Goal: Contribute content: Contribute content

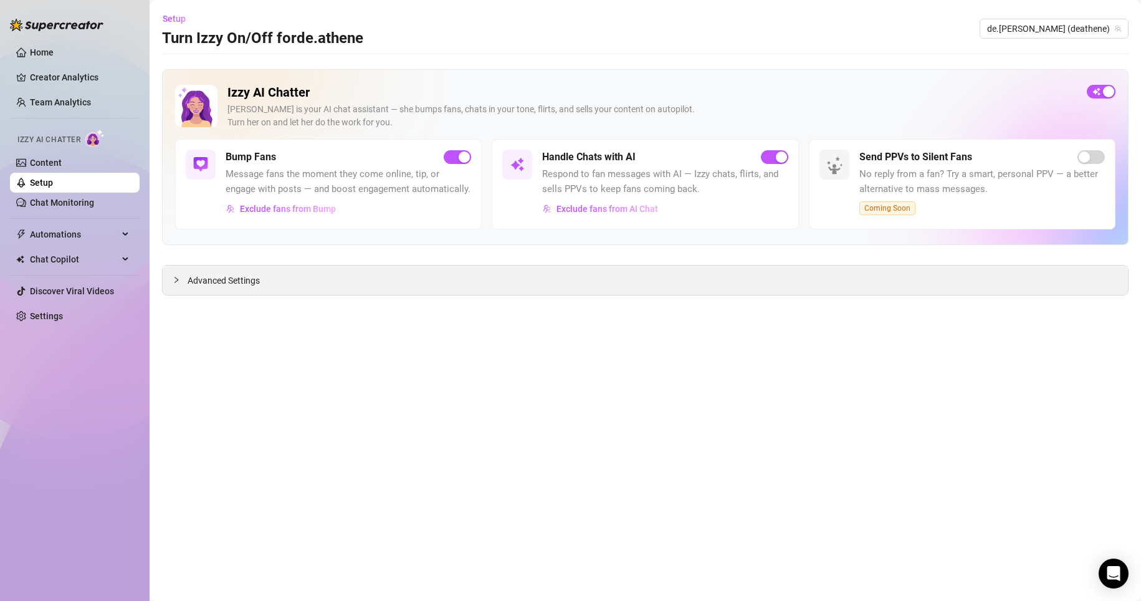
click at [267, 285] on div "Advanced Settings" at bounding box center [645, 279] width 965 height 29
click at [220, 280] on span "Advanced Settings" at bounding box center [224, 281] width 72 height 14
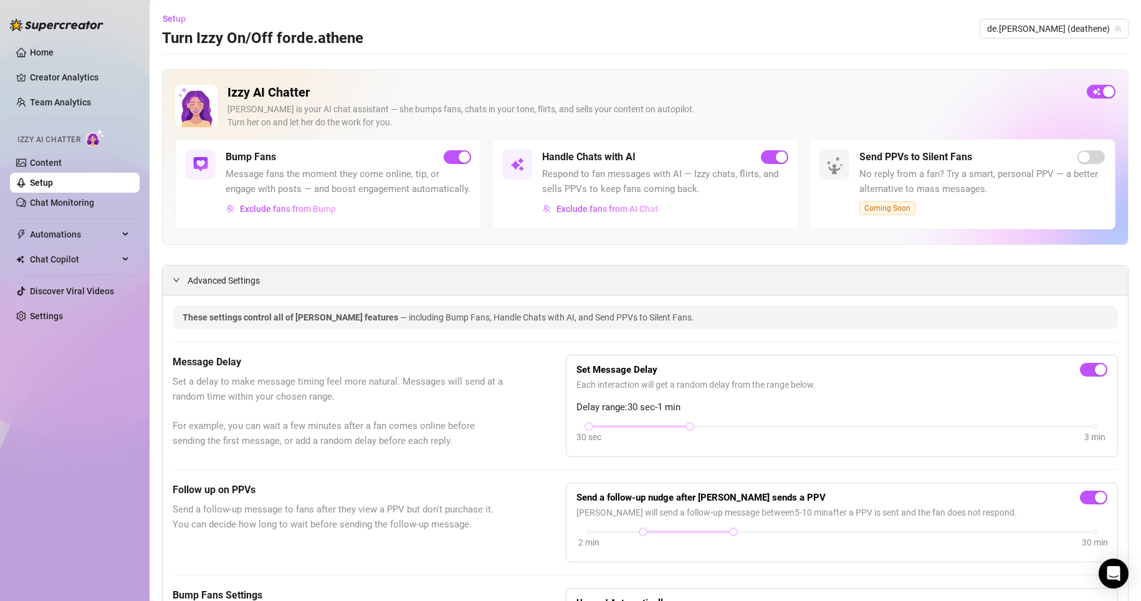
click at [238, 287] on span "Advanced Settings" at bounding box center [224, 281] width 72 height 14
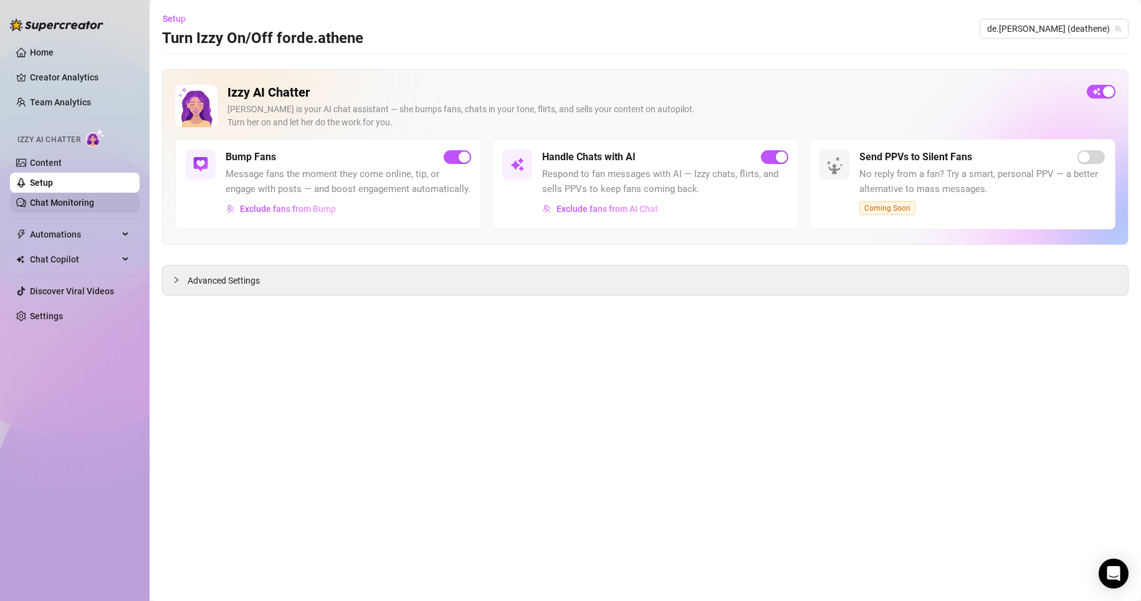
click at [78, 202] on link "Chat Monitoring" at bounding box center [62, 203] width 64 height 10
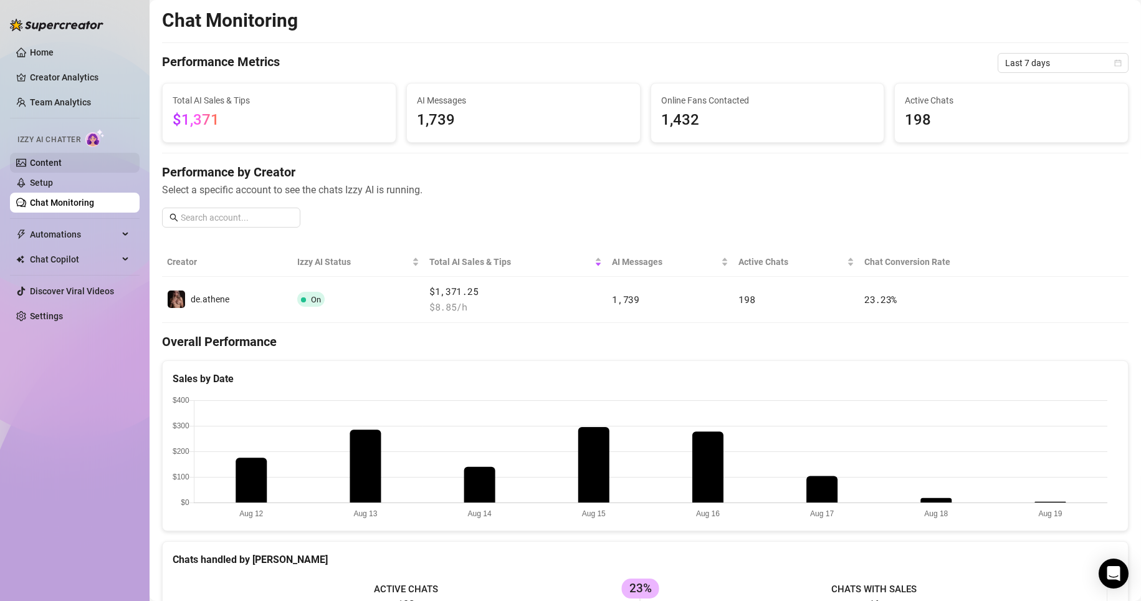
click at [62, 158] on link "Content" at bounding box center [46, 163] width 32 height 10
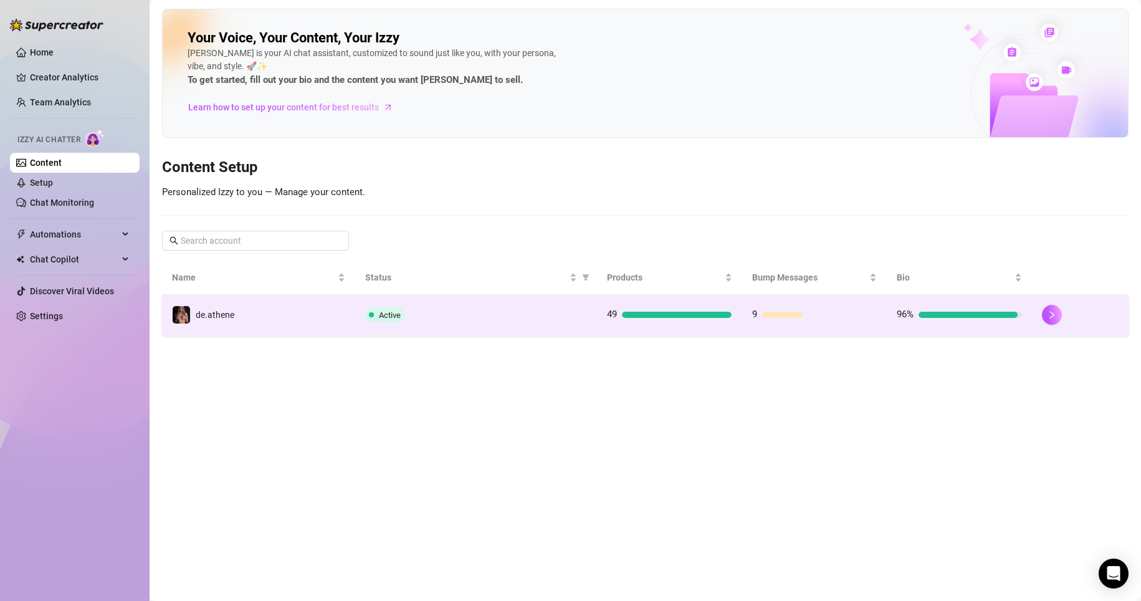
click at [433, 323] on td "Active" at bounding box center [476, 315] width 242 height 41
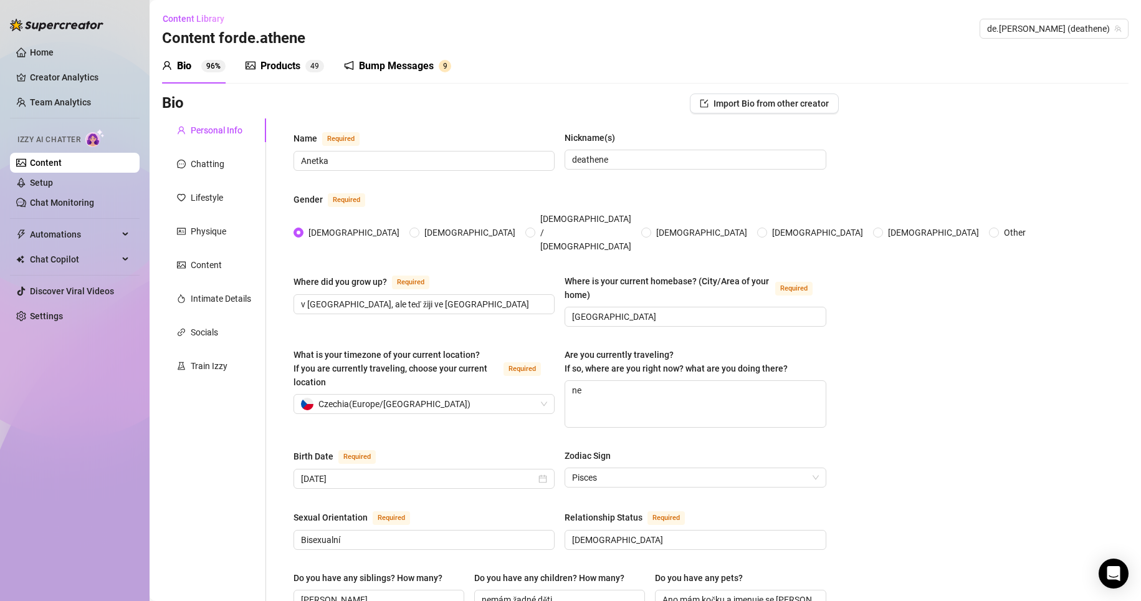
click at [394, 66] on div "Bump Messages" at bounding box center [396, 66] width 75 height 15
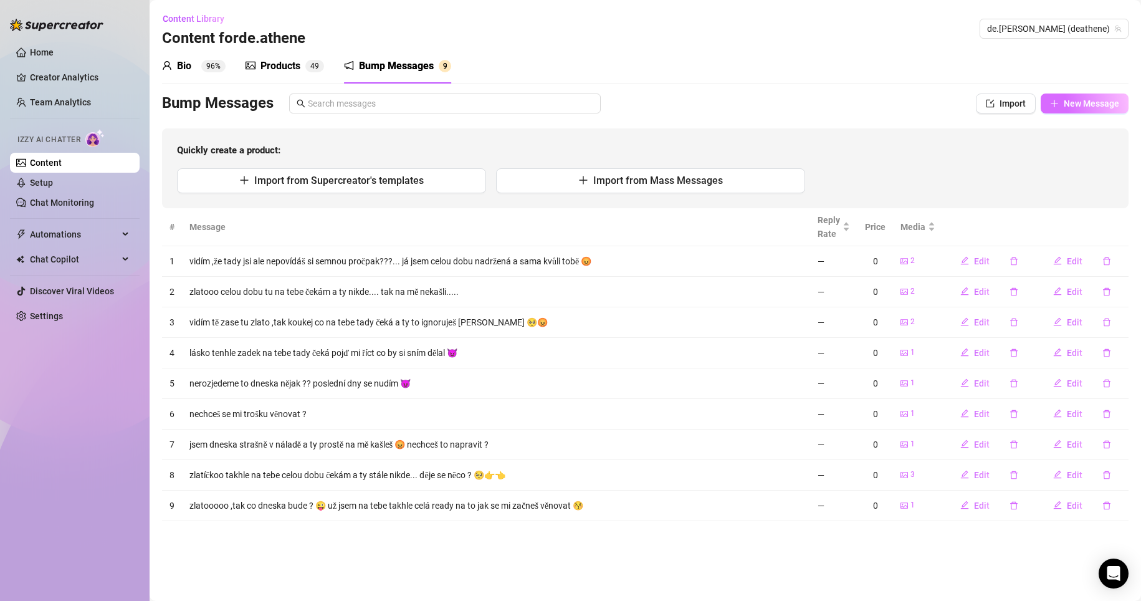
click at [1088, 104] on span "New Message" at bounding box center [1091, 103] width 55 height 10
type textarea "Type your message here..."
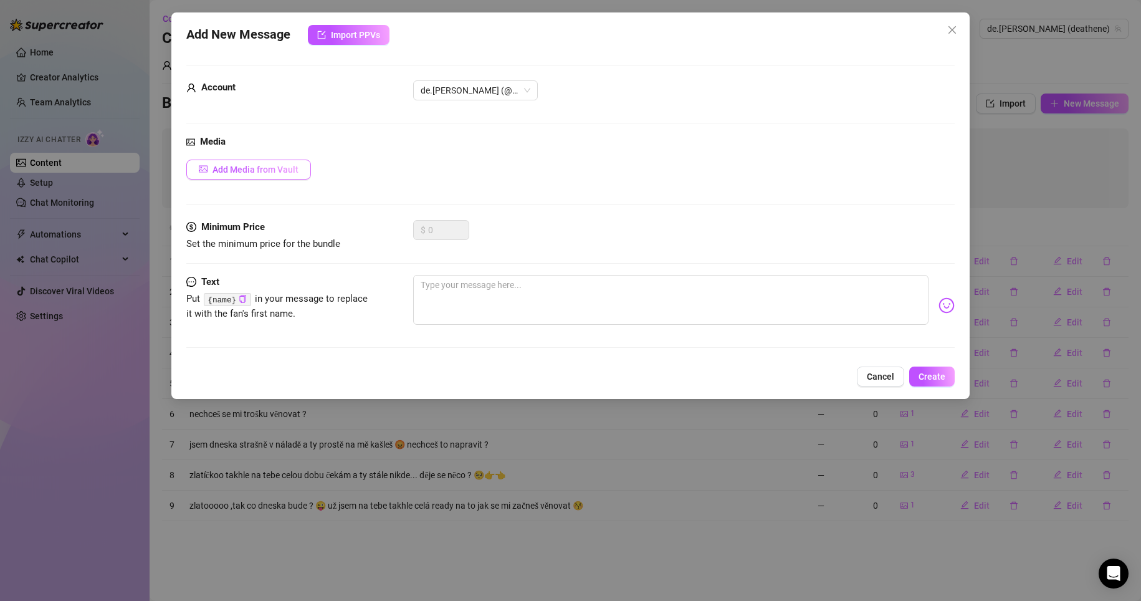
click at [255, 173] on span "Add Media from Vault" at bounding box center [255, 170] width 86 height 10
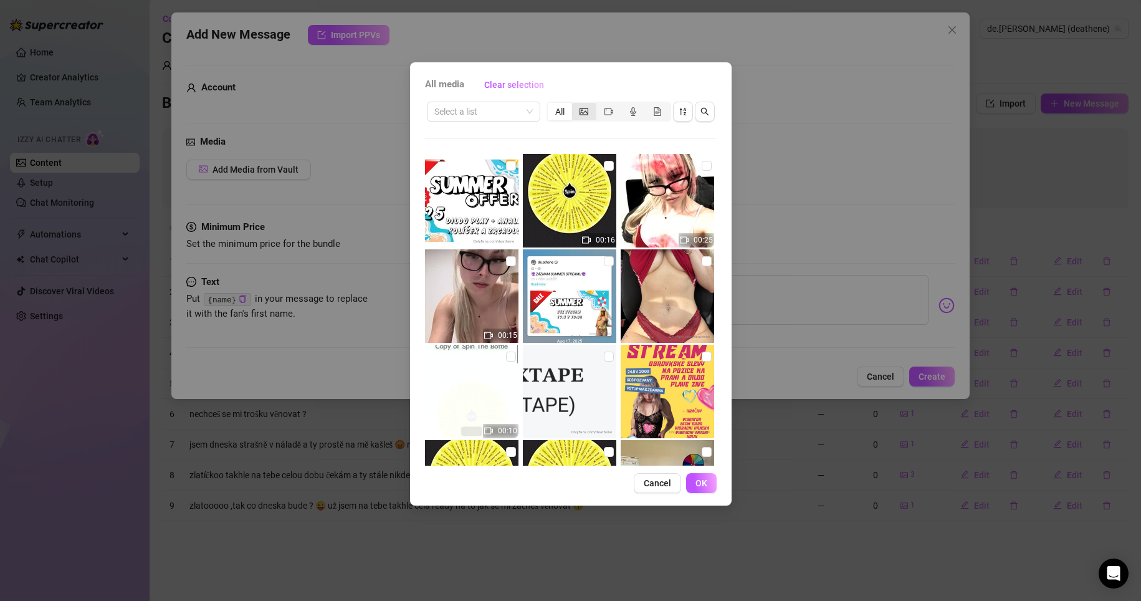
click at [584, 112] on icon "picture" at bounding box center [584, 111] width 9 height 7
click at [575, 105] on input "segmented control" at bounding box center [575, 105] width 0 height 0
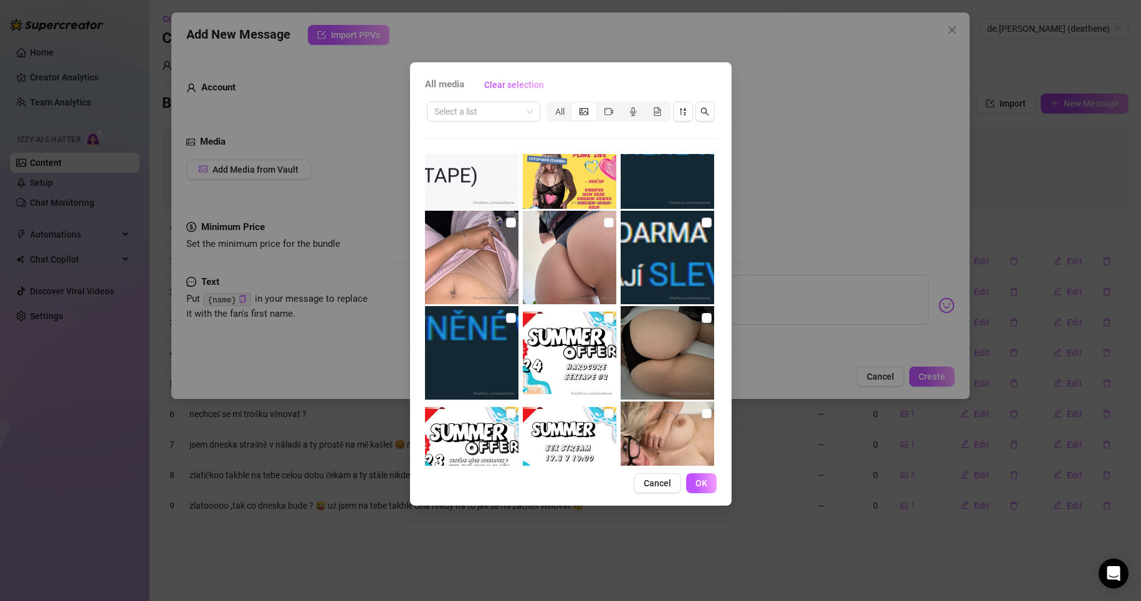
scroll to position [125, 0]
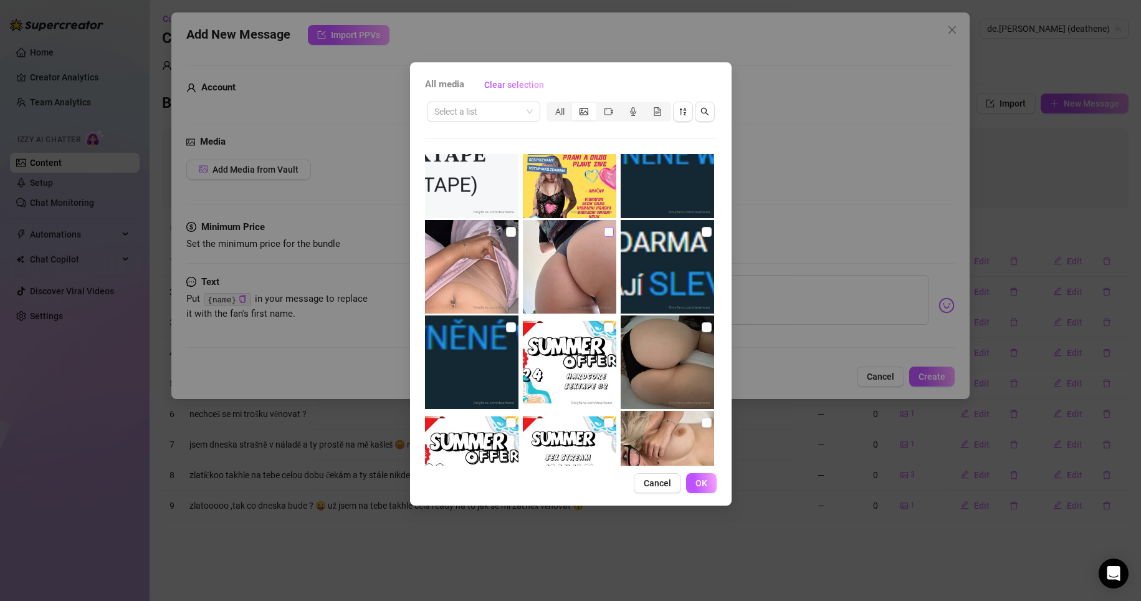
click at [608, 231] on input "checkbox" at bounding box center [609, 232] width 10 height 10
checkbox input "true"
click at [712, 483] on button "OK" at bounding box center [701, 483] width 31 height 20
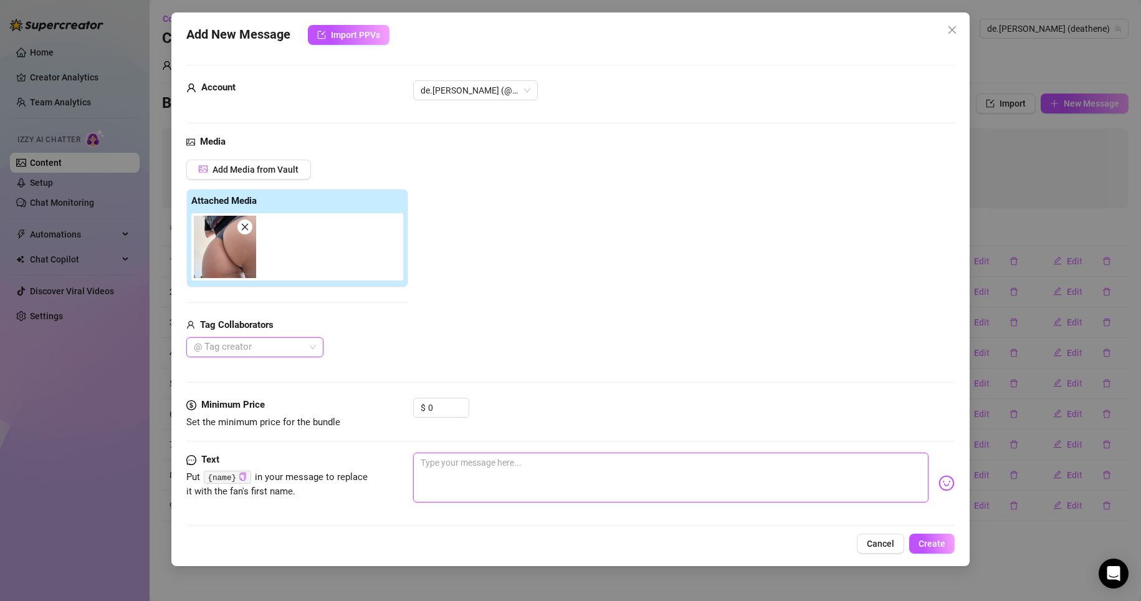
click at [459, 457] on textarea at bounding box center [671, 477] width 516 height 50
type textarea "k"
type textarea "ko"
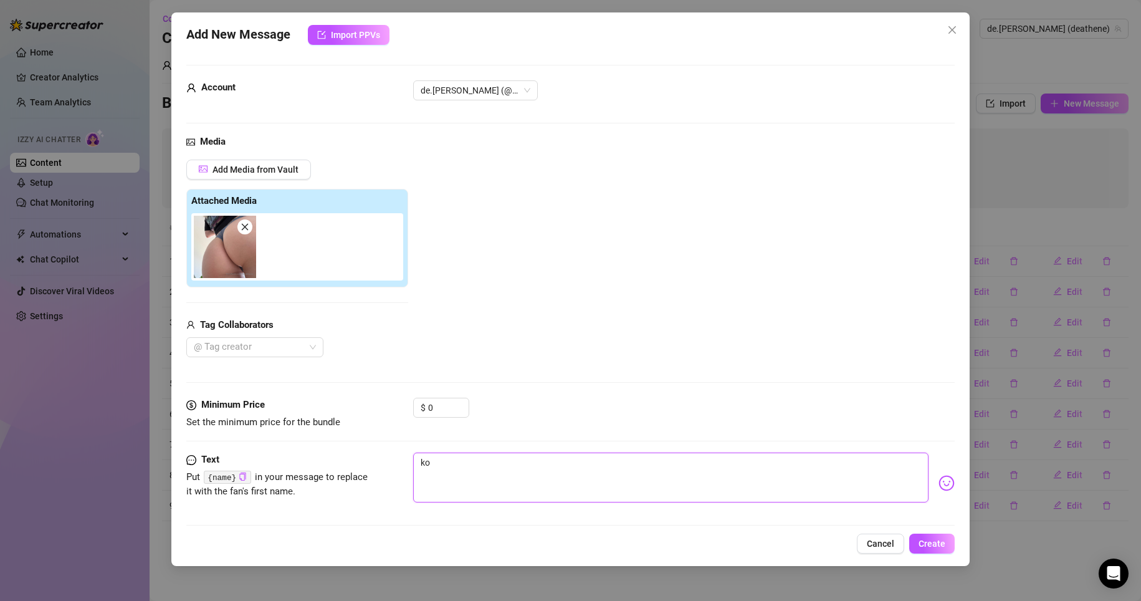
type textarea "kou"
type textarea "kouk"
type textarea "kouke"
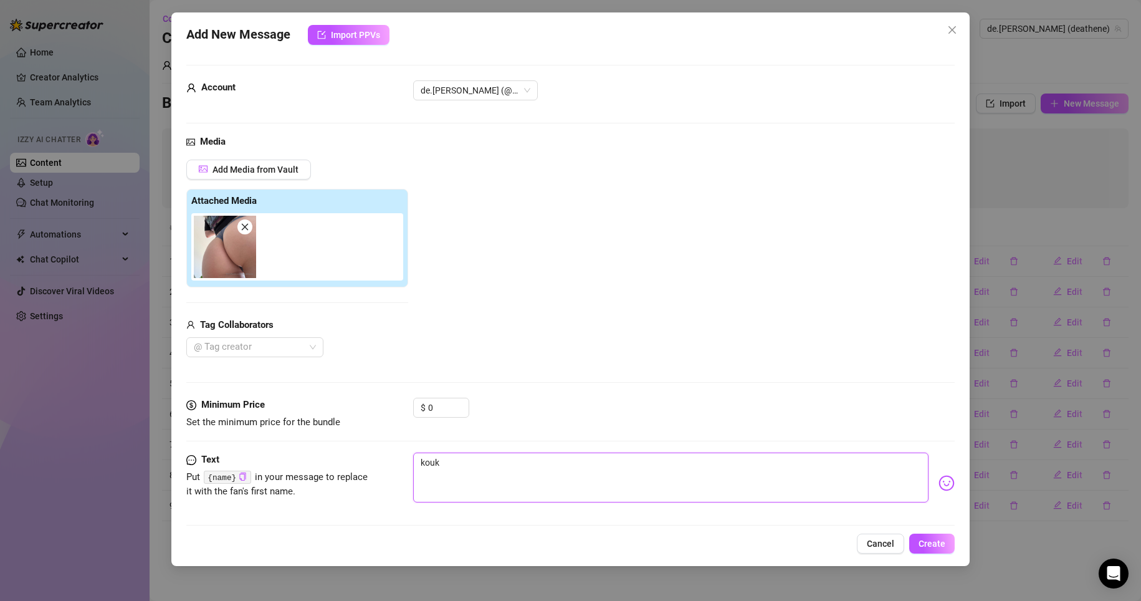
type textarea "kouke"
type textarea "koukej"
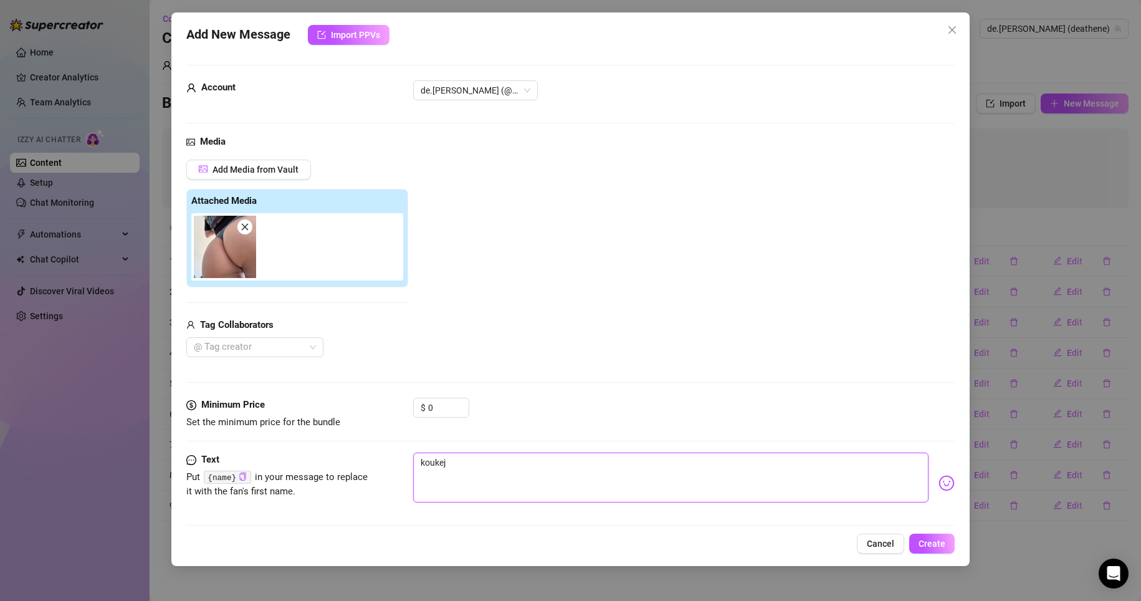
type textarea "koukej ,"
type textarea "koukej"
type textarea "koukej s"
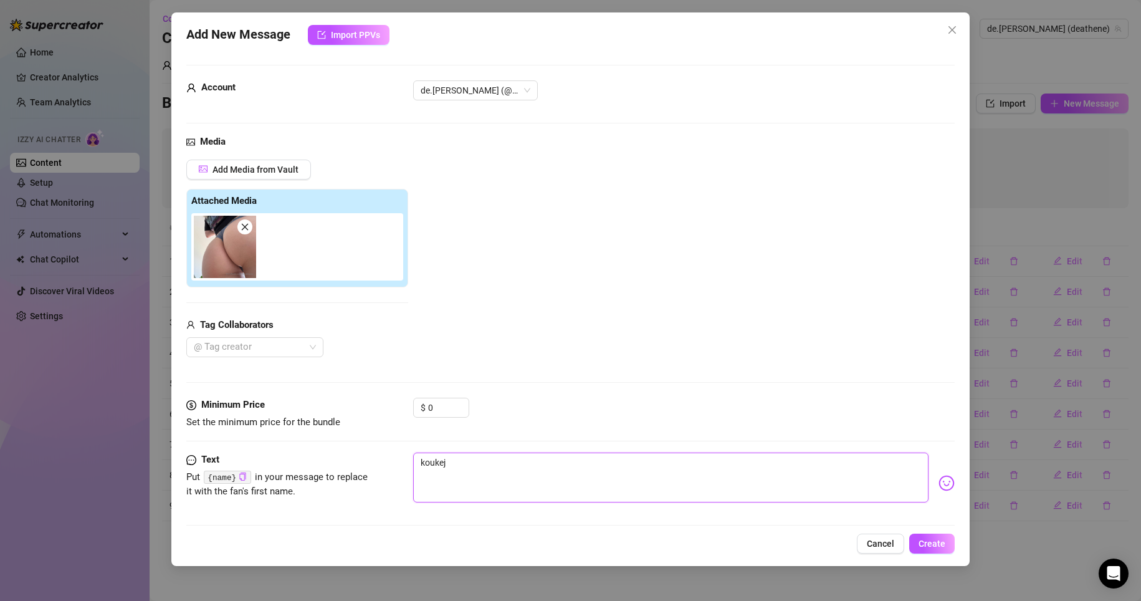
type textarea "koukej s"
type textarea "koukej se"
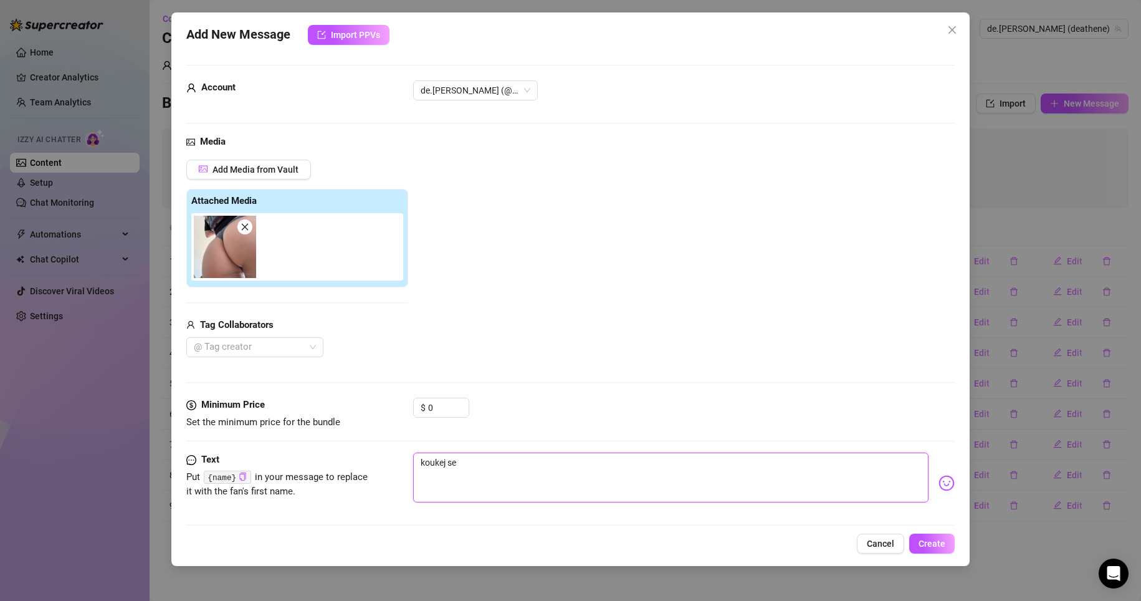
type textarea "koukej se n"
type textarea "koukej se na"
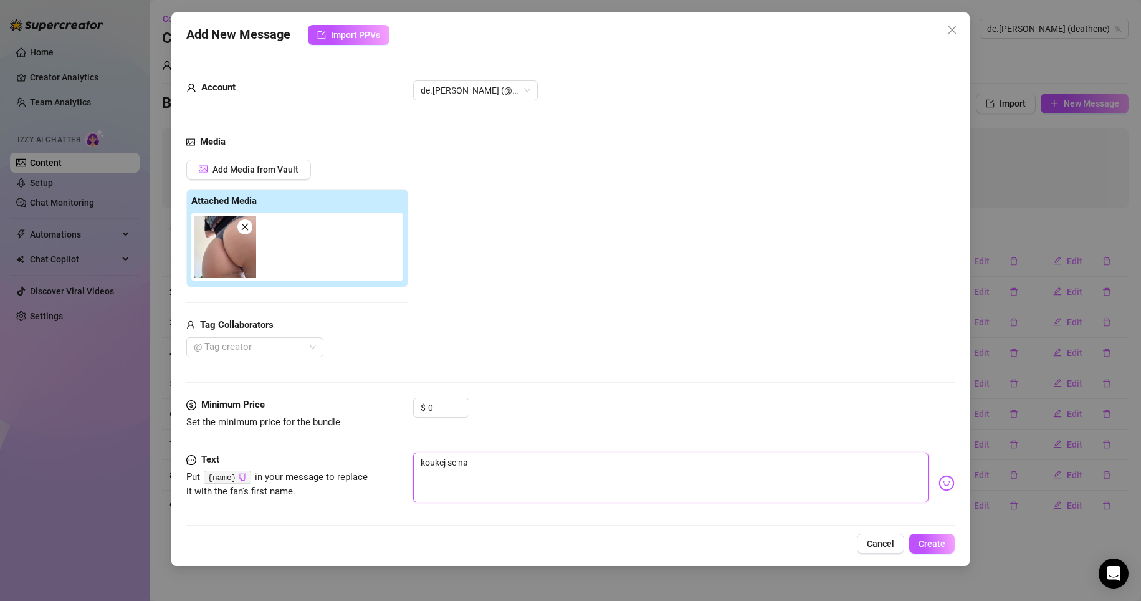
type textarea "koukej se na"
type textarea "koukej se na t"
type textarea "koukej se na te"
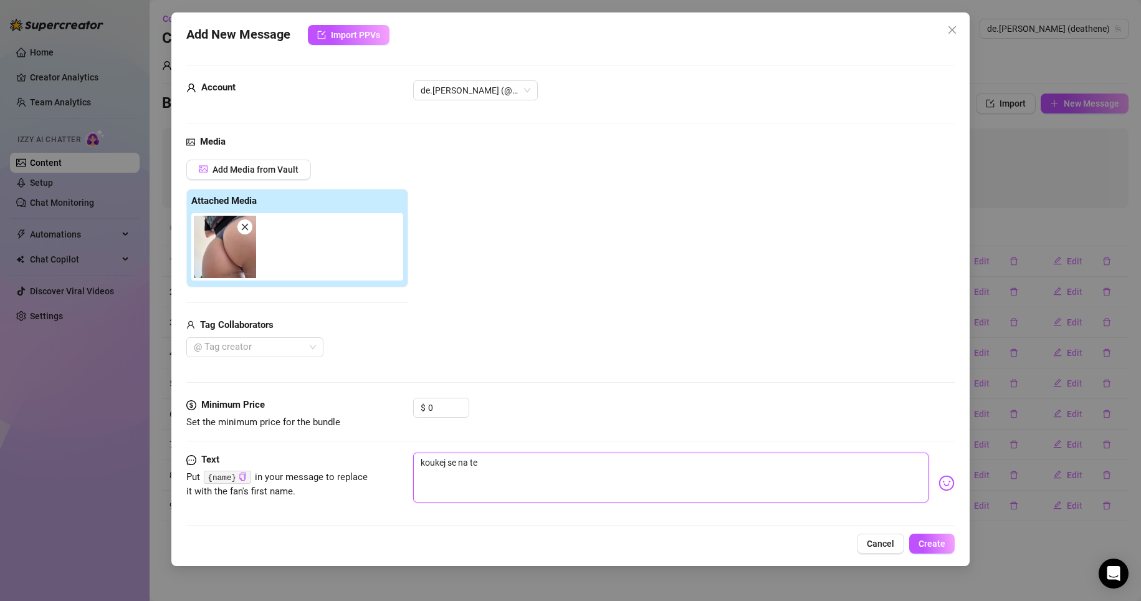
type textarea "koukej se na ten"
type textarea "koukej se na tenh"
type textarea "koukej se na tenhl"
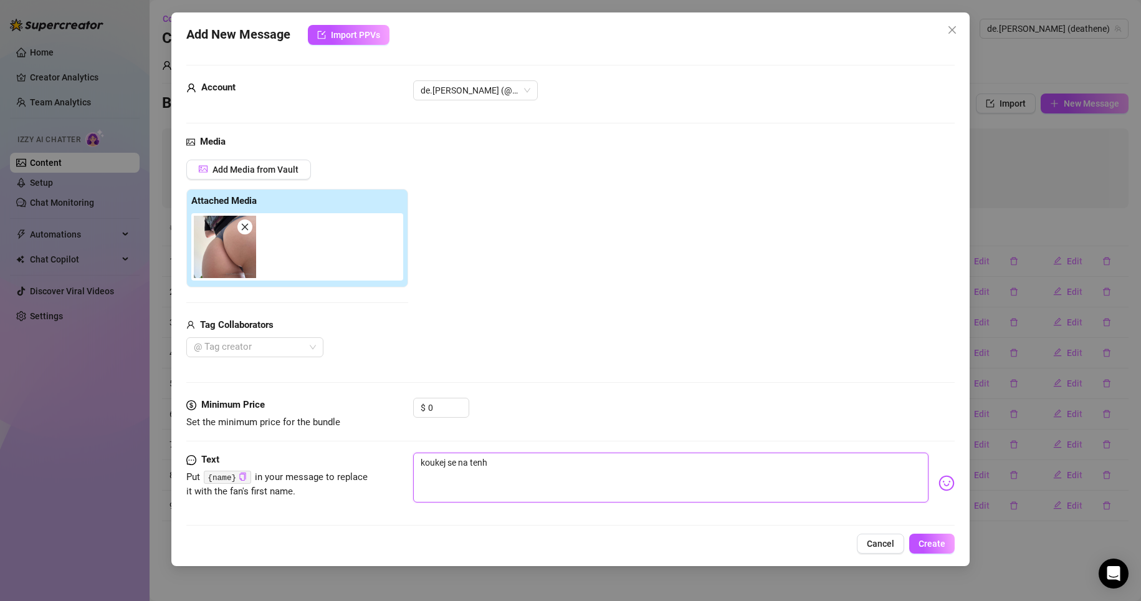
type textarea "koukej se na tenhl"
type textarea "koukej se na tenhle"
type textarea "koukej se na tenhler"
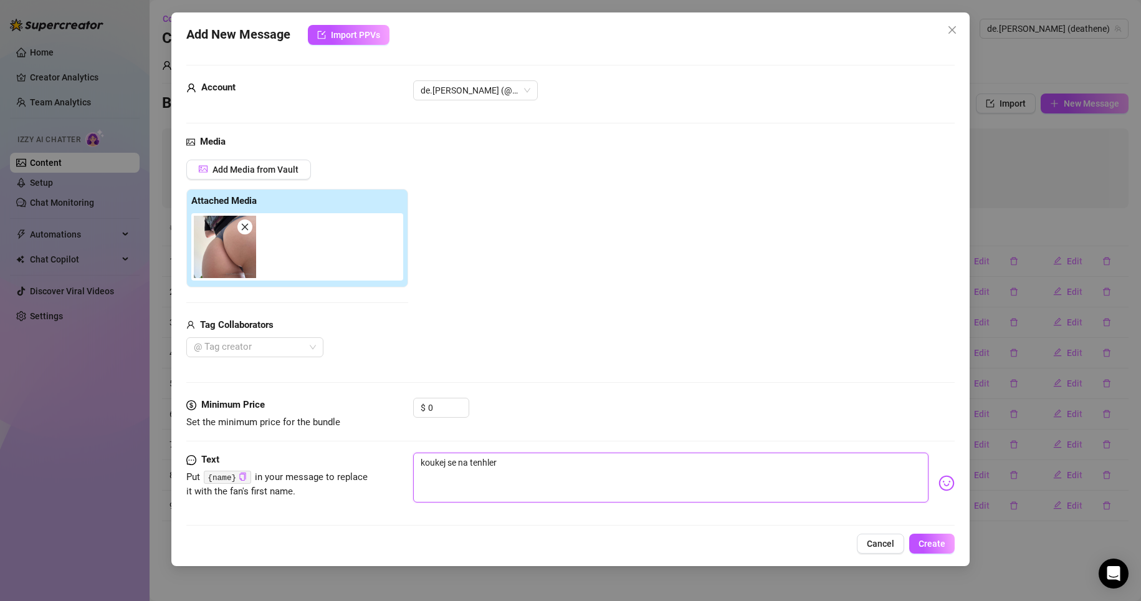
type textarea "koukej se na tenhler"
type textarea "koukej se na tenhle"
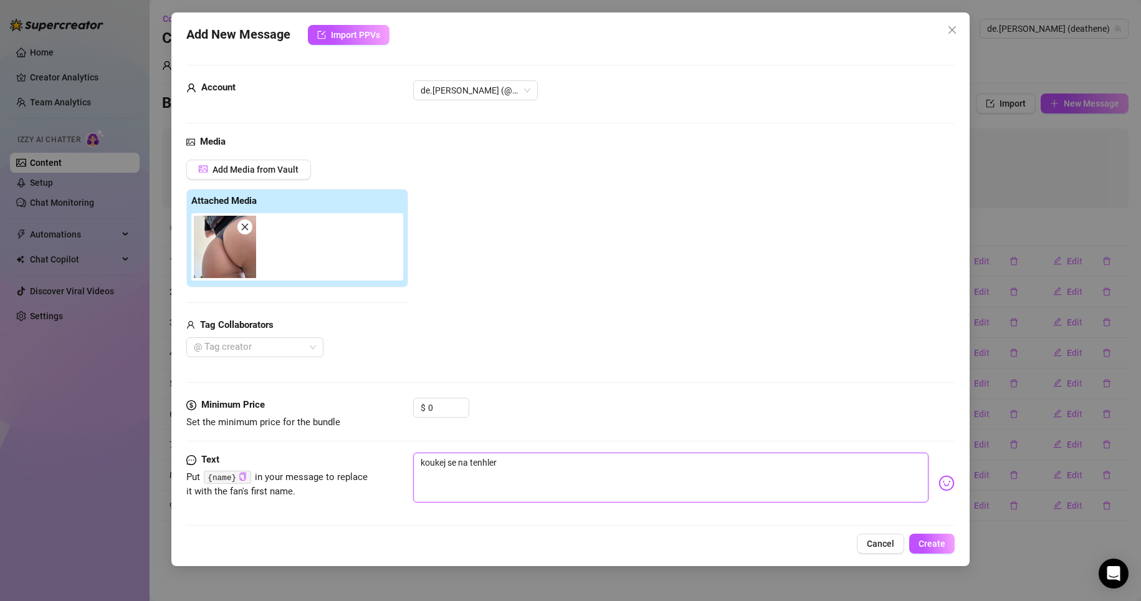
type textarea "koukej se na tenhle"
type textarea "koukej se na tenhle z"
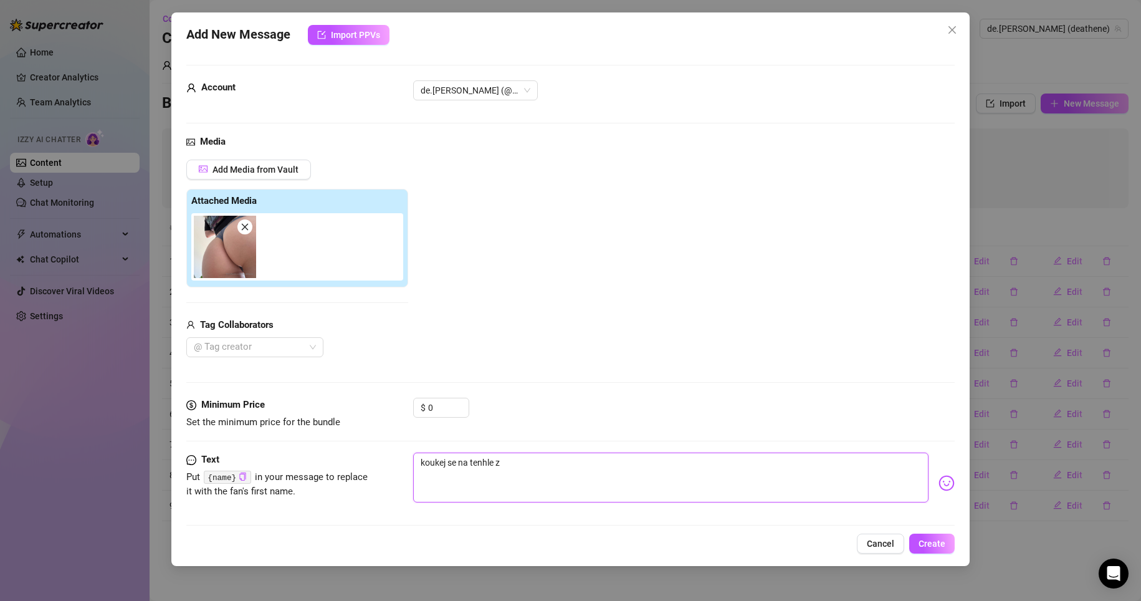
type textarea "koukej se na tenhle za"
type textarea "koukej se na tenhle zad"
type textarea "koukej se na tenhle zade"
type textarea "koukej se na tenhle zadek"
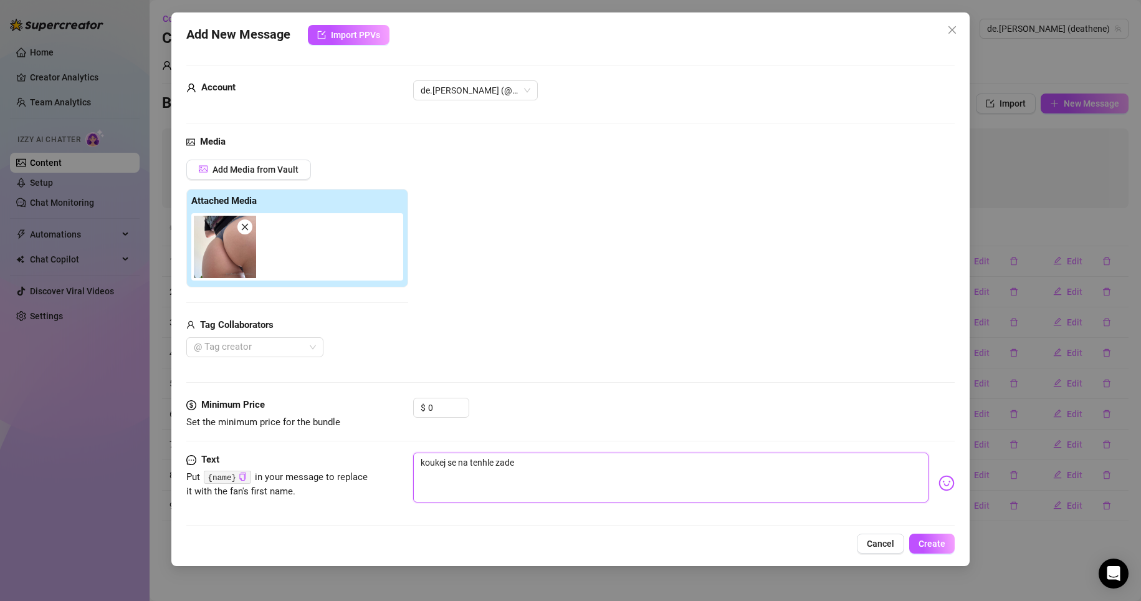
type textarea "koukej se na tenhle zadek"
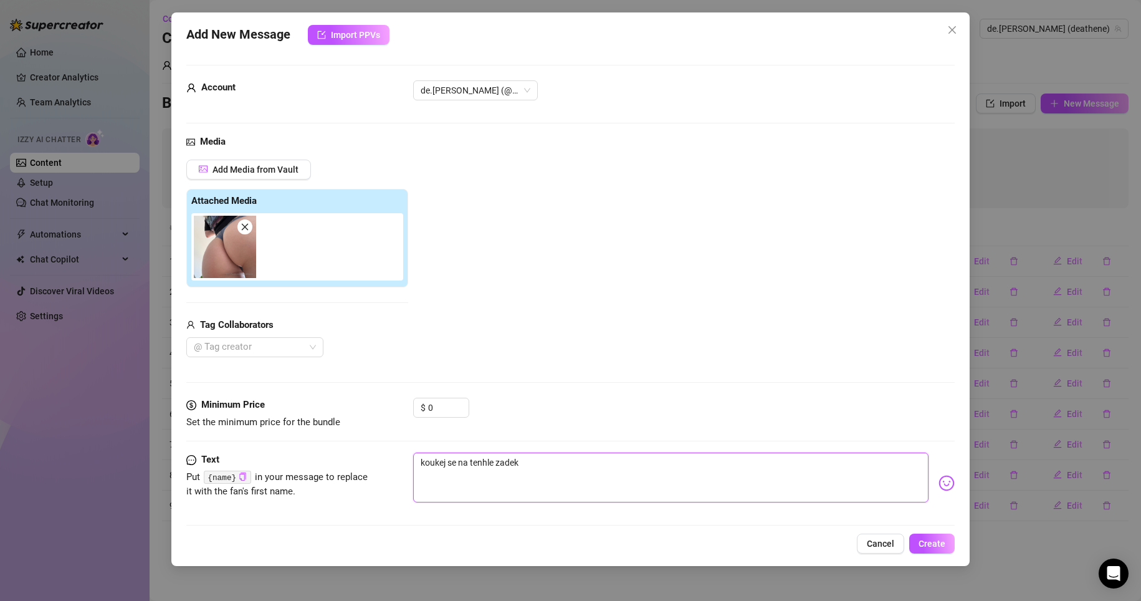
type textarea "koukej se na tenhle zadek."
type textarea "koukej se na tenhle zadek.."
type textarea "koukej se na tenhle zadek..."
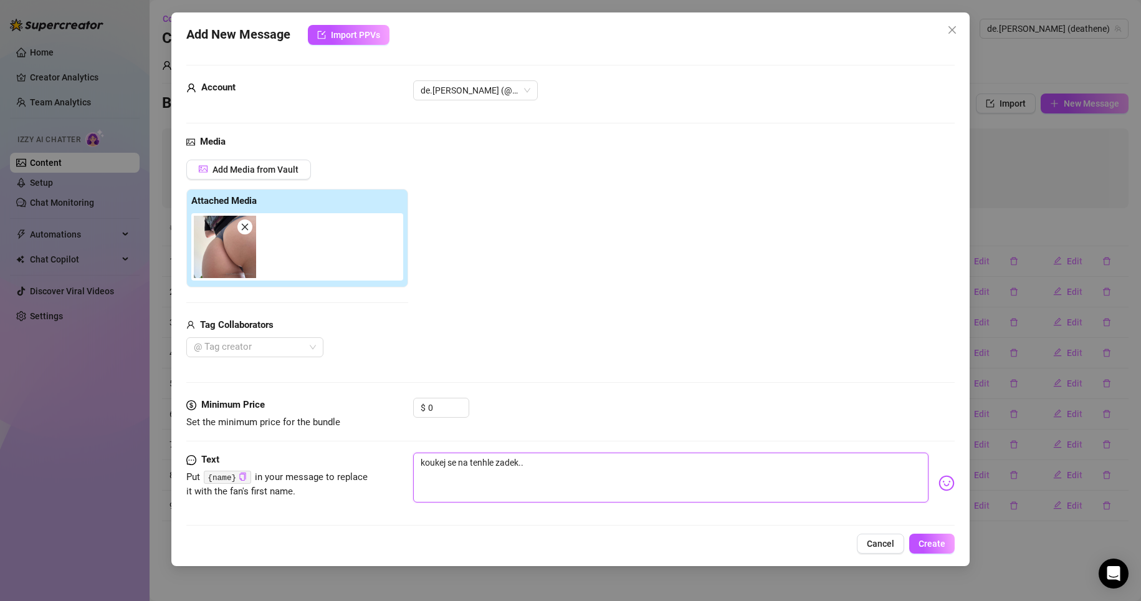
type textarea "koukej se na tenhle zadek..."
type textarea "koukej se na tenhle zadek... k"
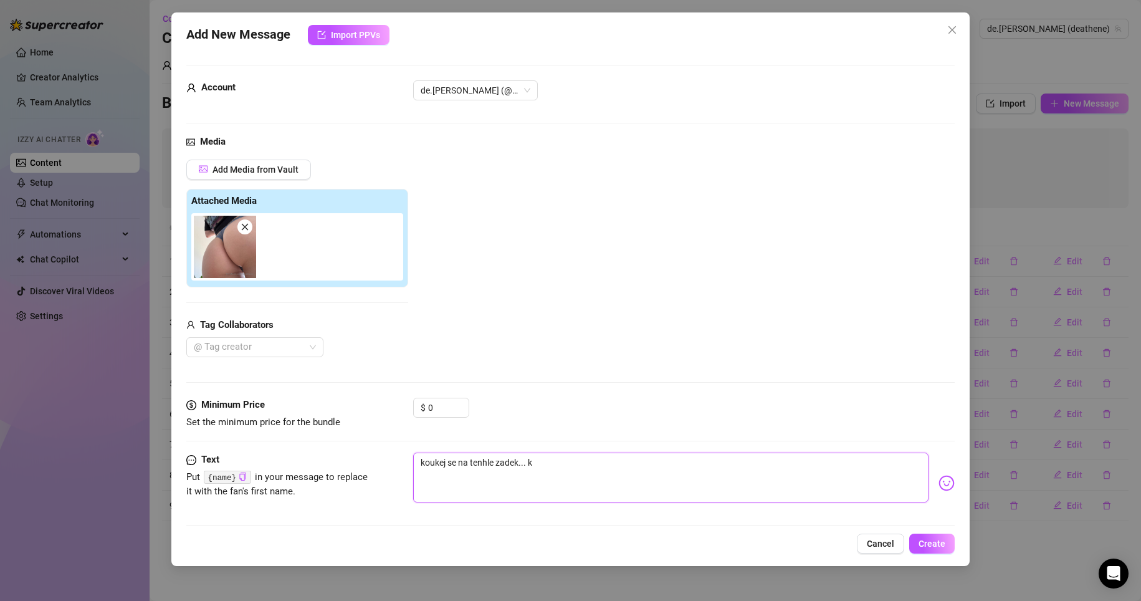
type textarea "koukej se na tenhle zadek... kd"
type textarea "koukej se na tenhle zadek... kdy"
type textarea "koukej se na tenhle zadek... kdyb"
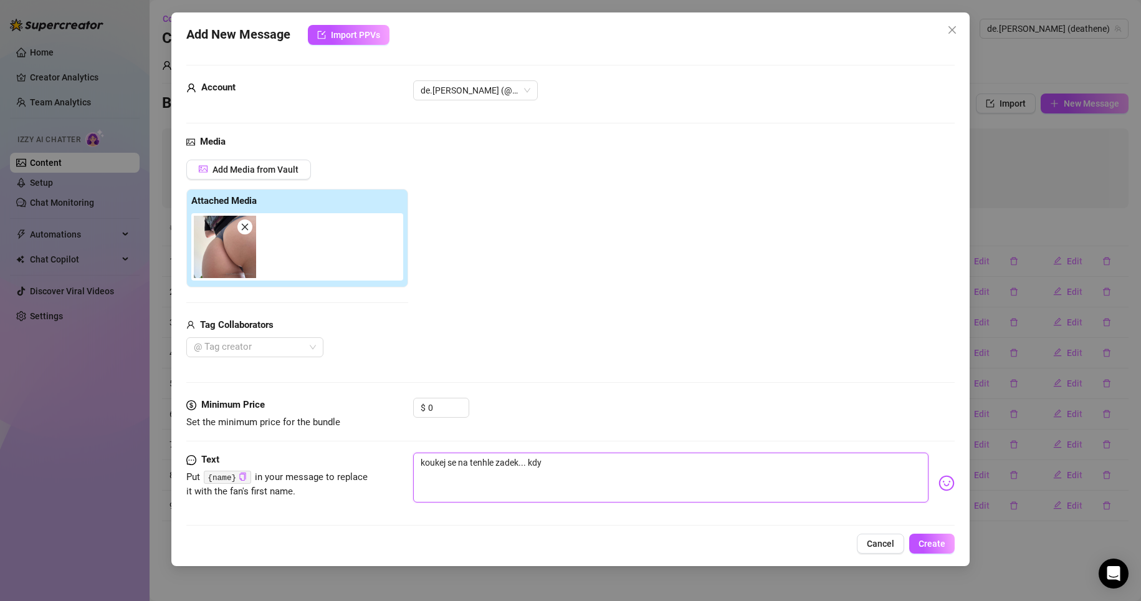
type textarea "koukej se na tenhle zadek... kdyb"
type textarea "koukej se na tenhle zadek... kdyby"
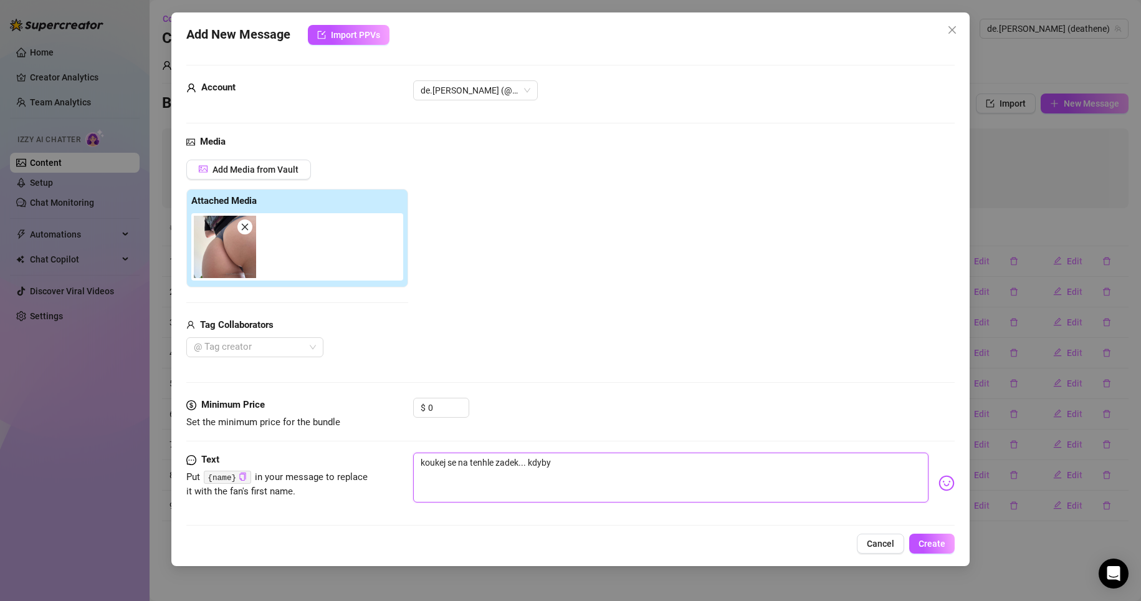
type textarea "koukej se na tenhle zadek... kdyby s"
type textarea "koukej se na tenhle zadek... kdyby si"
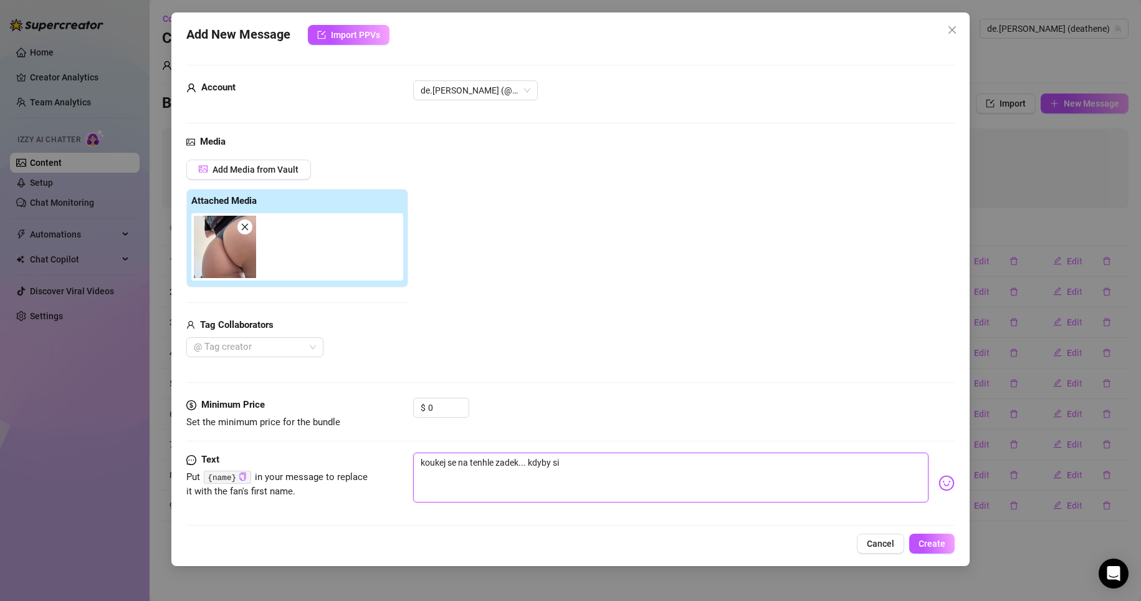
type textarea "koukej se na tenhle zadek... kdyby si"
type textarea "koukej se na tenhle zadek... kdyby si b"
type textarea "koukej se na tenhle zadek... kdyby si by"
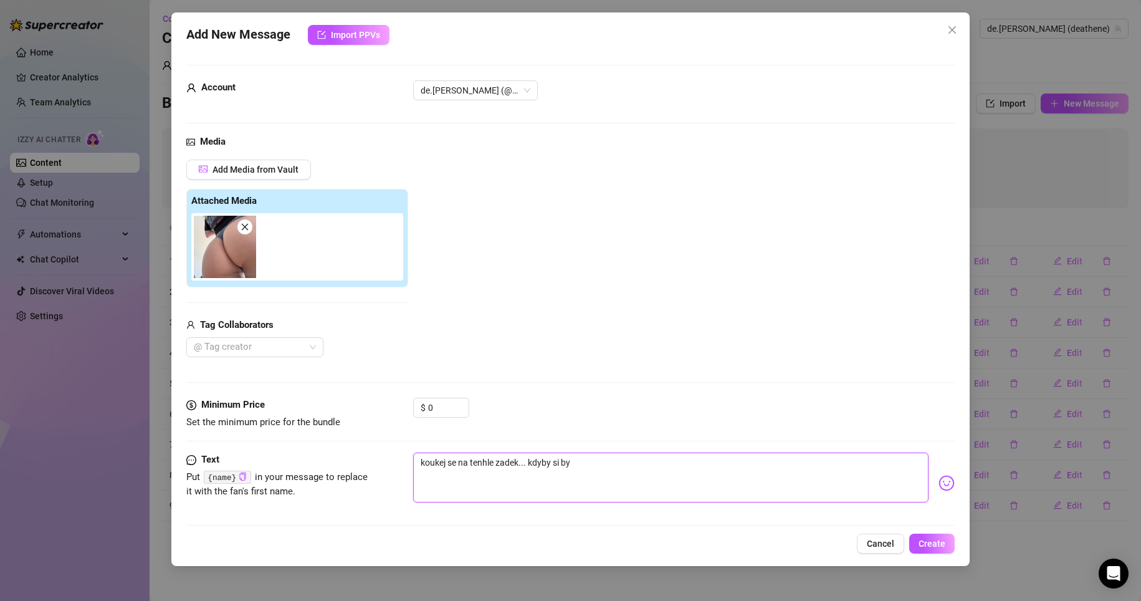
type textarea "koukej se na tenhle zadek... kdyby si byl"
type textarea "koukej se na tenhle zadek... kdyby si byl h"
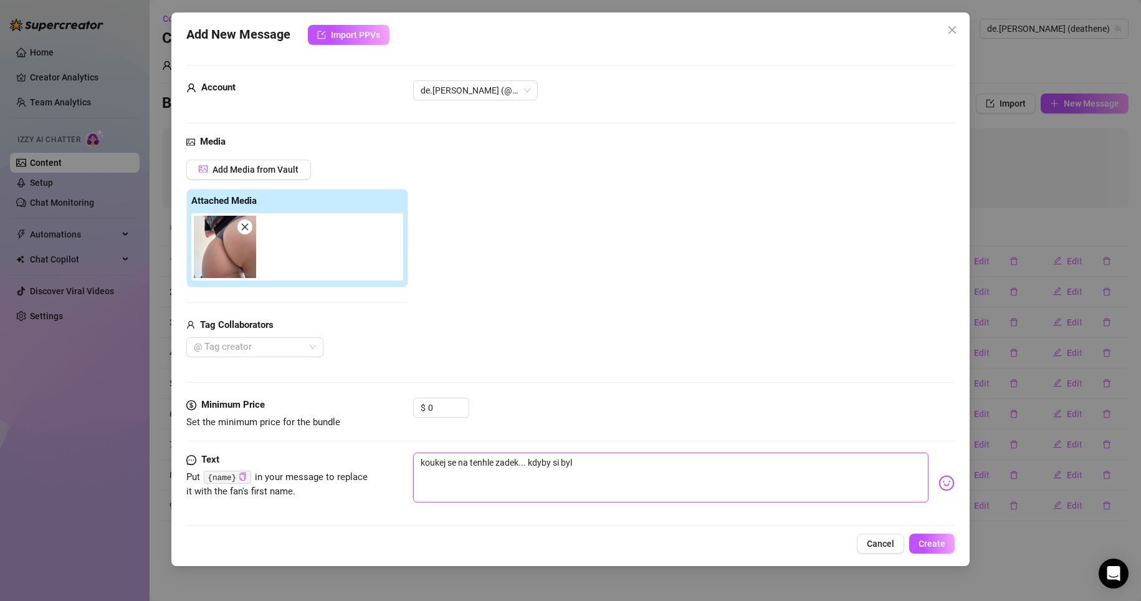
type textarea "koukej se na tenhle zadek... kdyby si byl h"
type textarea "koukej se na tenhle zadek... kdyby si byl ho"
type textarea "koukej se na tenhle zadek... kdyby si byl hod"
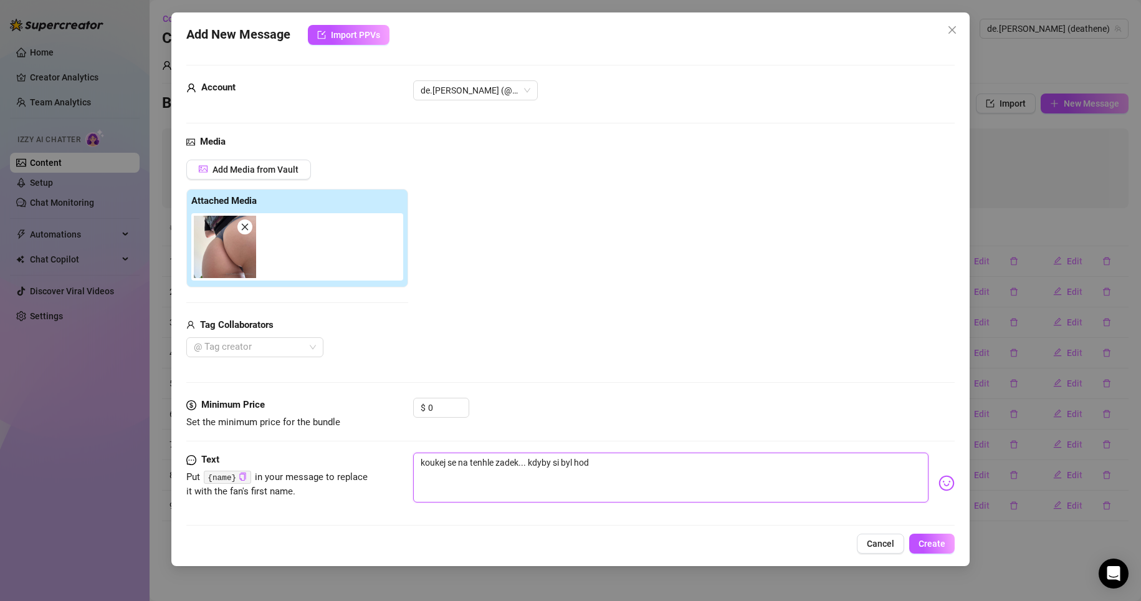
type textarea "koukej se na tenhle zadek... kdyby si byl hodn"
type textarea "koukej se na tenhle zadek... kdyby si byl hodně"
type textarea "koukej se na tenhle zadek... kdyby si byl hodněj"
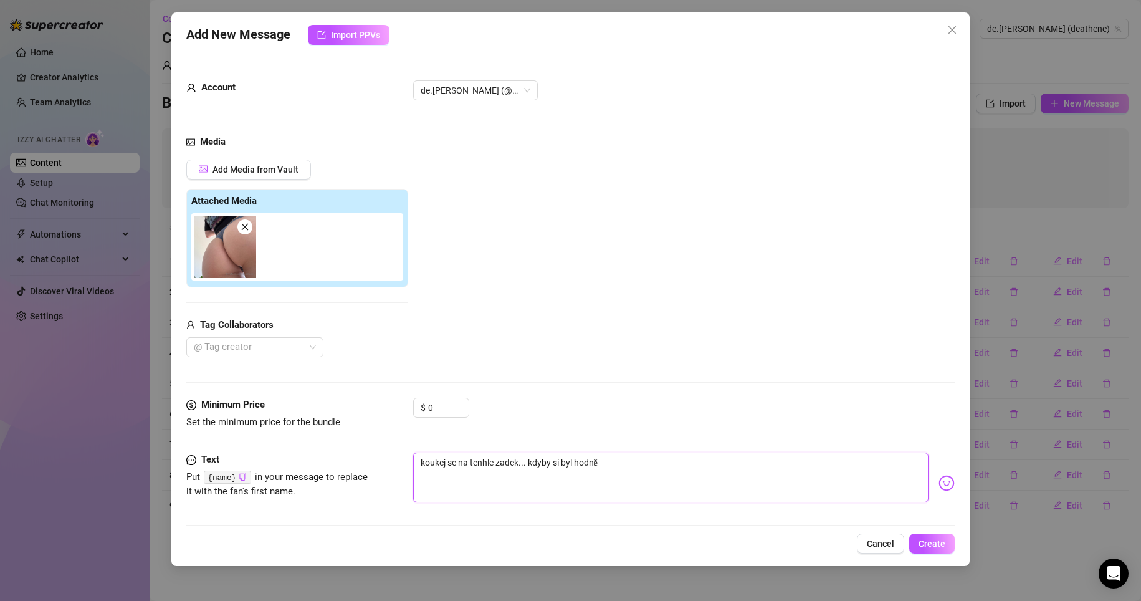
type textarea "koukej se na tenhle zadek... kdyby si byl hodněj"
type textarea "koukej se na tenhle zadek... kdyby si byl hodnějš"
type textarea "koukej se na tenhle zadek... kdyby si byl hodnější"
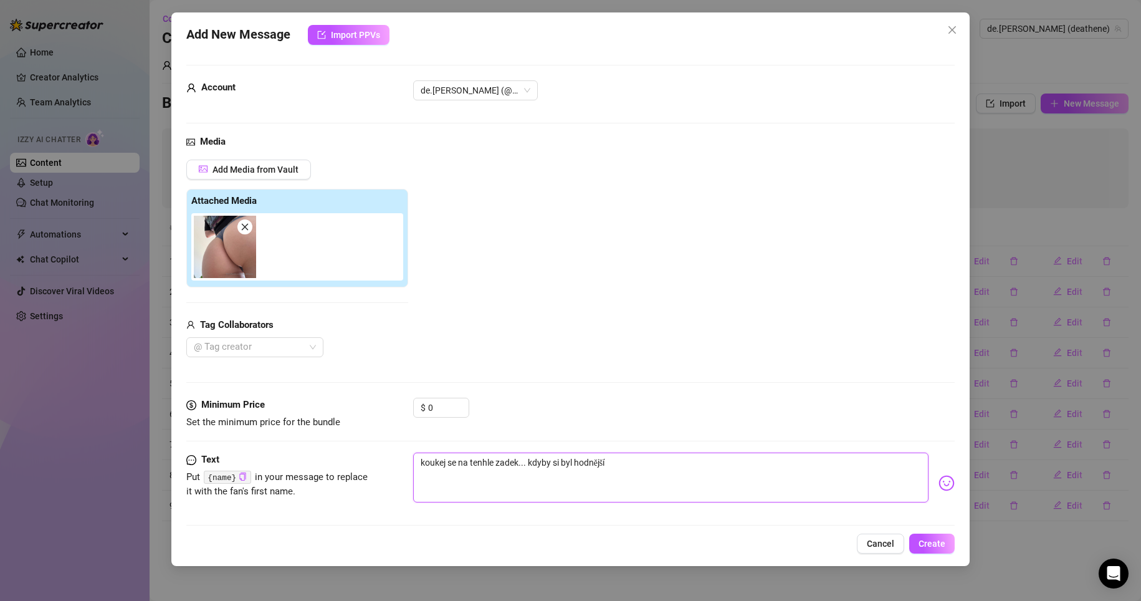
type textarea "koukej se na tenhle zadek... kdyby si byl hodnější"
type textarea "koukej se na tenhle zadek... kdyby si byl hodnější m"
type textarea "koukej se na tenhle zadek... kdyby si byl hodnější mo"
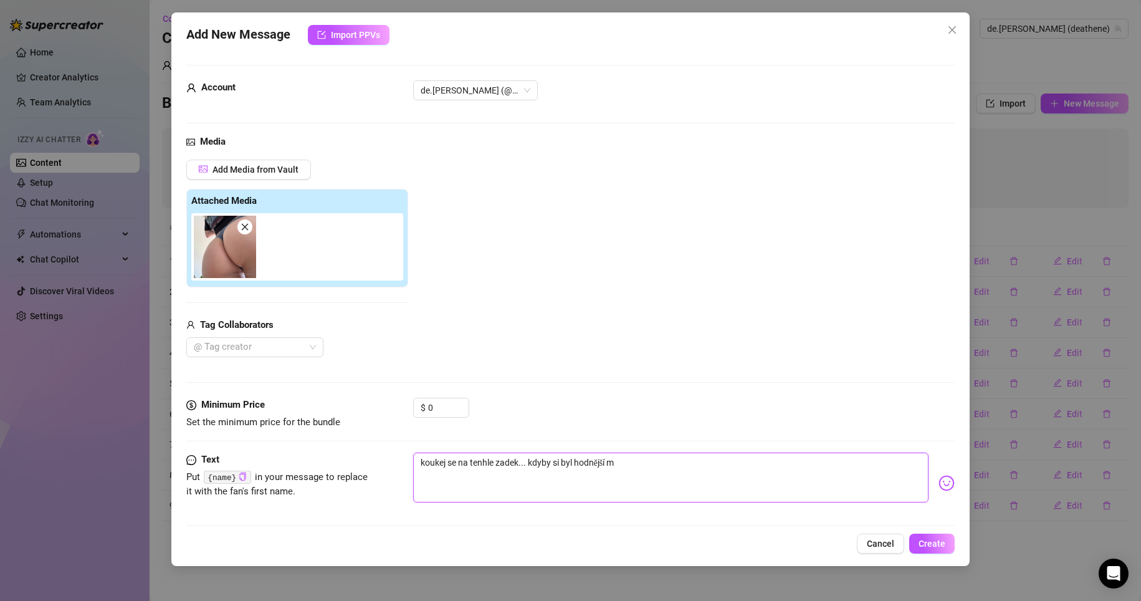
type textarea "koukej se na tenhle zadek... kdyby si byl hodnější mo"
type textarea "koukej se na tenhle zadek... kdyby si byl hodnější moh"
type textarea "koukej se na tenhle zadek... kdyby si byl hodnější mohl"
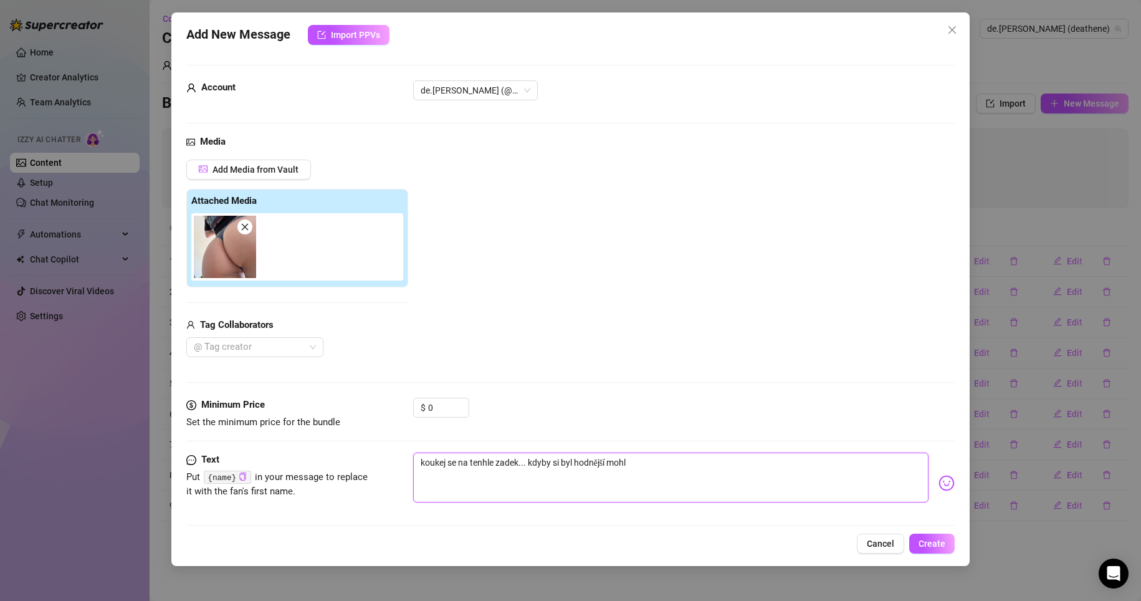
type textarea "koukej se na tenhle zadek... kdyby si byl hodnější mohl"
type textarea "koukej se na tenhle zadek... kdyby si byl hodnější mohl b"
type textarea "koukej se na tenhle zadek... kdyby si byl hodnější mohl bý"
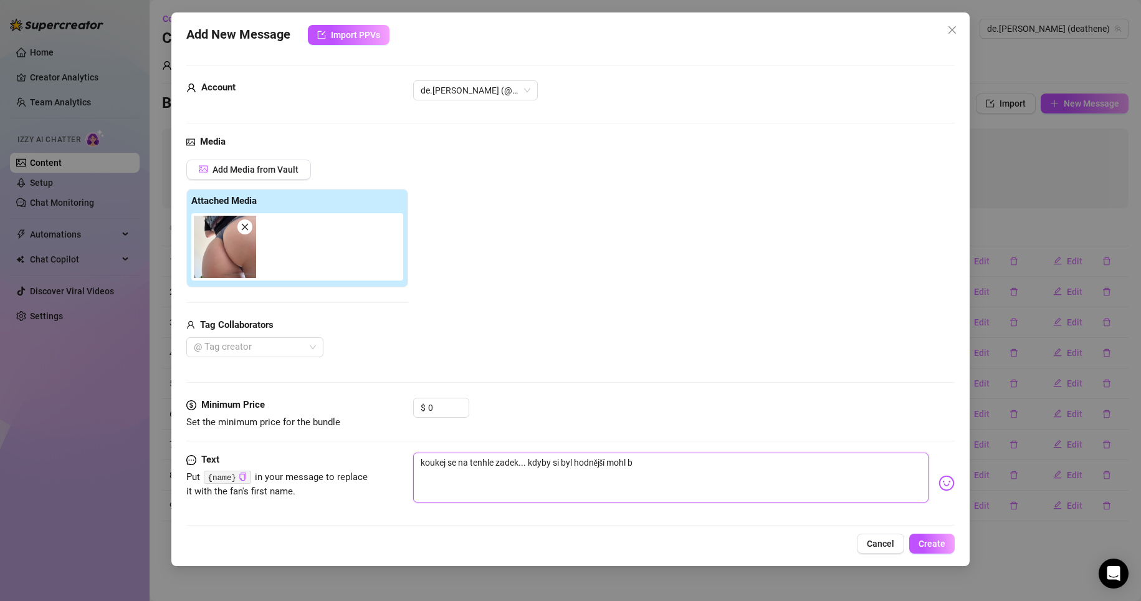
type textarea "koukej se na tenhle zadek... kdyby si byl hodnější mohl bý"
type textarea "koukej se na tenhle zadek... kdyby si byl hodnější mohl být"
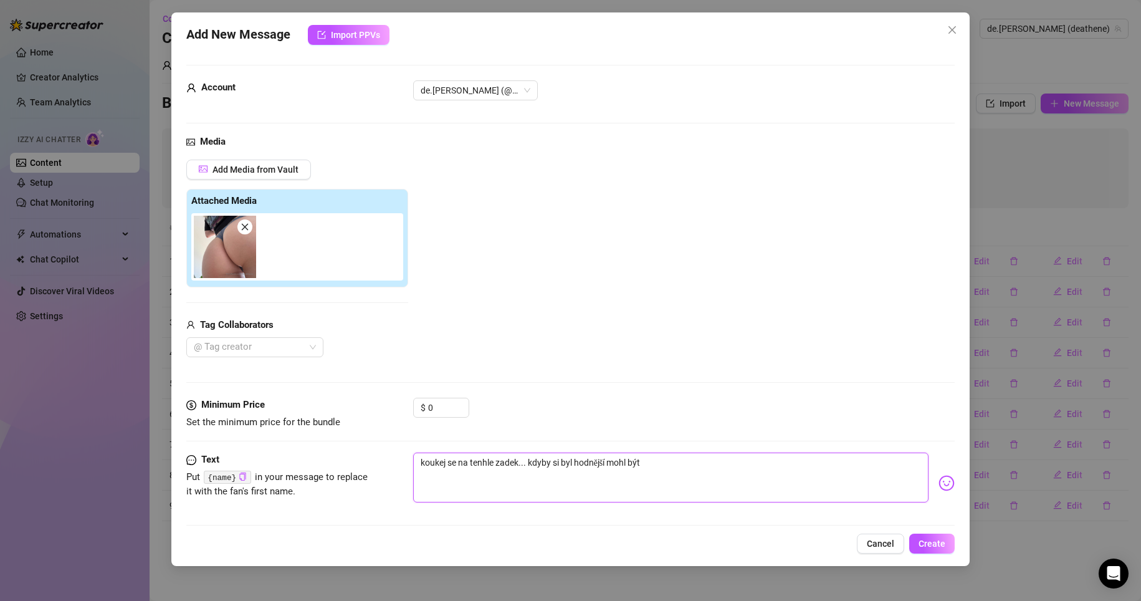
type textarea "koukej se na tenhle zadek... kdyby si byl hodnější mohl být c"
type textarea "koukej se na tenhle zadek... kdyby si byl hodnější mohl být ce"
type textarea "koukej se na tenhle zadek... kdyby si byl hodnější mohl být cel"
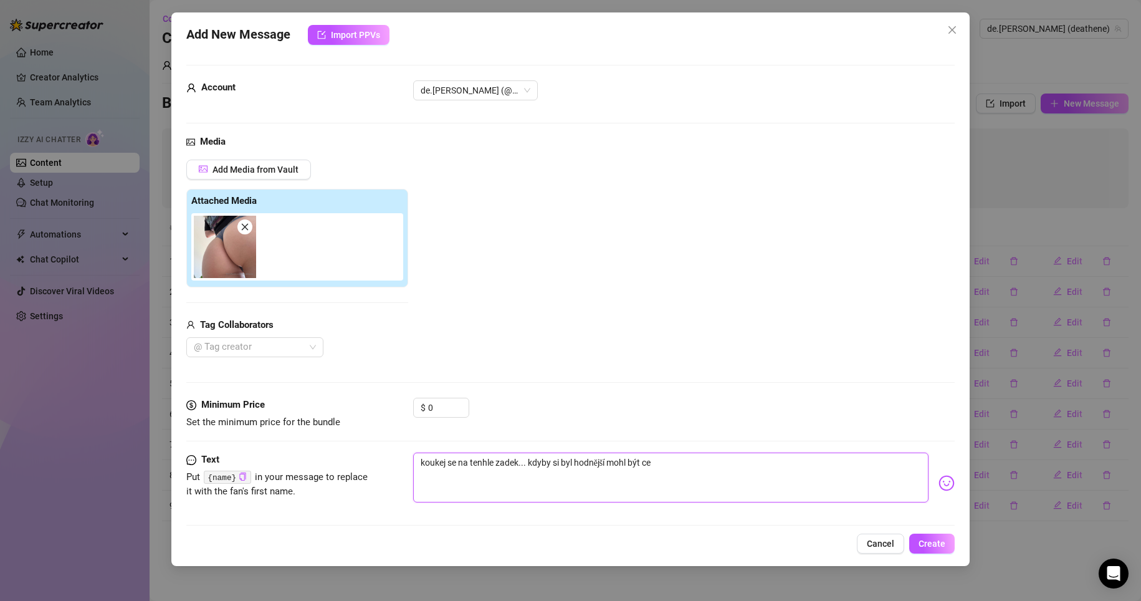
type textarea "koukej se na tenhle zadek... kdyby si byl hodnější mohl být cel"
type textarea "koukej se na tenhle zadek... kdyby si byl hodnější mohl být celý"
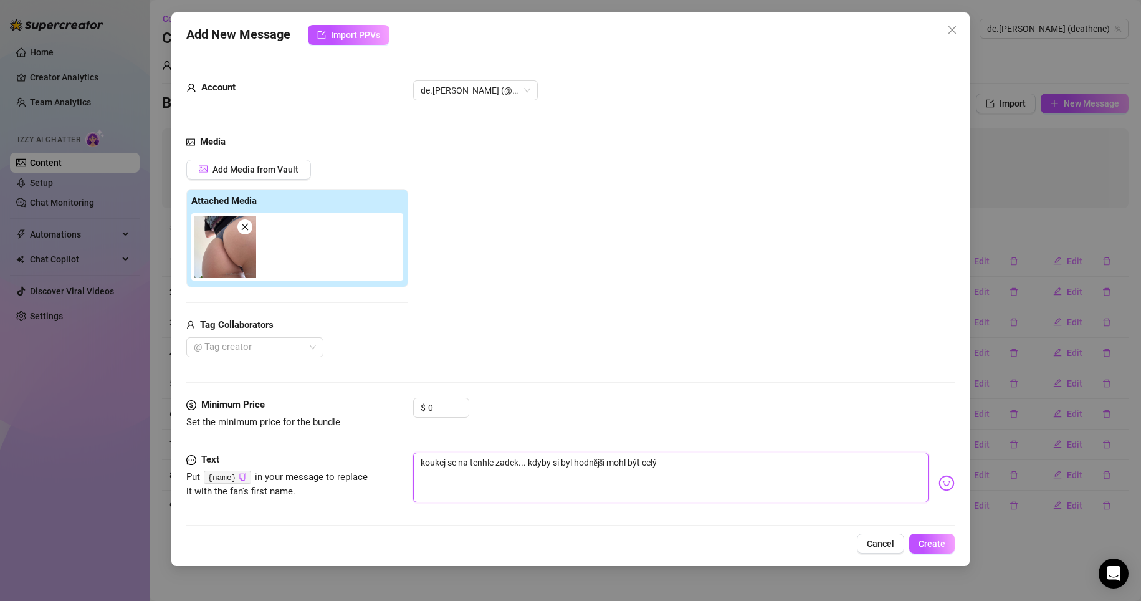
type textarea "koukej se na tenhle zadek... kdyby si byl hodnější mohl být celý t"
type textarea "koukej se na tenhle zadek... kdyby si byl hodnější mohl být celý tv"
type textarea "koukej se na tenhle zadek... kdyby si byl hodnější mohl být celý tvů"
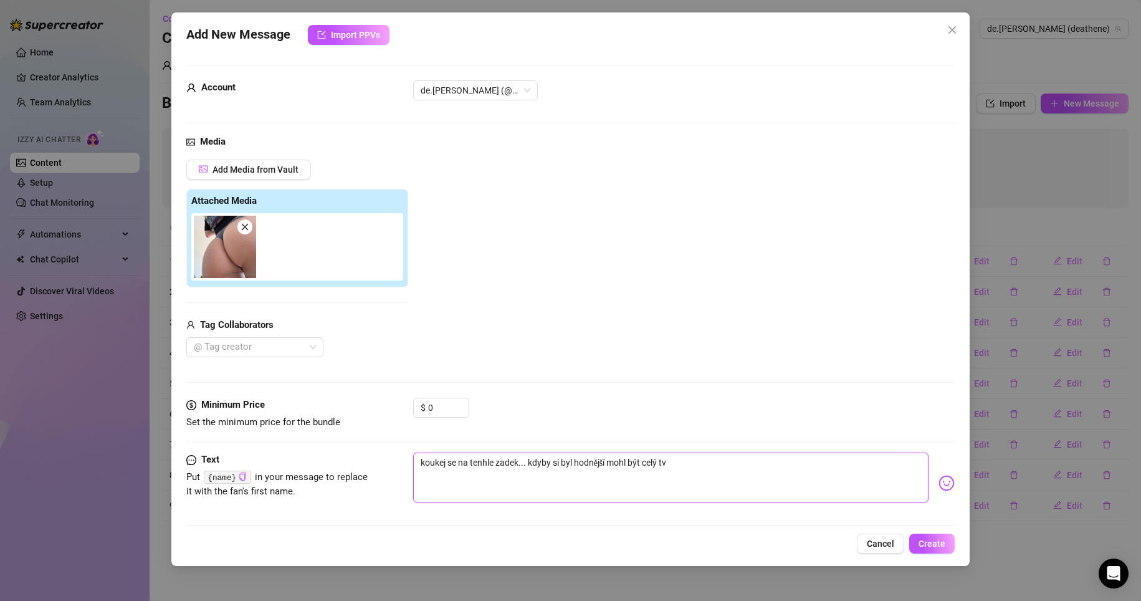
type textarea "koukej se na tenhle zadek... kdyby si byl hodnější mohl být celý tvů"
type textarea "koukej se na tenhle zadek... kdyby si byl hodnější mohl být celý tvůj"
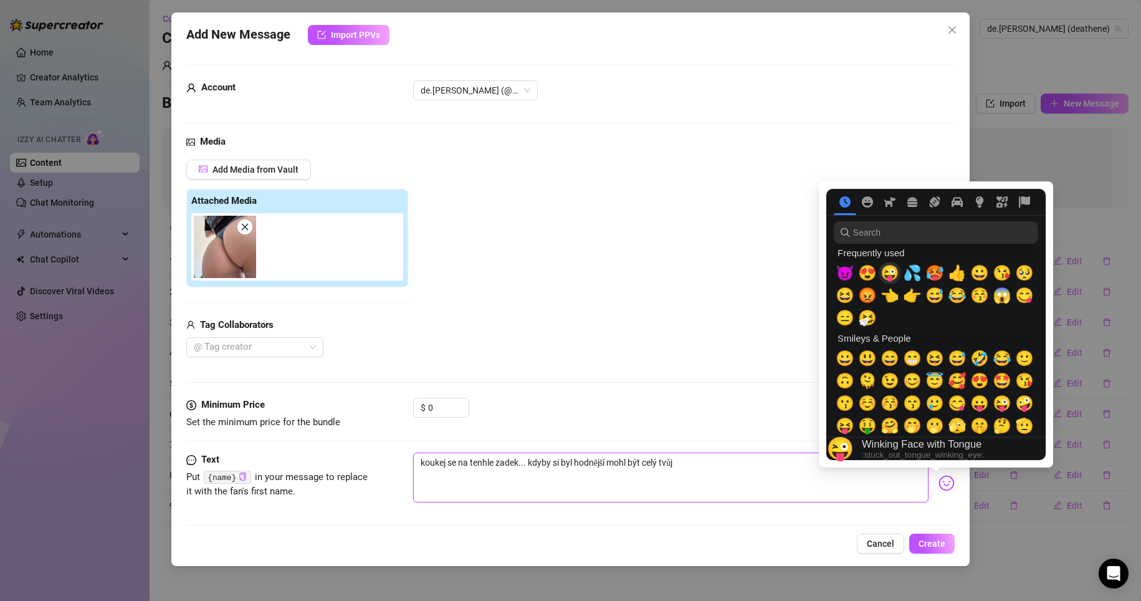
type textarea "koukej se na tenhle zadek... kdyby si byl hodnější mohl být celý tvůj"
click at [896, 275] on span "😜" at bounding box center [889, 272] width 19 height 17
type textarea "koukej se na tenhle zadek... kdyby si byl hodnější mohl být celý tvůj 😜"
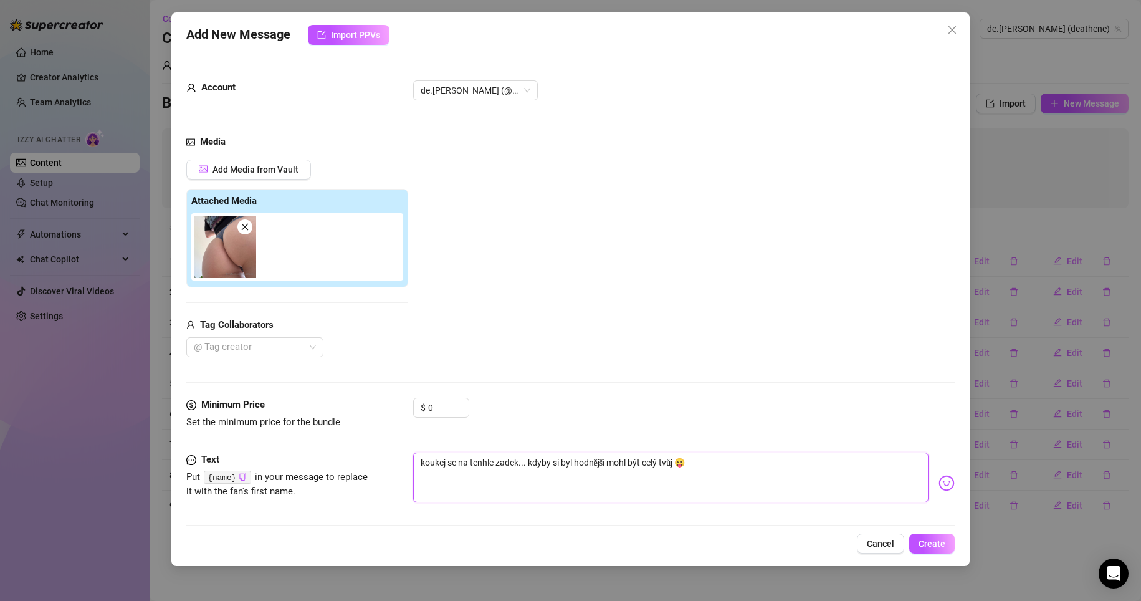
click at [773, 469] on textarea "koukej se na tenhle zadek... kdyby si byl hodnější mohl být celý tvůj 😜" at bounding box center [671, 477] width 516 height 50
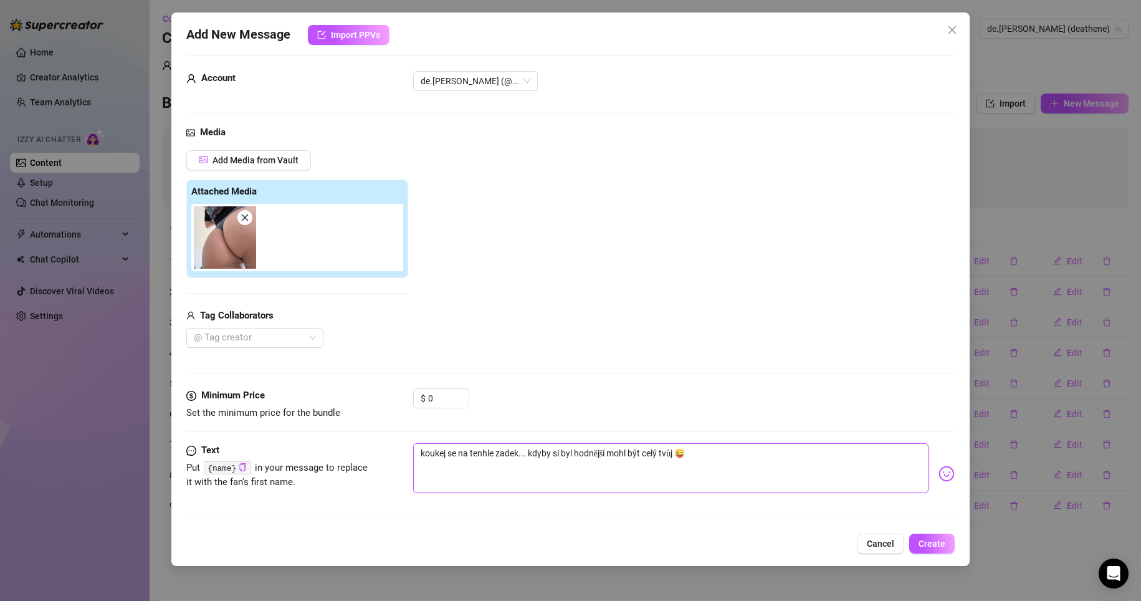
scroll to position [11, 0]
type textarea "koukej se na tenhle zadek... kdyby si byl hodnější mohl být celý tvůj 😜"
click at [925, 546] on span "Create" at bounding box center [931, 543] width 27 height 10
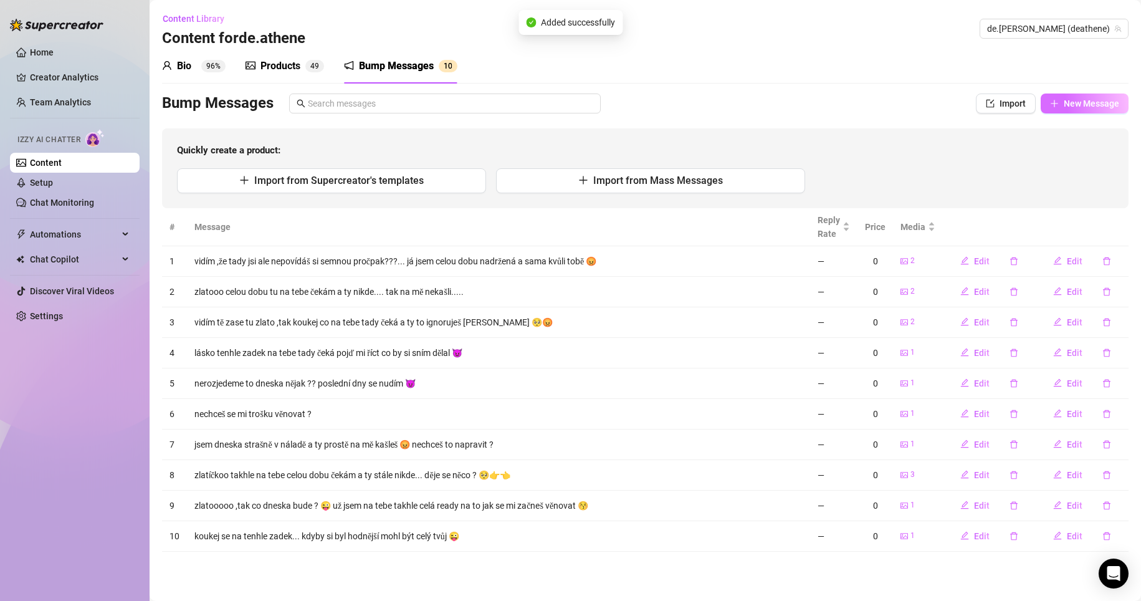
click at [1085, 101] on span "New Message" at bounding box center [1091, 103] width 55 height 10
type textarea "Type your message here..."
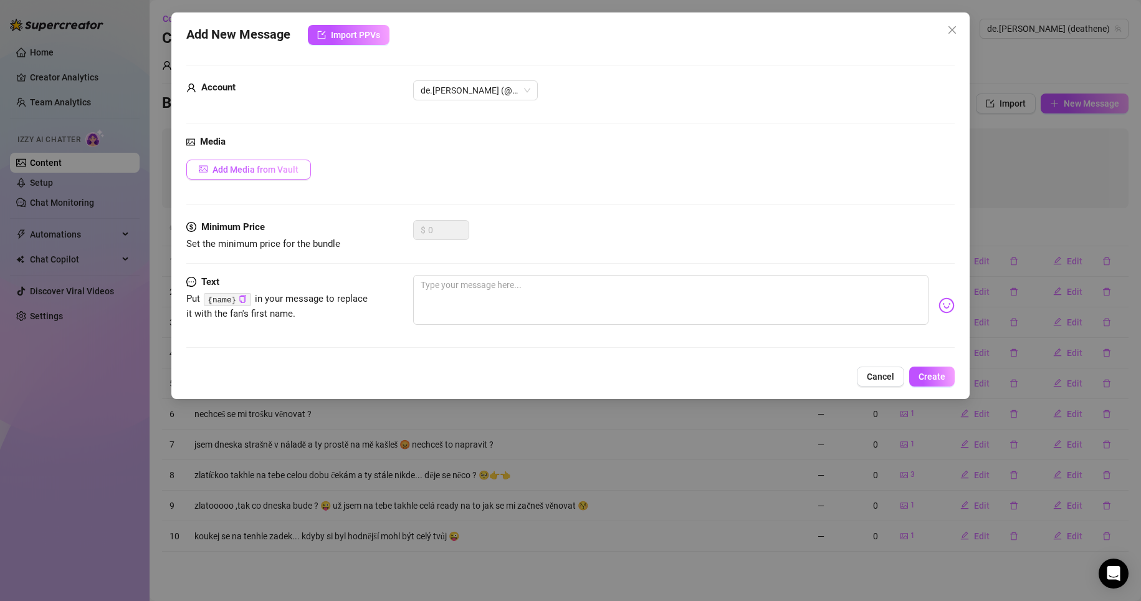
click at [269, 169] on span "Add Media from Vault" at bounding box center [255, 170] width 86 height 10
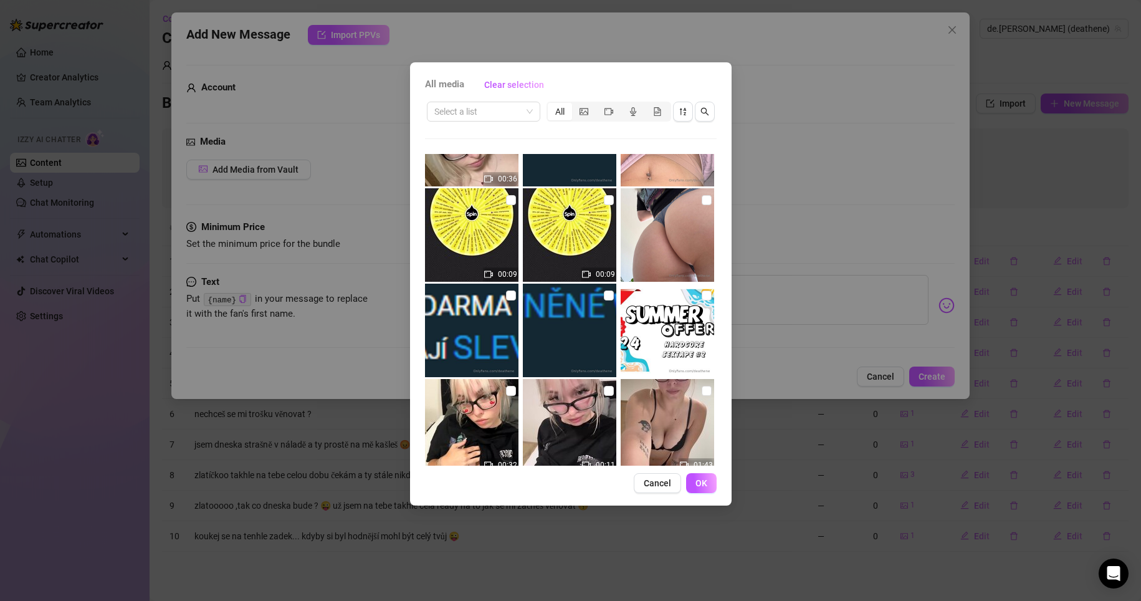
scroll to position [470, 0]
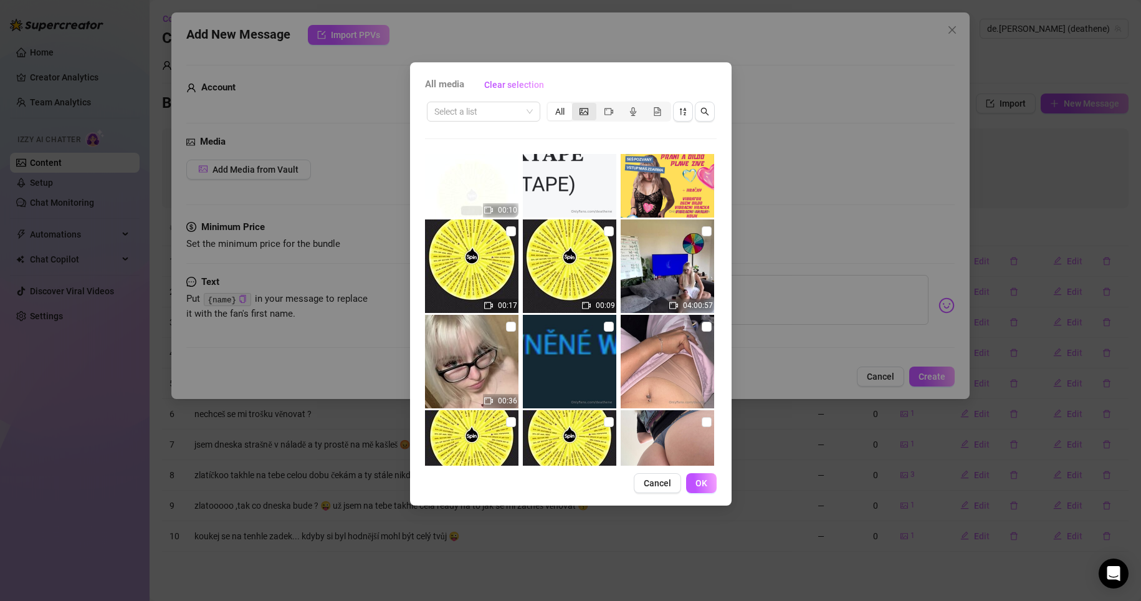
click at [579, 108] on div "segmented control" at bounding box center [584, 111] width 24 height 17
click at [575, 105] on input "segmented control" at bounding box center [575, 105] width 0 height 0
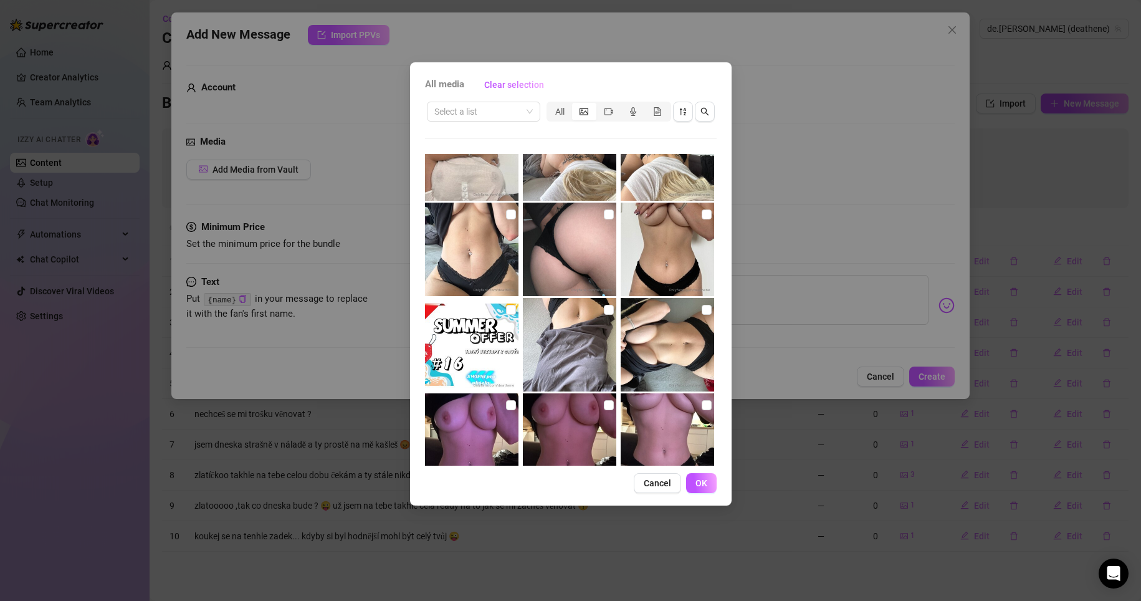
scroll to position [1793, 0]
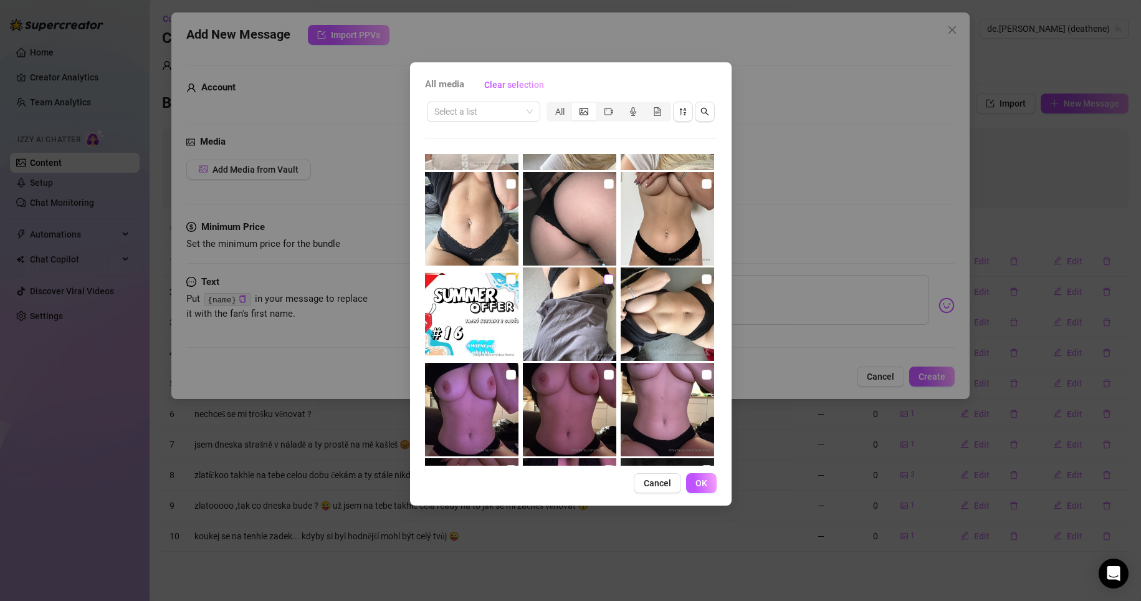
click at [604, 279] on input "checkbox" at bounding box center [609, 279] width 10 height 10
checkbox input "true"
click at [702, 278] on input "checkbox" at bounding box center [707, 279] width 10 height 10
checkbox input "true"
click at [708, 485] on button "OK" at bounding box center [701, 483] width 31 height 20
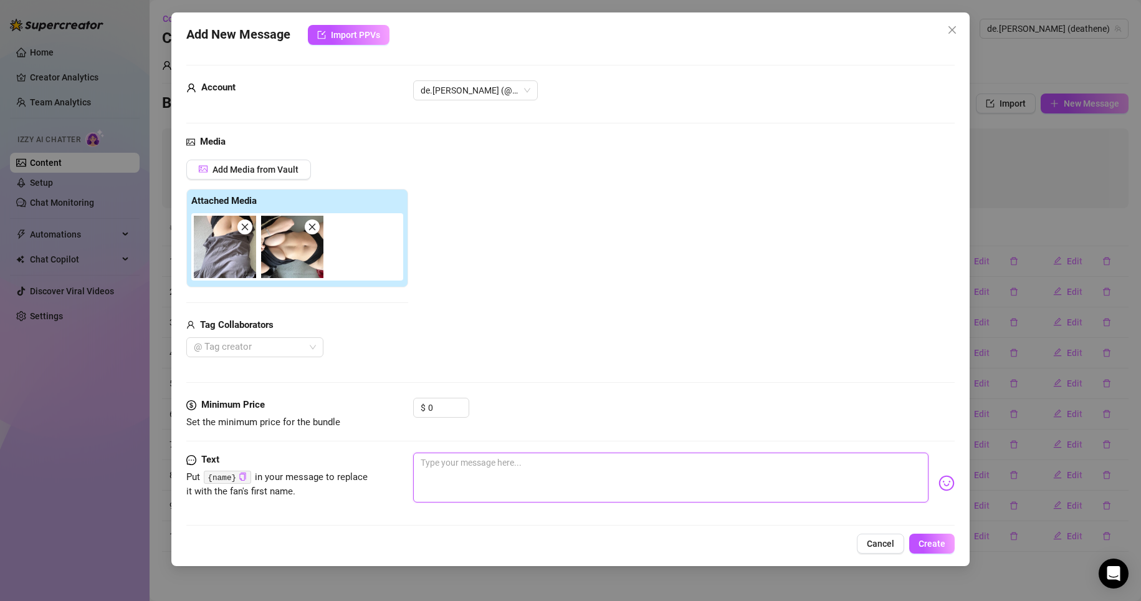
click at [481, 468] on textarea at bounding box center [671, 477] width 516 height 50
type textarea "z"
type textarea "zl"
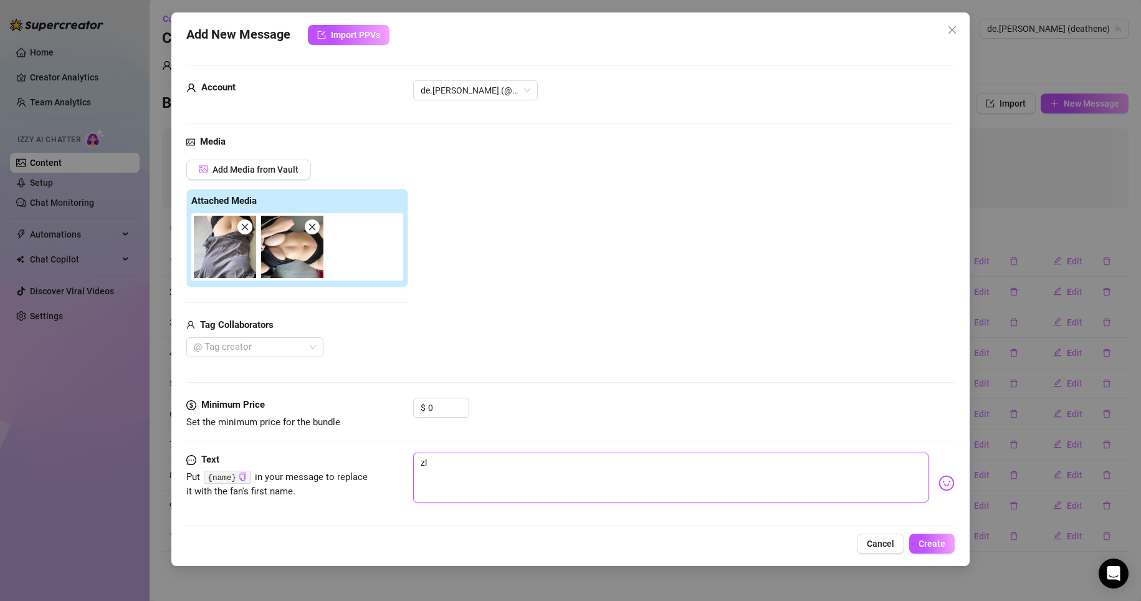
type textarea "zla"
type textarea "zlat"
type textarea "zlato"
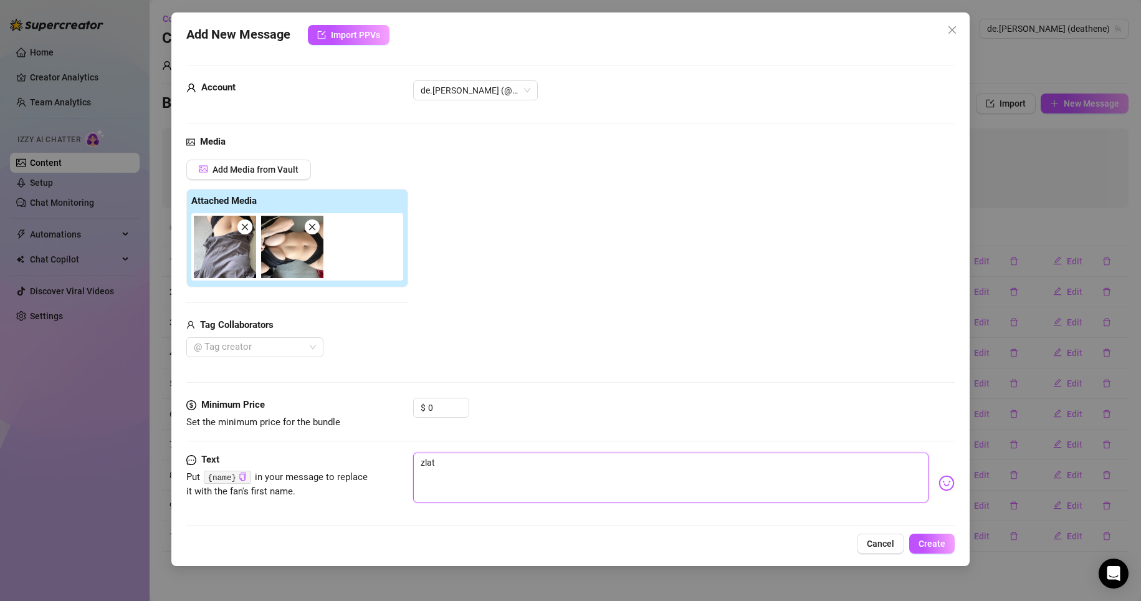
type textarea "zlato"
type textarea "zlatoo"
type textarea "zlatooo"
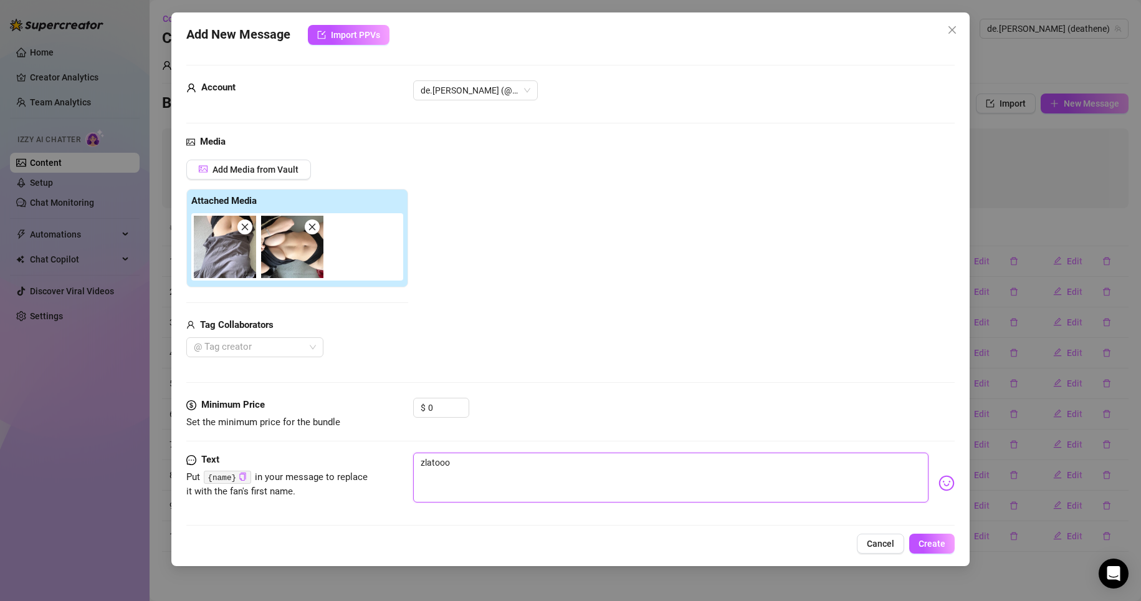
type textarea "zlatooo"
type textarea "zlatooo m"
type textarea "zlatooo mo"
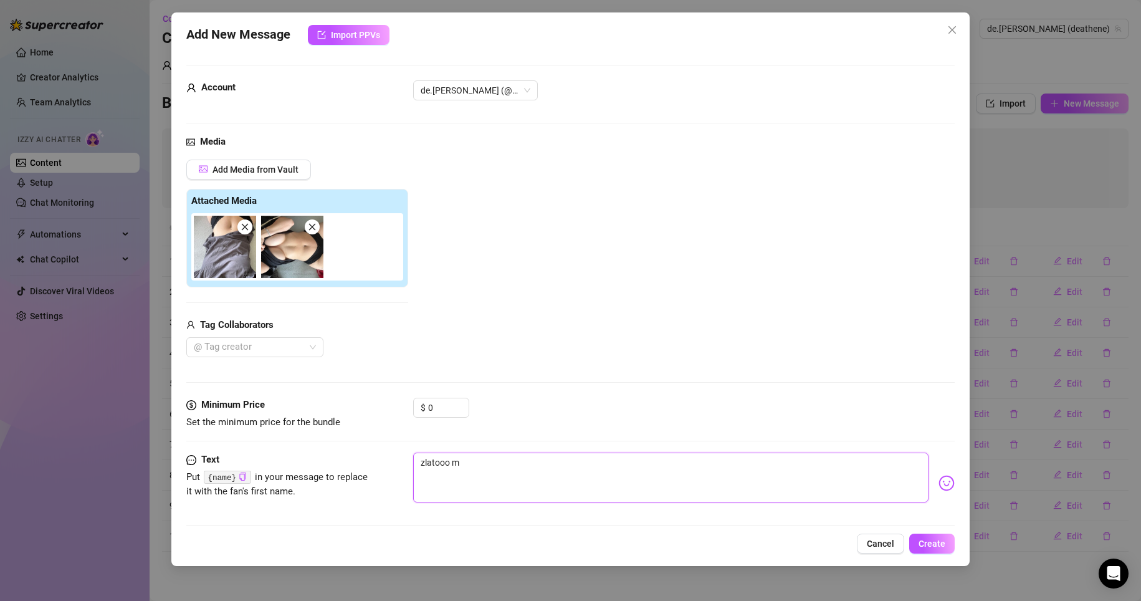
type textarea "zlatooo mo"
type textarea "zlatooo moj"
type textarea "zlatooo moje"
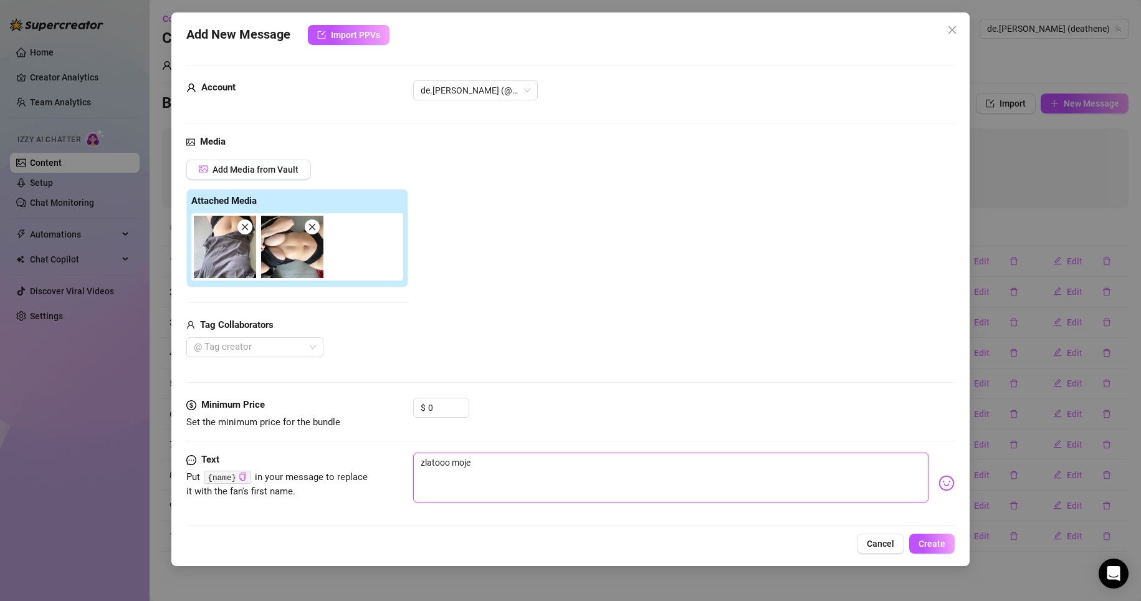
type textarea "zlatooo moje"
type textarea "zlatooo moje k"
type textarea "zlatooo moje kd"
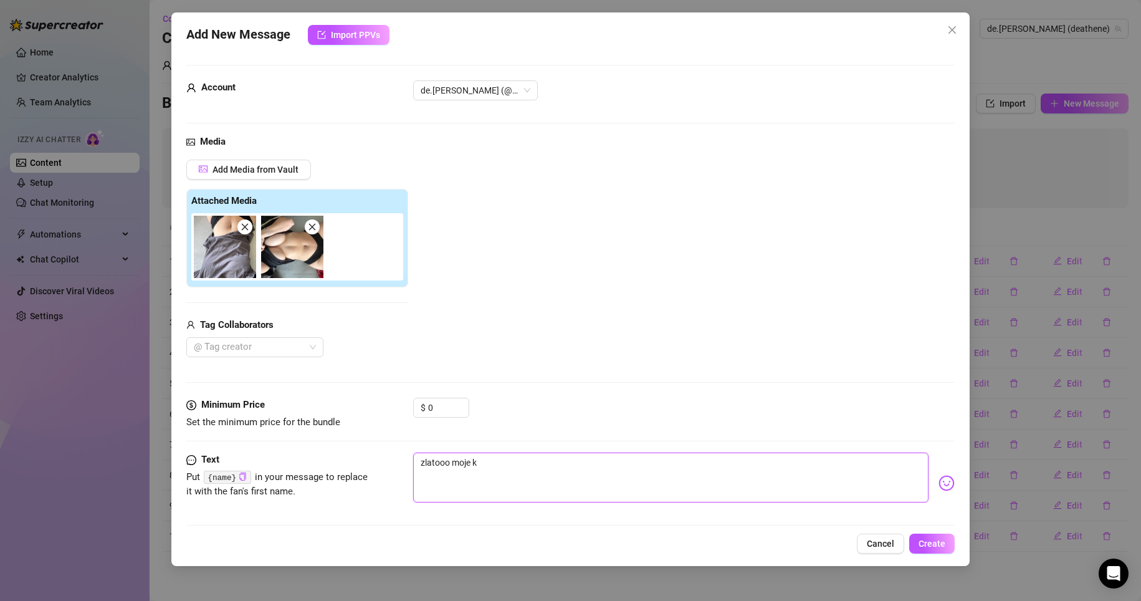
type textarea "zlatooo moje kd"
type textarea "zlatooo moje kde"
type textarea "zlatooo moje kdep"
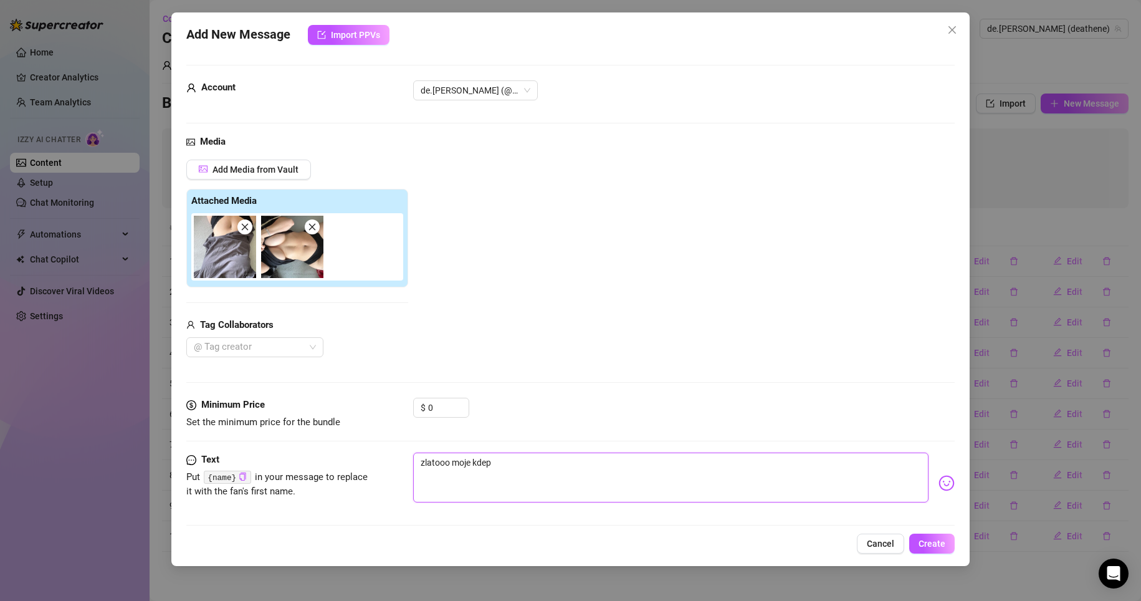
type textarea "zlatooo moje kdepa"
type textarea "zlatooo moje kdepak"
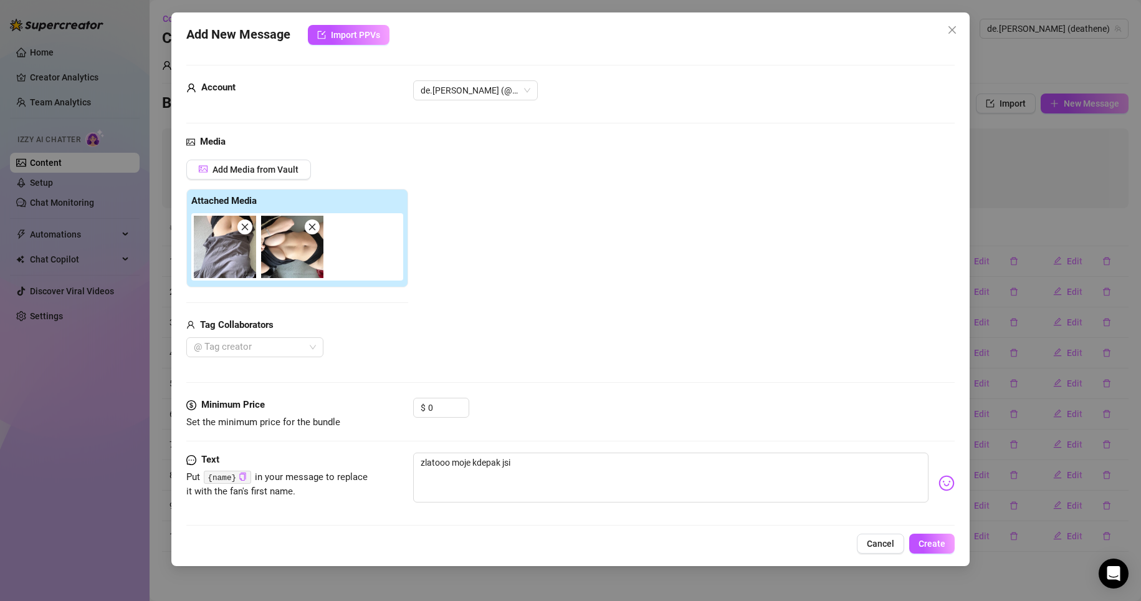
click at [930, 487] on div "zlatooo moje kdepak jsi" at bounding box center [684, 482] width 542 height 61
click at [622, 483] on textarea "zlatooo moje kdepak jsi" at bounding box center [671, 477] width 516 height 50
drag, startPoint x: 520, startPoint y: 459, endPoint x: 375, endPoint y: 456, distance: 145.2
click at [375, 456] on div "Text Put {name} in your message to replace it with the fan's first name. zlatoo…" at bounding box center [570, 482] width 769 height 61
paste textarea "Ahoj! Jsi tam? Doufala jsem, že bys mi dnes večer udělal společnost... (Cítím s…"
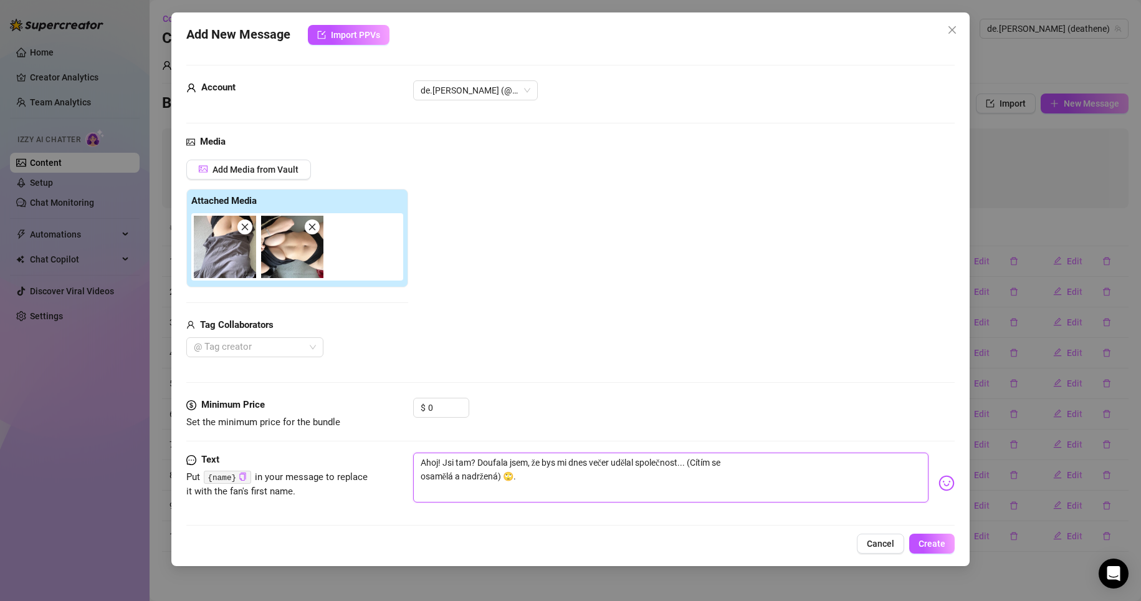
click at [438, 465] on textarea "Ahoj! Jsi tam? Doufala jsem, že bys mi dnes večer udělal společnost... (Cítím s…" at bounding box center [671, 477] width 516 height 50
click at [602, 464] on textarea "[PERSON_NAME]? Doufala jsem, že bys mi dnes večer udělal společnost... (Cítím s…" at bounding box center [671, 477] width 516 height 50
drag, startPoint x: 614, startPoint y: 462, endPoint x: 636, endPoint y: 468, distance: 22.7
click at [636, 468] on textarea "[PERSON_NAME]? Doufala jsem, že bys mi dneska večer udělal společnost... (Cítím…" at bounding box center [671, 477] width 516 height 50
click at [733, 464] on textarea "[PERSON_NAME]? Doufala jsem, že bys mi dneska udělal společnost... (Cítím se os…" at bounding box center [671, 477] width 516 height 50
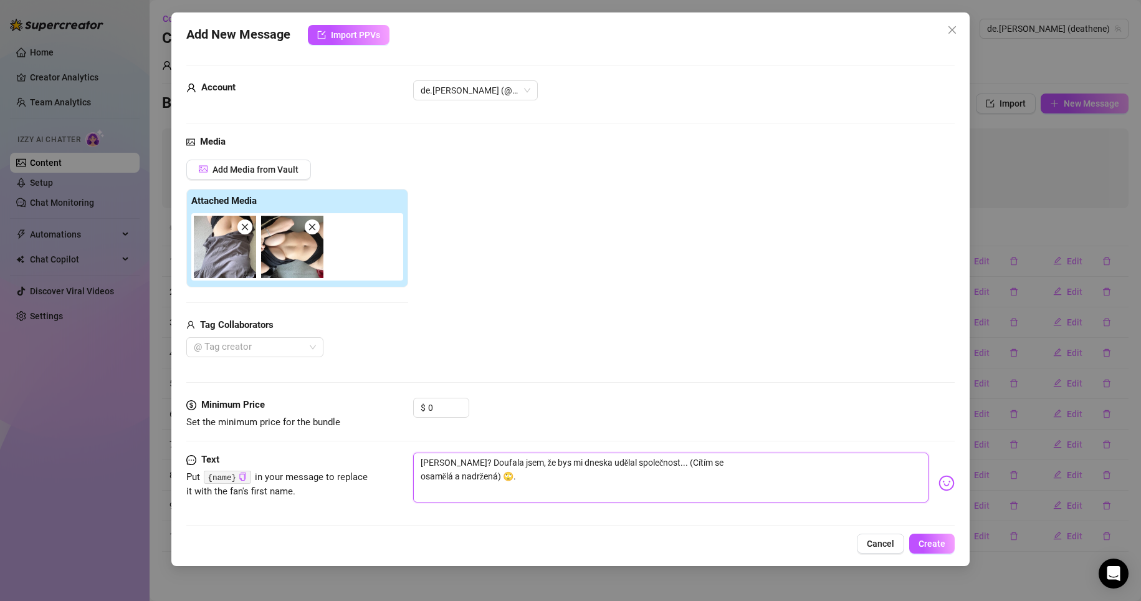
click at [513, 479] on textarea "[PERSON_NAME]? Doufala jsem, že bys mi dneska udělal společnost... (Cítím se os…" at bounding box center [671, 477] width 516 height 50
click at [941, 541] on span "Create" at bounding box center [931, 543] width 27 height 10
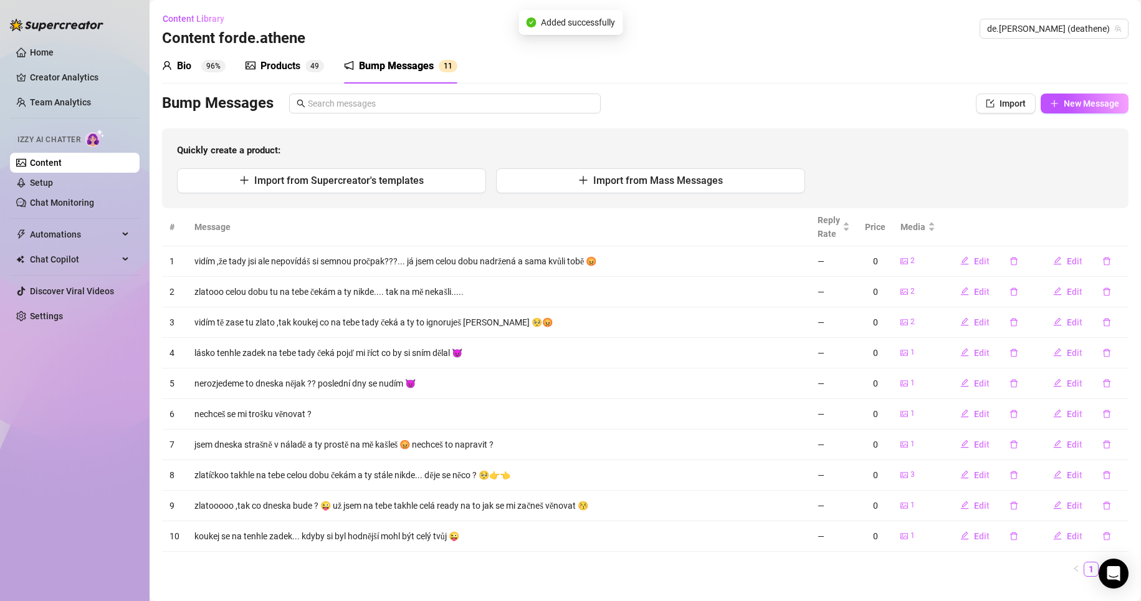
scroll to position [23, 0]
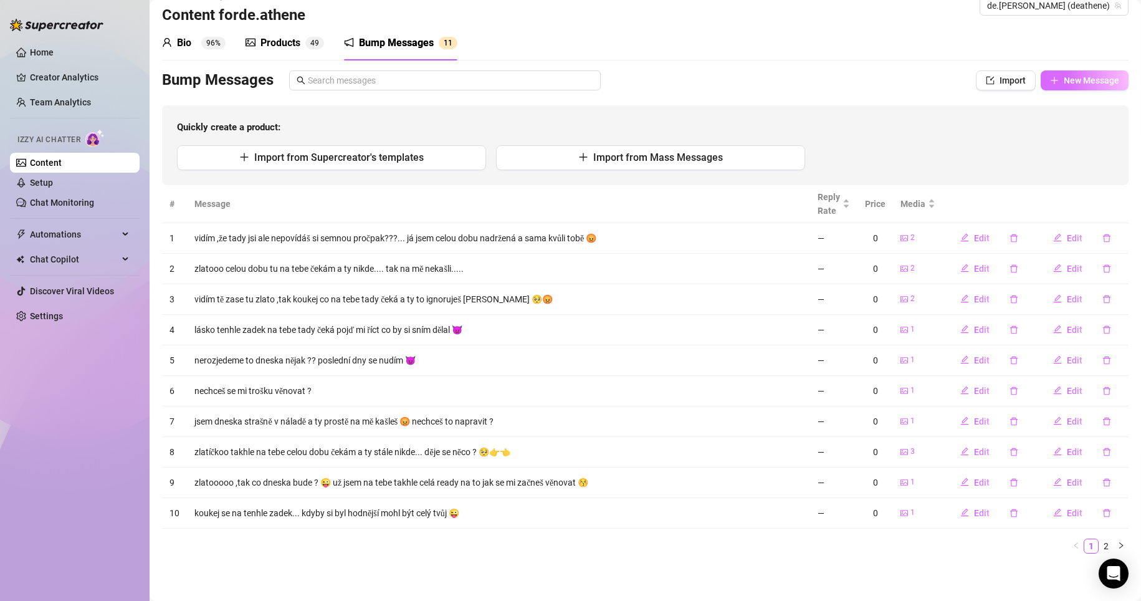
click at [1071, 79] on span "New Message" at bounding box center [1091, 80] width 55 height 10
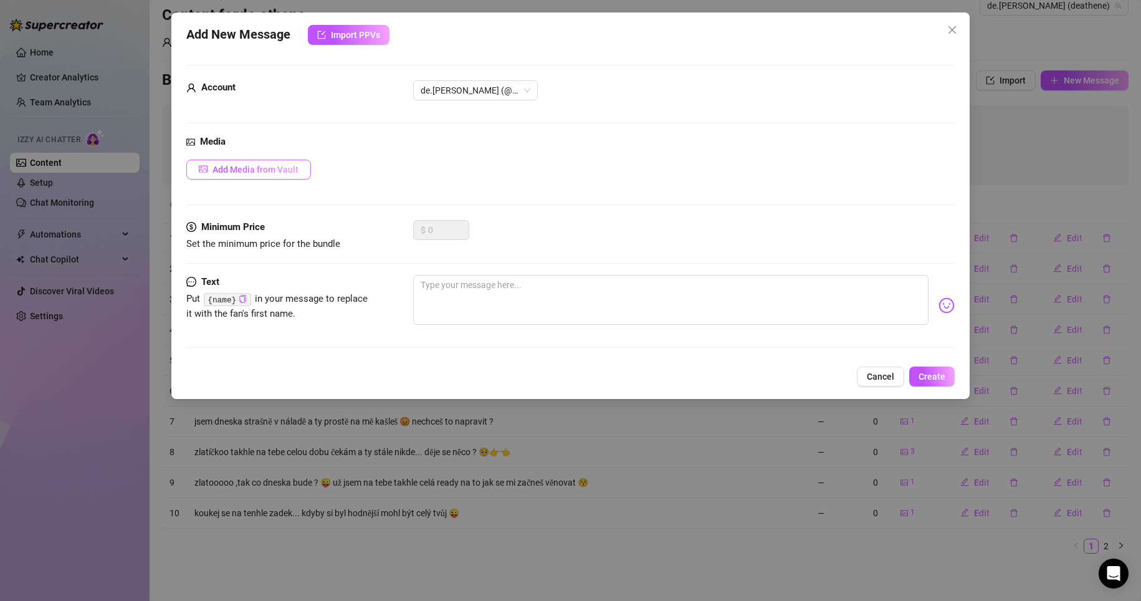
click at [254, 173] on span "Add Media from Vault" at bounding box center [255, 170] width 86 height 10
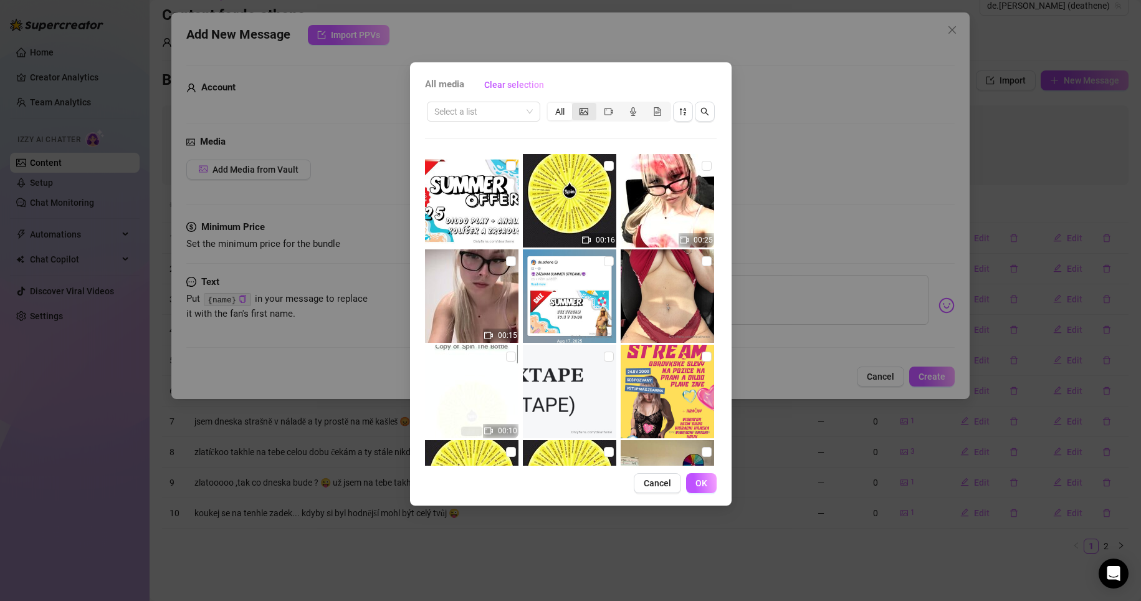
click at [580, 116] on span "segmented control" at bounding box center [584, 112] width 9 height 10
click at [575, 105] on input "segmented control" at bounding box center [575, 105] width 0 height 0
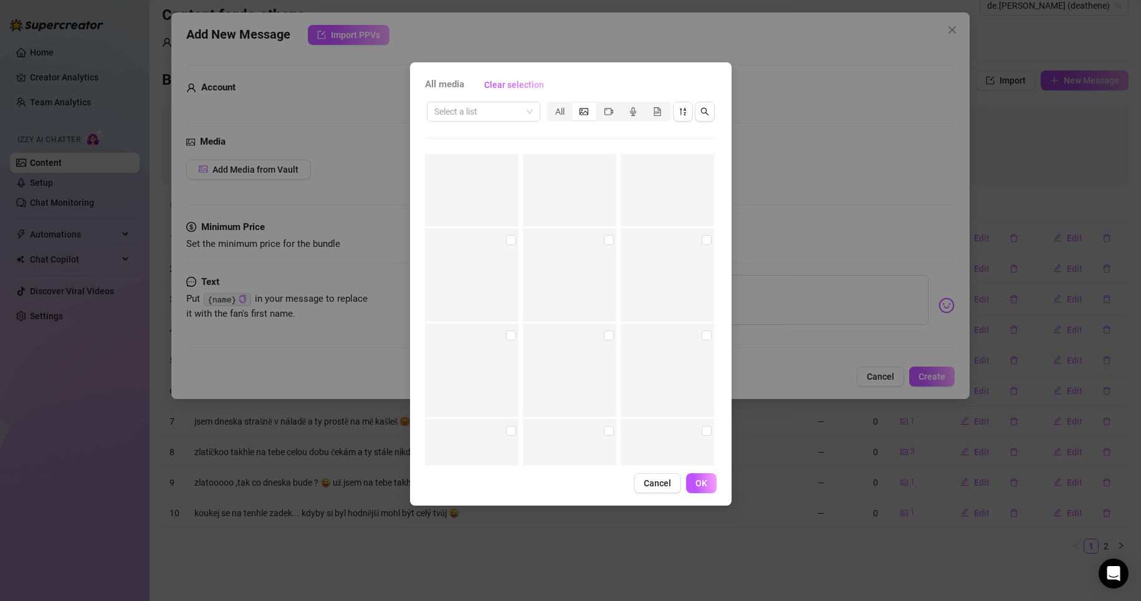
scroll to position [8144, 0]
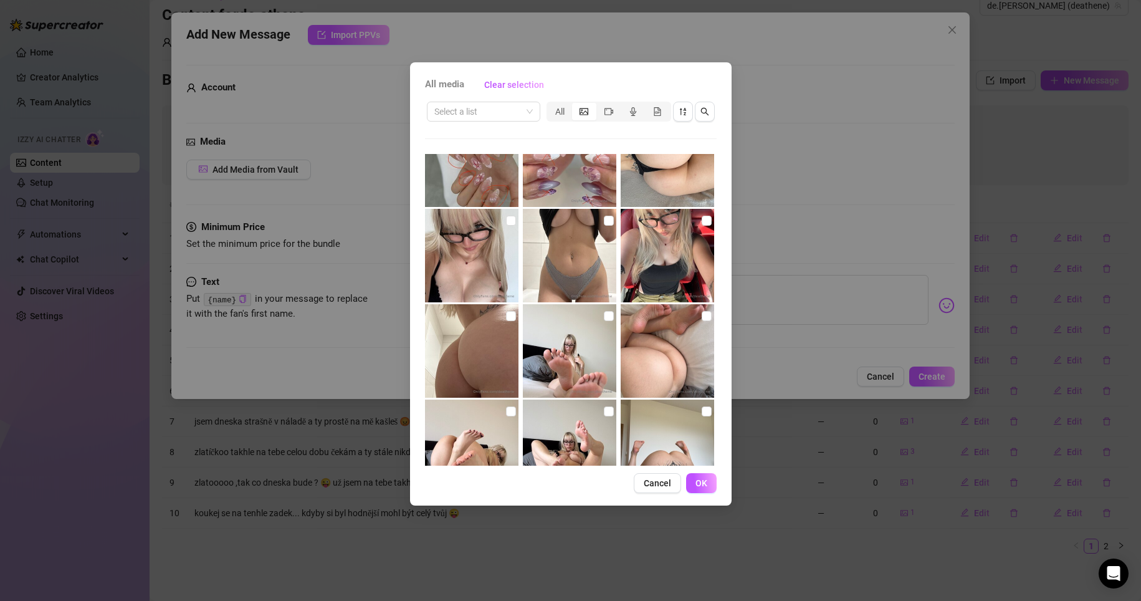
click at [459, 280] on img at bounding box center [471, 255] width 93 height 93
click at [468, 225] on img at bounding box center [471, 255] width 93 height 93
click at [508, 221] on input "checkbox" at bounding box center [511, 221] width 10 height 10
click at [702, 484] on span "OK" at bounding box center [701, 483] width 12 height 10
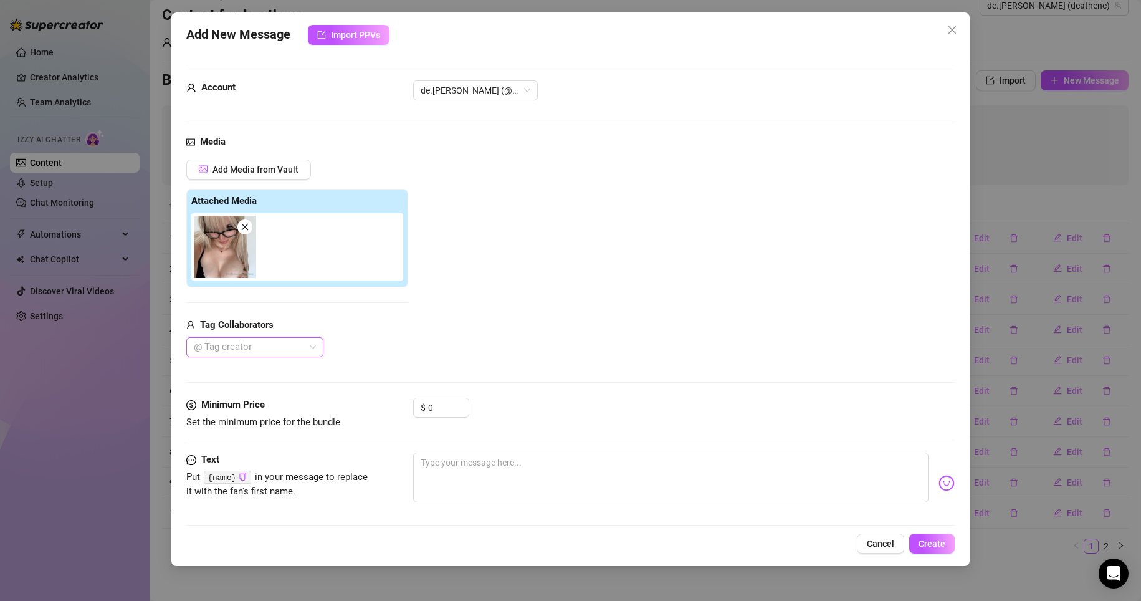
click at [231, 267] on img at bounding box center [225, 247] width 62 height 62
click at [492, 465] on textarea at bounding box center [671, 477] width 516 height 50
click at [471, 468] on textarea at bounding box center [671, 477] width 516 height 50
paste textarea "[PERSON_NAME] se natočit, jak dělám nějaké nemravné věci, tati! Vsadím se, že s…"
drag, startPoint x: 622, startPoint y: 465, endPoint x: 638, endPoint y: 467, distance: 16.4
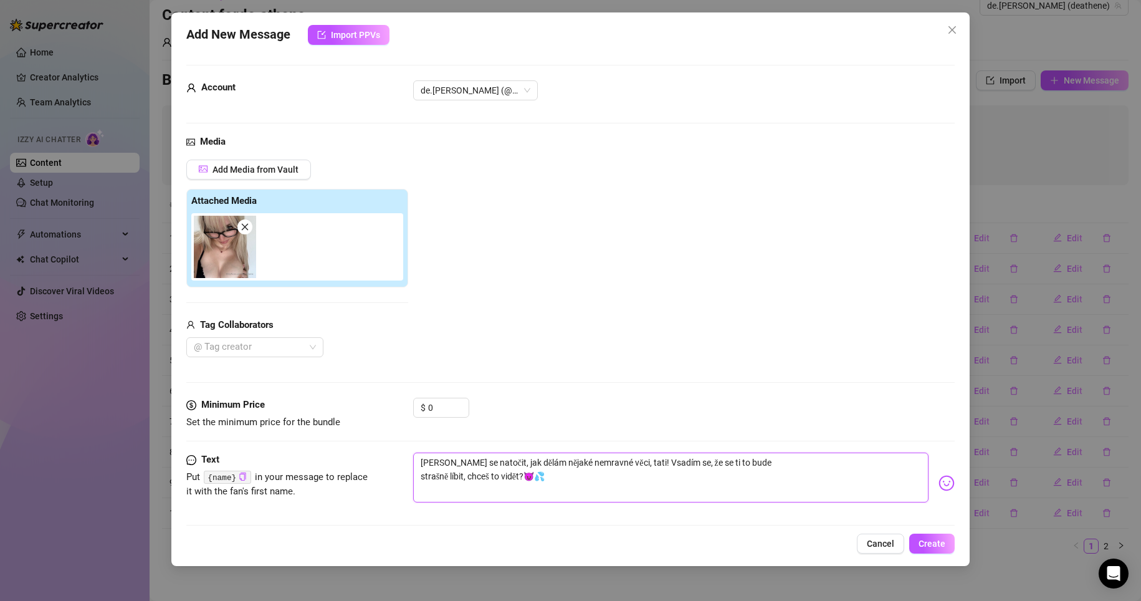
click at [638, 467] on textarea "[PERSON_NAME] se natočit, jak dělám nějaké nemravné věci, tati! Vsadím se, že s…" at bounding box center [671, 477] width 516 height 50
click at [554, 482] on textarea "[PERSON_NAME] se natočit, jak dělám nějaké nemravné věci, daddy, Vsadím se, že …" at bounding box center [671, 477] width 516 height 50
click at [620, 467] on textarea "[PERSON_NAME] se natočit, jak dělám nějaké nemravné věci, daddy, Vsadím se, že …" at bounding box center [671, 477] width 516 height 50
click at [801, 459] on textarea "[PERSON_NAME] se natočit, jak dělám nějaké nemravné věci daddy, [PERSON_NAME] s…" at bounding box center [671, 477] width 516 height 50
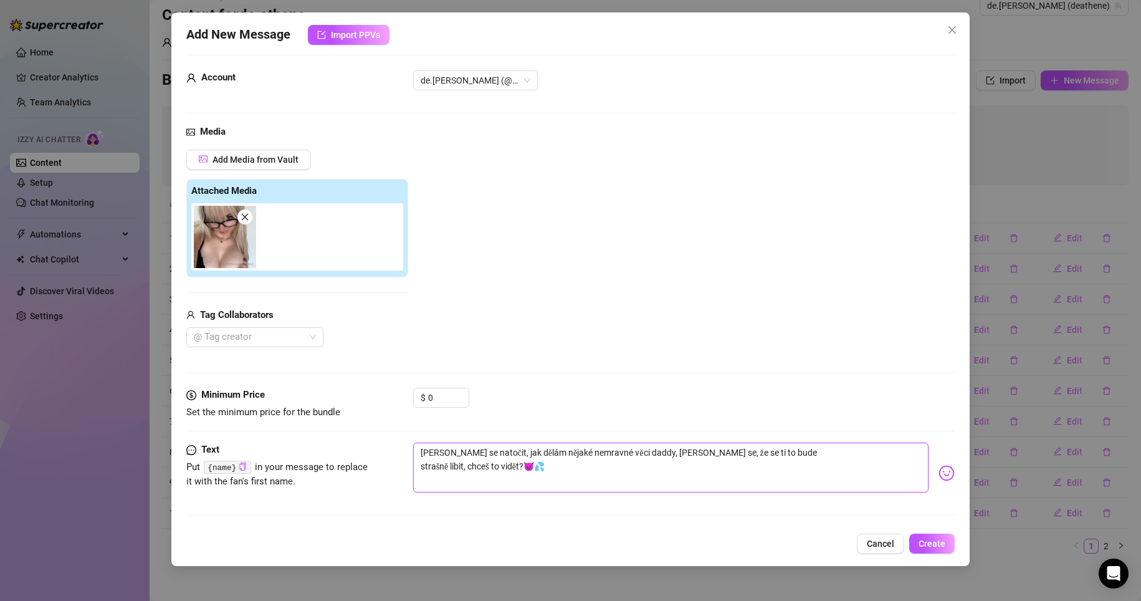
scroll to position [11, 0]
click at [938, 542] on span "Create" at bounding box center [931, 543] width 27 height 10
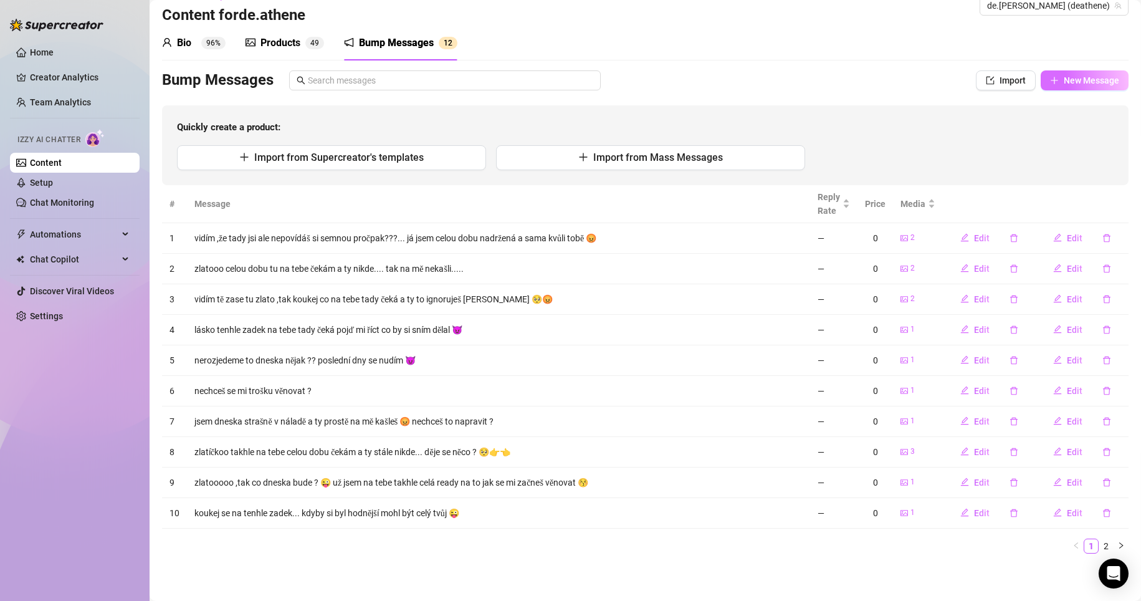
click at [1082, 78] on span "New Message" at bounding box center [1091, 80] width 55 height 10
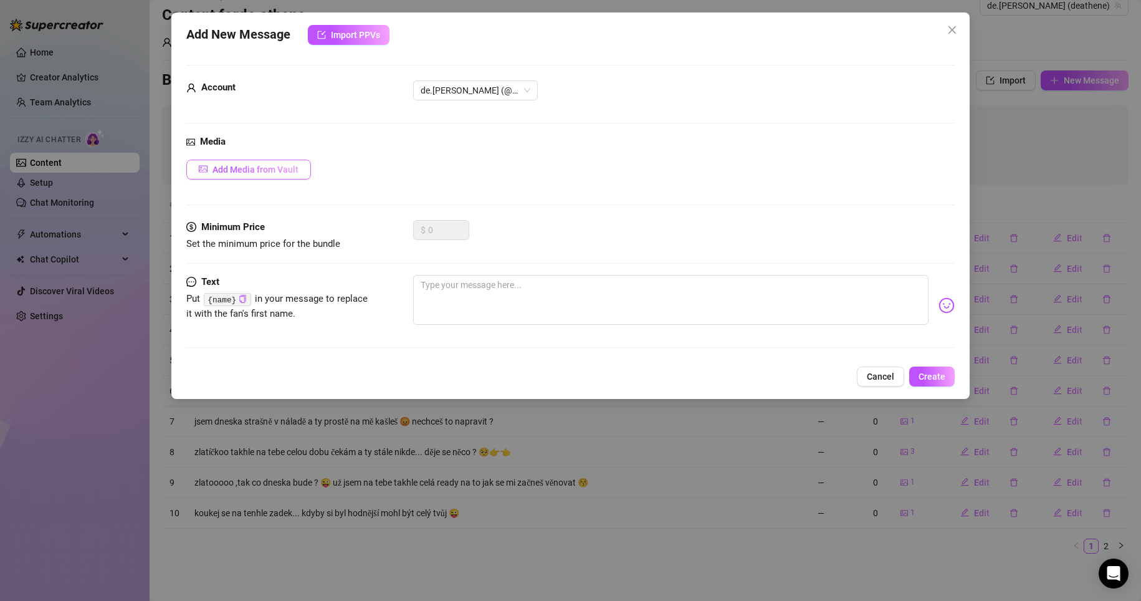
click at [258, 174] on span "Add Media from Vault" at bounding box center [255, 170] width 86 height 10
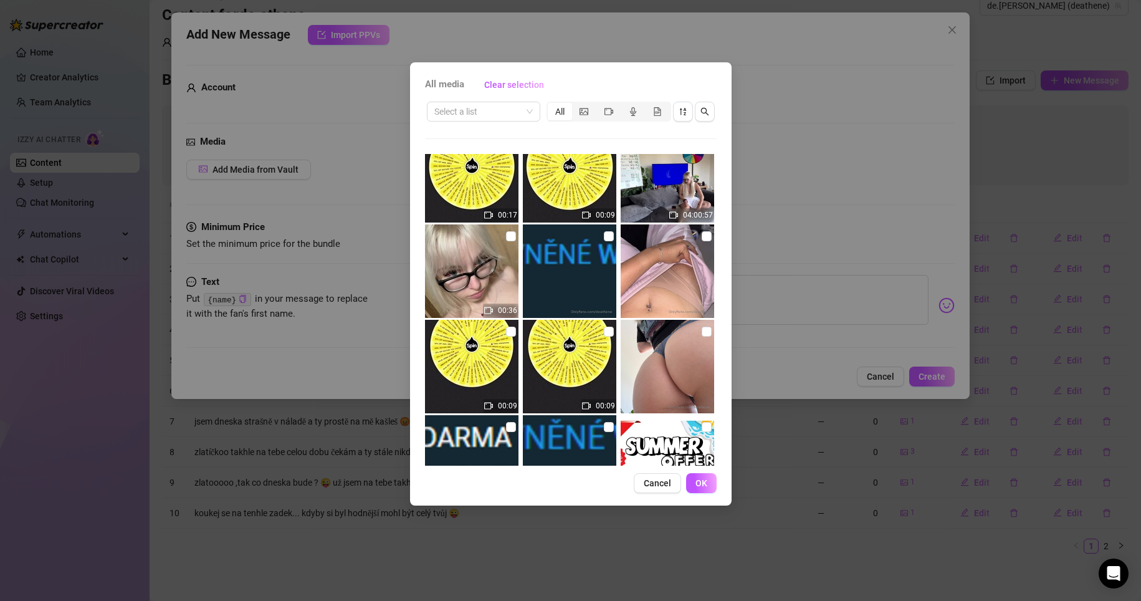
scroll to position [312, 0]
click at [581, 110] on icon "picture" at bounding box center [584, 111] width 9 height 9
click at [575, 105] on input "segmented control" at bounding box center [575, 105] width 0 height 0
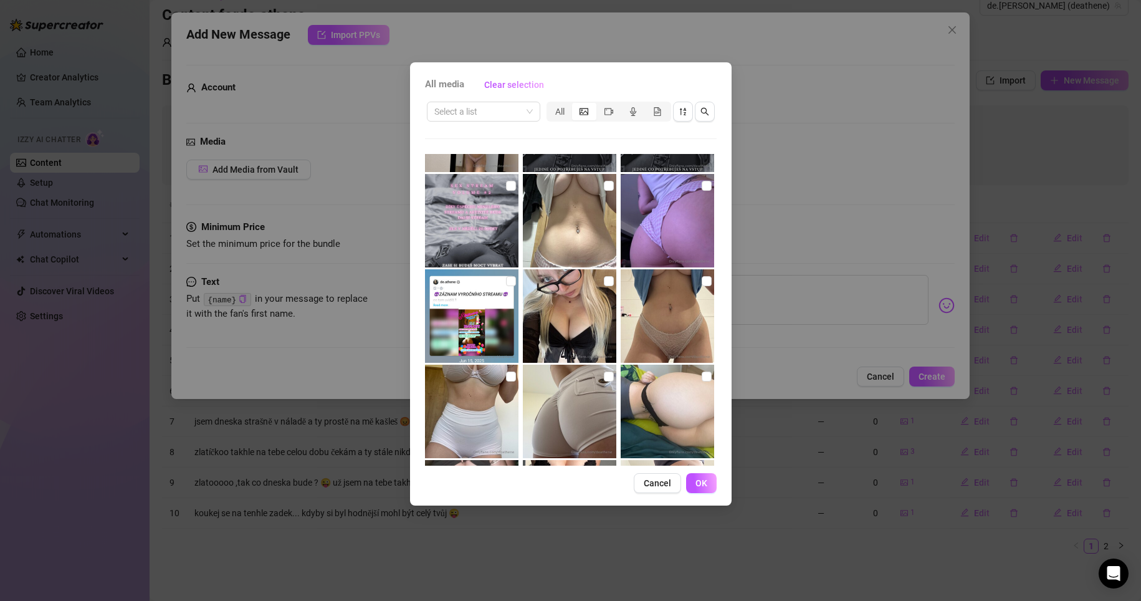
scroll to position [9056, 0]
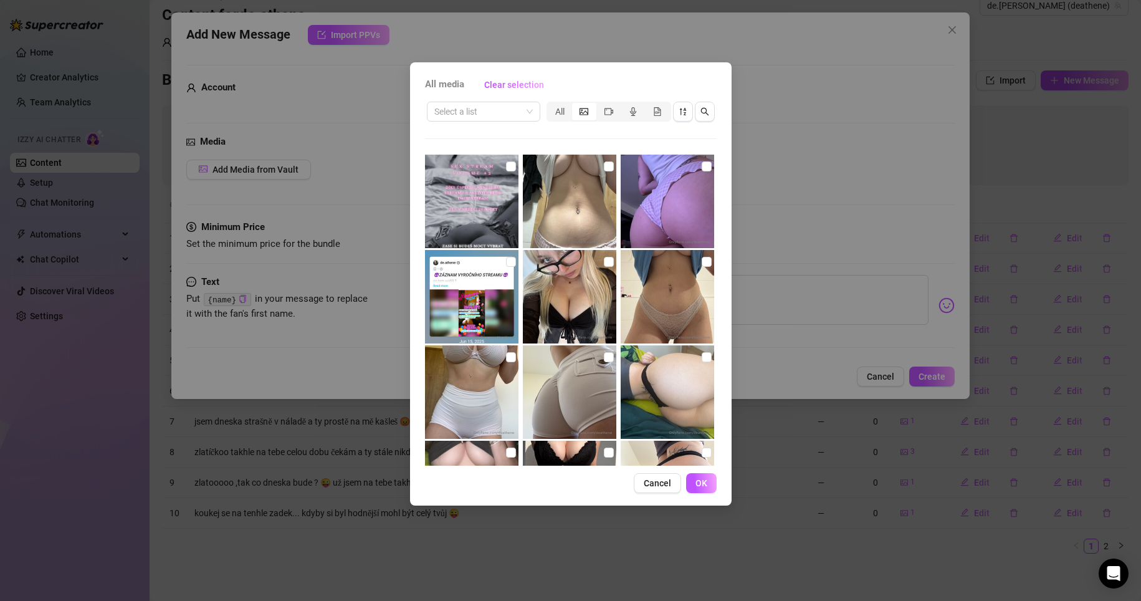
click at [575, 316] on img at bounding box center [569, 296] width 93 height 93
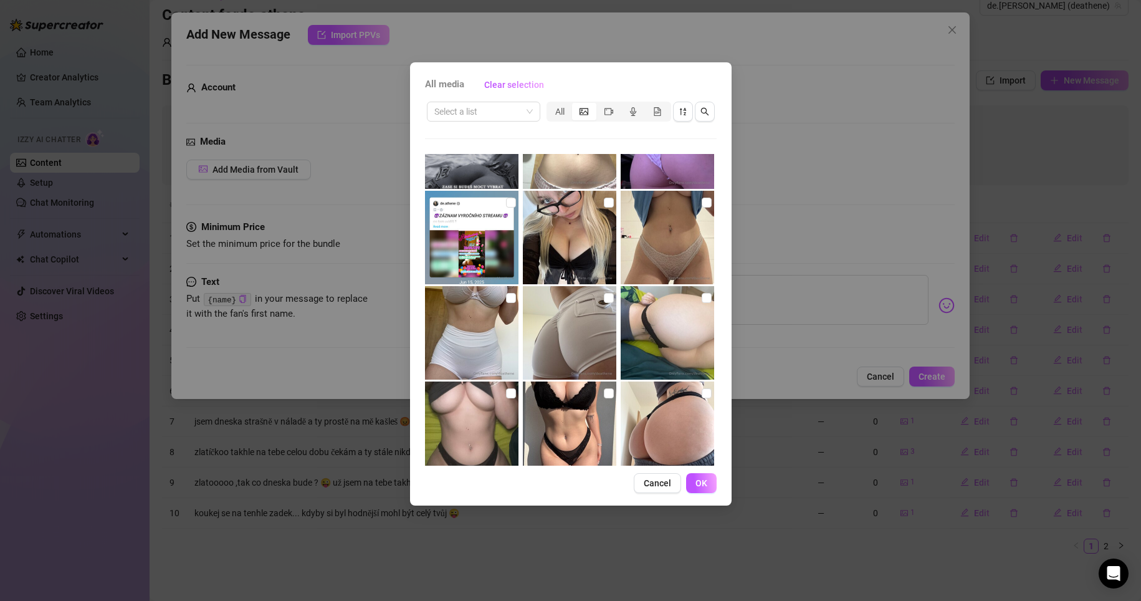
scroll to position [9119, 0]
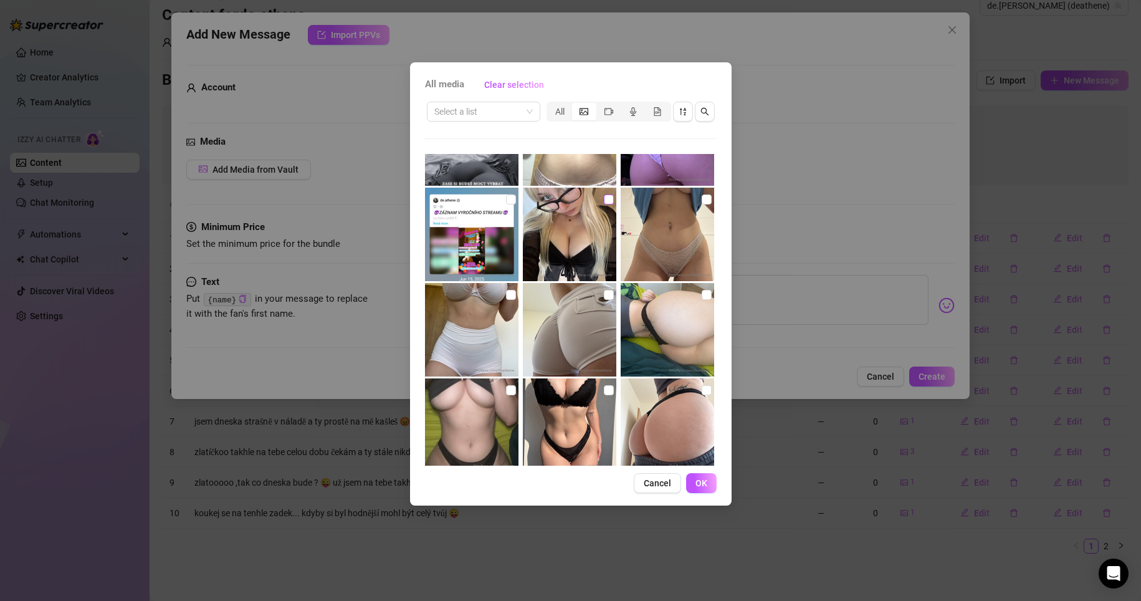
click at [604, 197] on input "checkbox" at bounding box center [609, 199] width 10 height 10
click at [705, 480] on span "OK" at bounding box center [701, 483] width 12 height 10
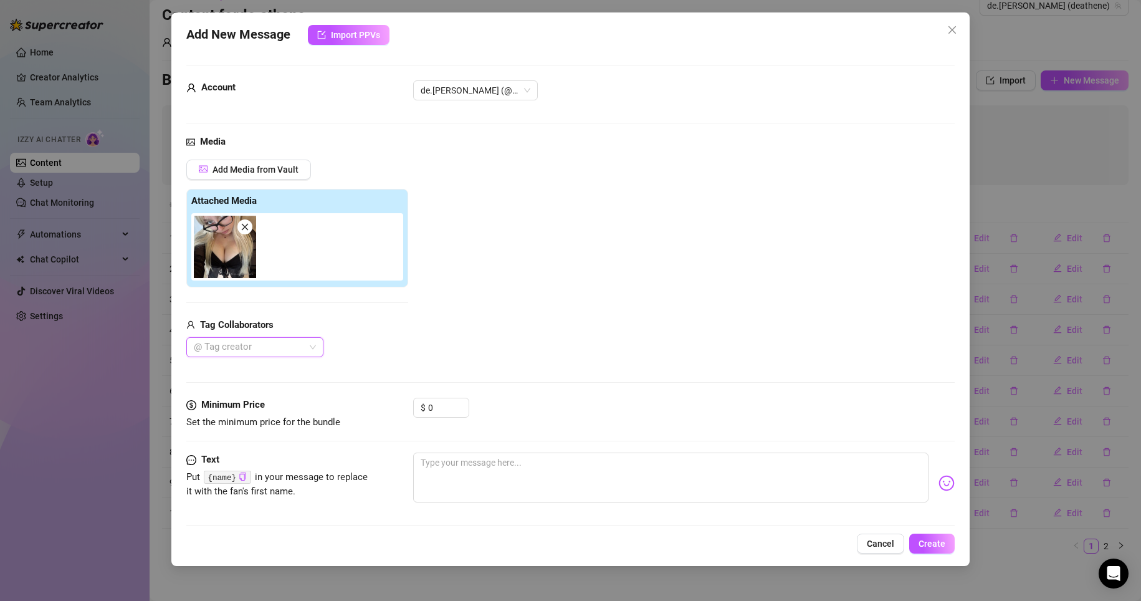
click at [221, 260] on img at bounding box center [225, 247] width 62 height 62
click at [466, 472] on textarea at bounding box center [671, 477] width 516 height 50
paste textarea "Jenom když to říkám, se červenám, ale...😊 Moc mi chybíš.�"
click at [650, 467] on textarea "Jenom když to říkám, se červenám, ale...😊 Moc mi chybíš.�" at bounding box center [671, 477] width 516 height 50
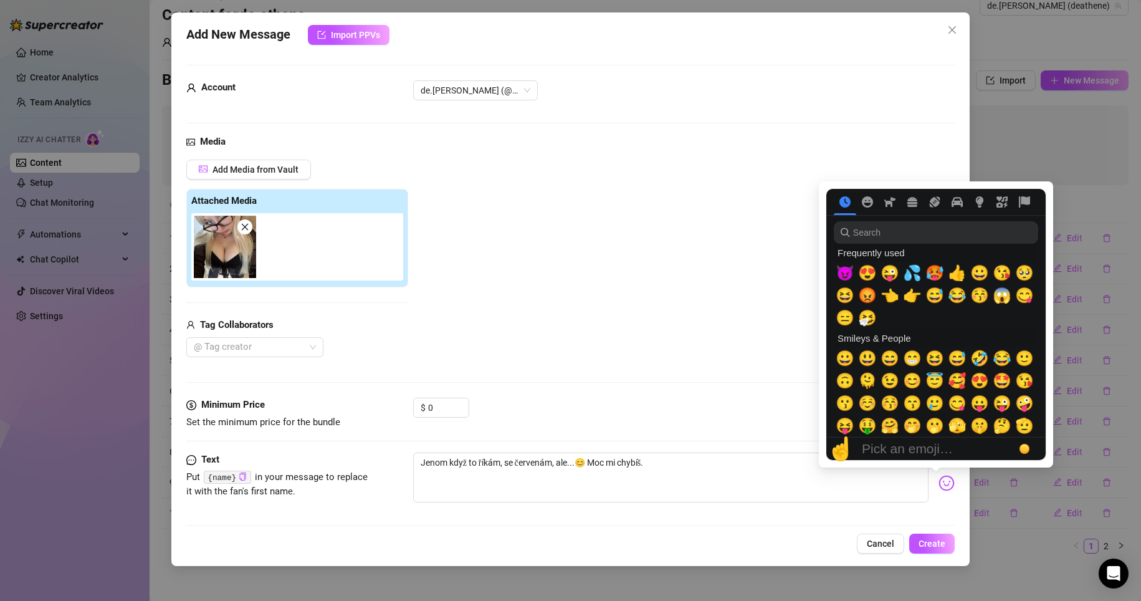
click at [938, 484] on img at bounding box center [946, 483] width 16 height 16
click at [905, 295] on span "👉" at bounding box center [912, 295] width 19 height 17
click at [887, 295] on span "👈" at bounding box center [889, 295] width 19 height 17
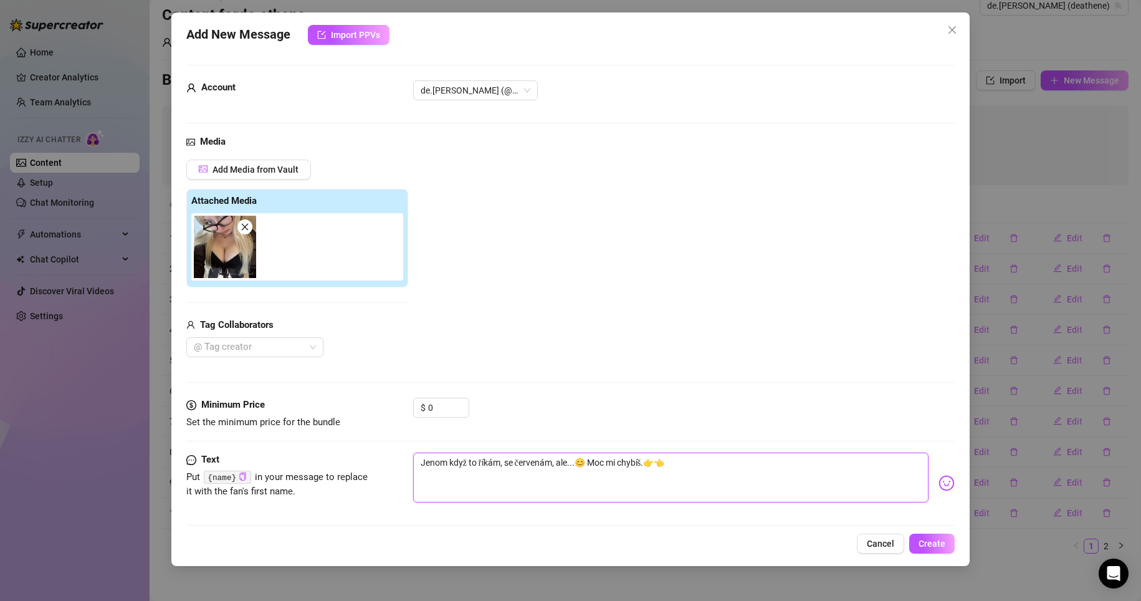
click at [651, 467] on textarea "Jenom když to říkám, se červenám, ale...😊 Moc mi chybíš.👉👈" at bounding box center [671, 477] width 516 height 50
click at [938, 480] on img at bounding box center [946, 483] width 16 height 16
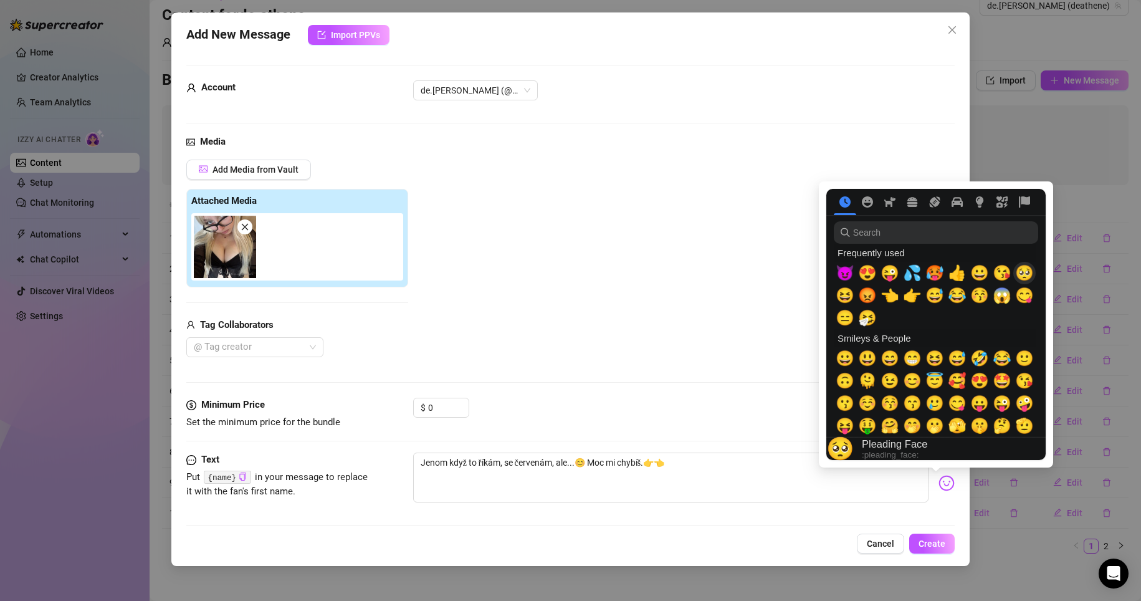
click at [1022, 275] on span "🥺" at bounding box center [1024, 272] width 19 height 17
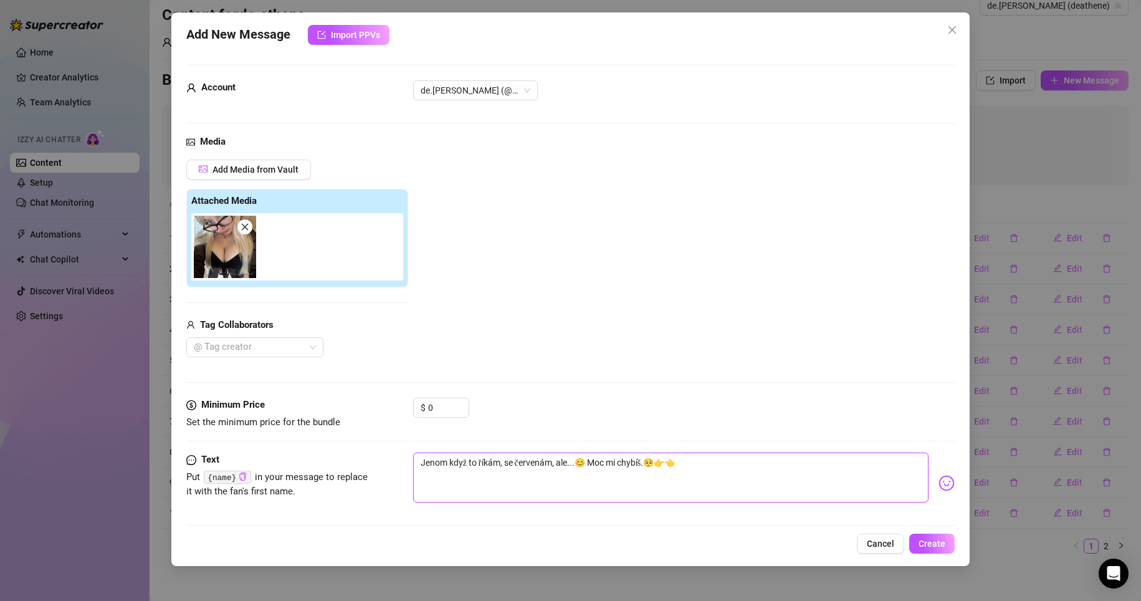
click at [719, 484] on textarea "Jenom když to říkám, se červenám, ale...😊 Moc mi chybíš.🥺👉👈" at bounding box center [671, 477] width 516 height 50
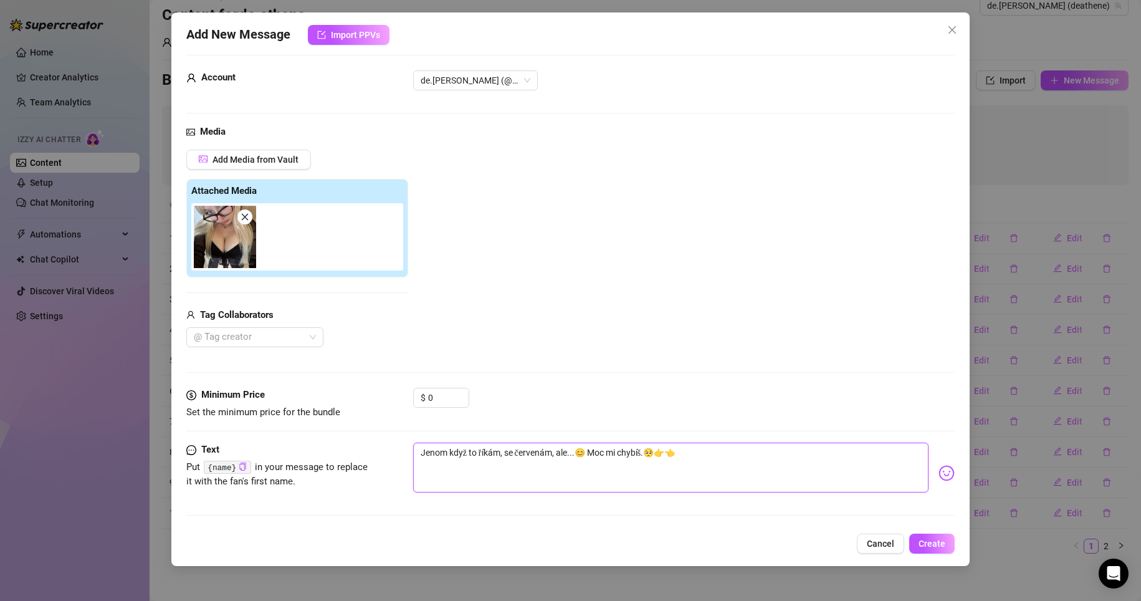
scroll to position [11, 0]
click at [938, 548] on span "Create" at bounding box center [931, 543] width 27 height 10
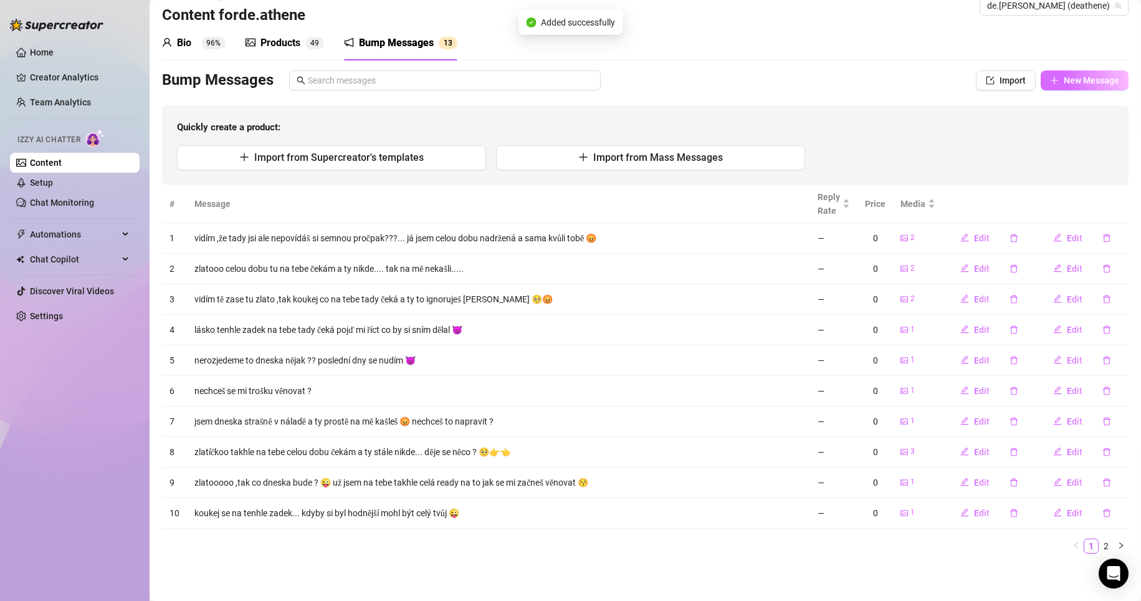
click at [1064, 77] on span "New Message" at bounding box center [1091, 80] width 55 height 10
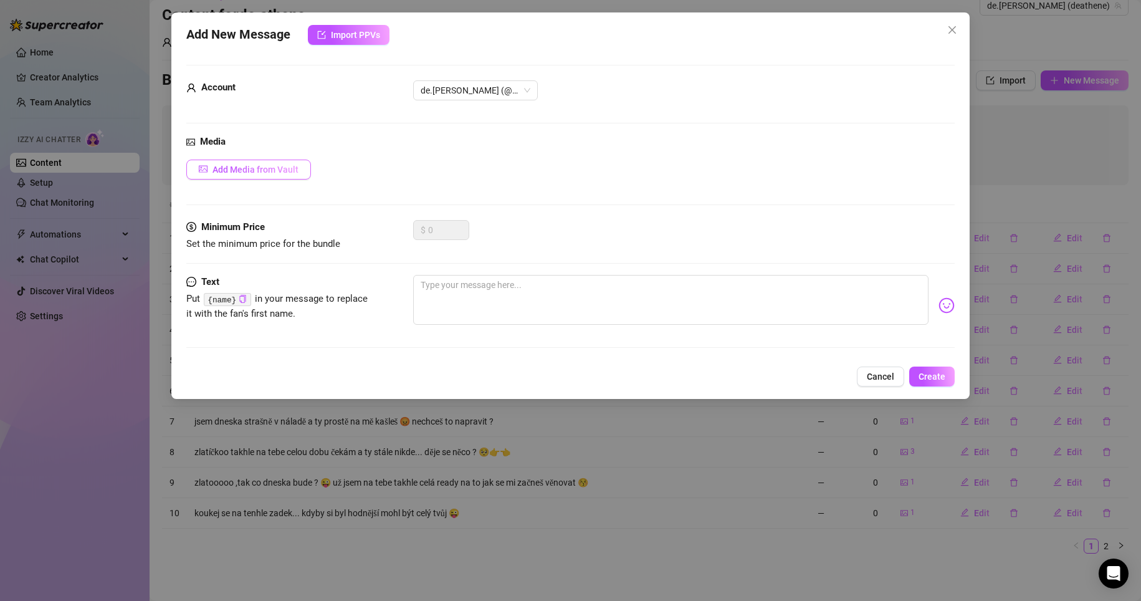
click at [257, 171] on span "Add Media from Vault" at bounding box center [255, 170] width 86 height 10
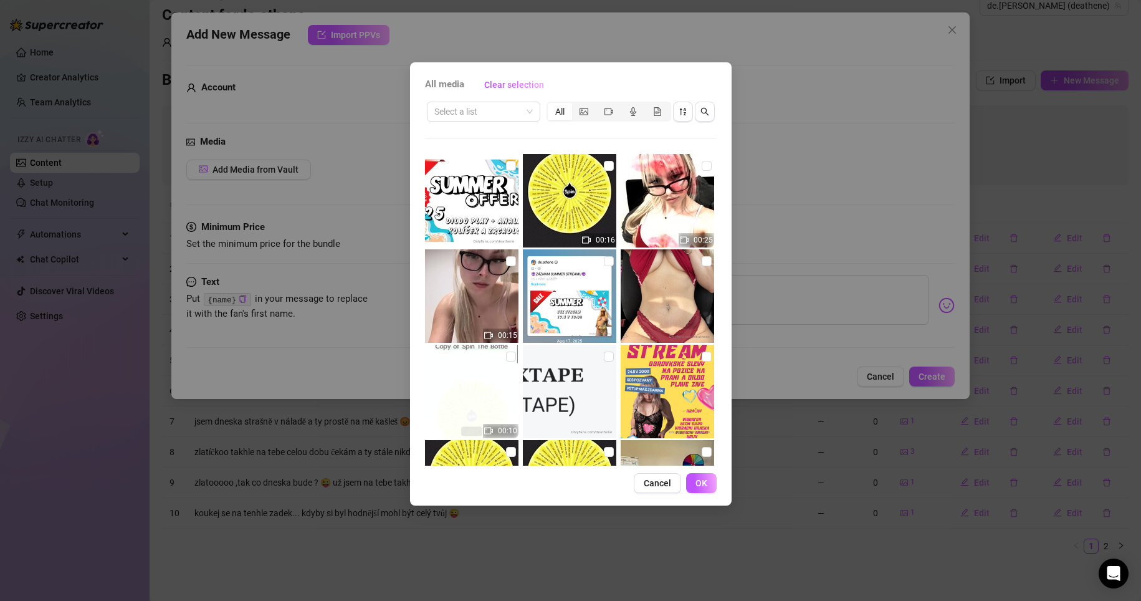
click at [588, 115] on icon "picture" at bounding box center [584, 111] width 9 height 9
click at [575, 105] on input "segmented control" at bounding box center [575, 105] width 0 height 0
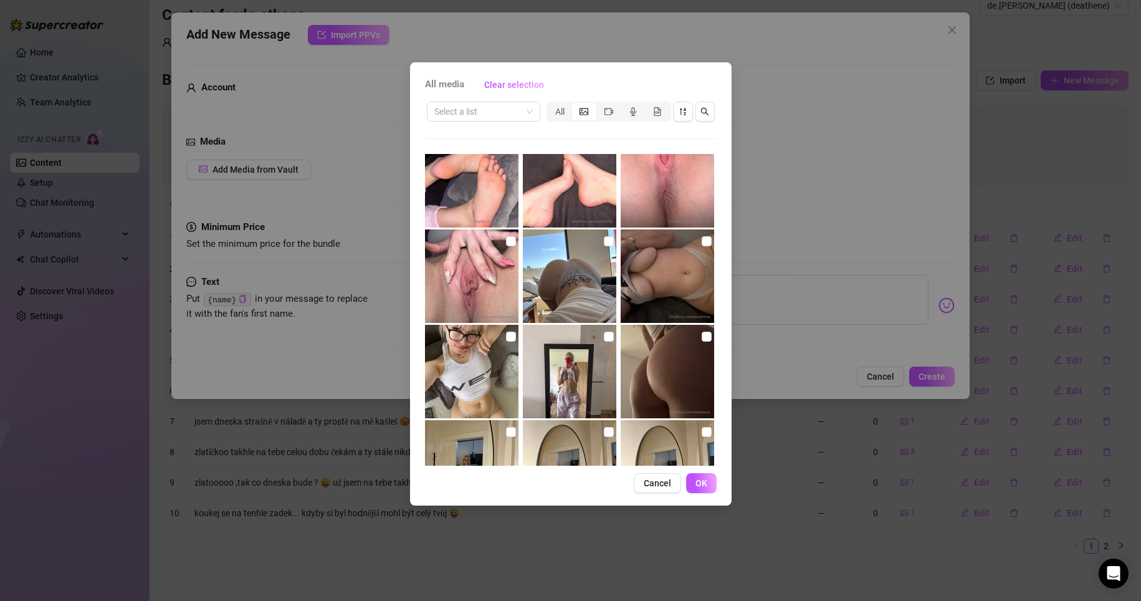
scroll to position [12801, 0]
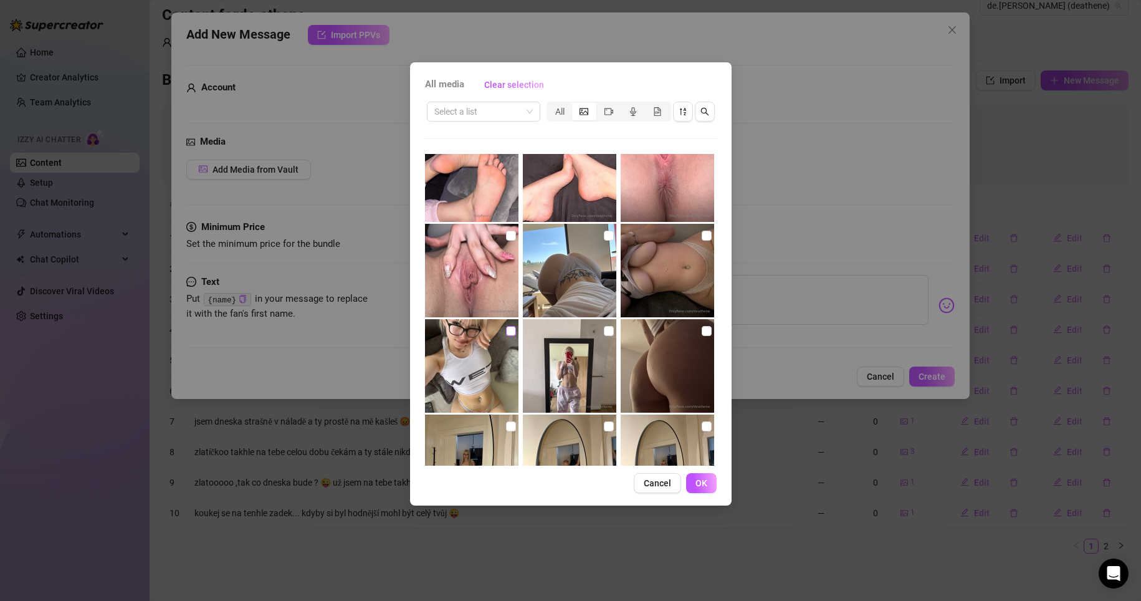
click at [506, 327] on input "checkbox" at bounding box center [511, 331] width 10 height 10
click at [604, 233] on input "checkbox" at bounding box center [609, 236] width 10 height 10
click at [698, 475] on button "OK" at bounding box center [701, 483] width 31 height 20
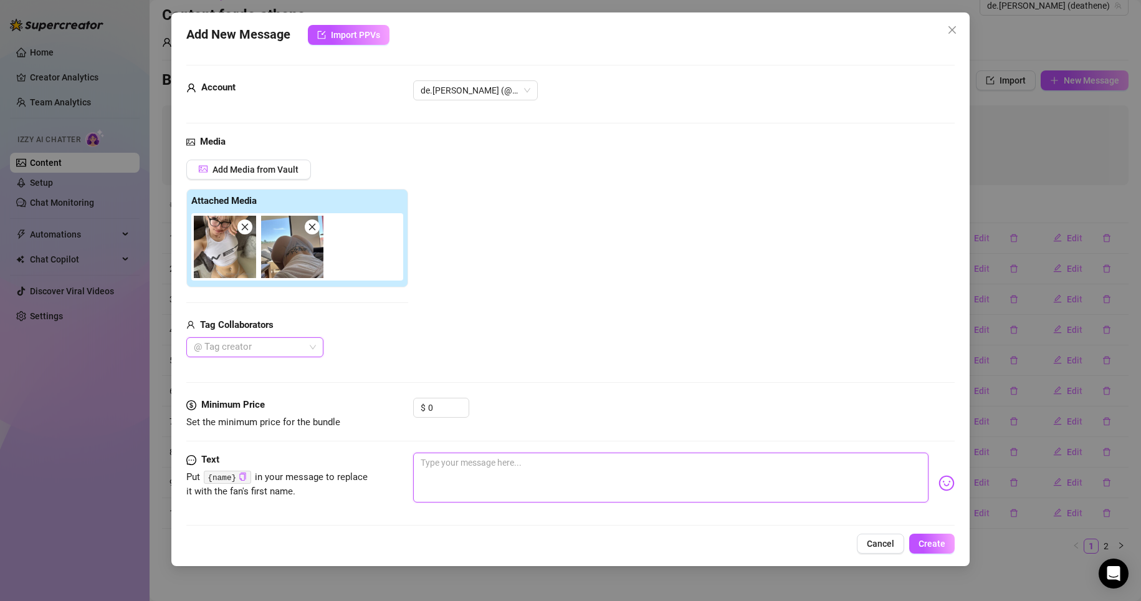
click at [498, 465] on textarea at bounding box center [671, 477] width 516 height 50
click at [488, 457] on textarea at bounding box center [671, 477] width 516 height 50
paste textarea "Právě teď mám takové nemravné myšlenky... 😏 Chceš hádat?"
click at [509, 466] on textarea "Právě teď mám takové nemravné myšlenky... 😏 Chceš hádat?" at bounding box center [671, 477] width 516 height 50
click at [509, 468] on textarea "Právě teď mám takové nemravné myšlenky... 😏 Chceš hádat?" at bounding box center [671, 477] width 516 height 50
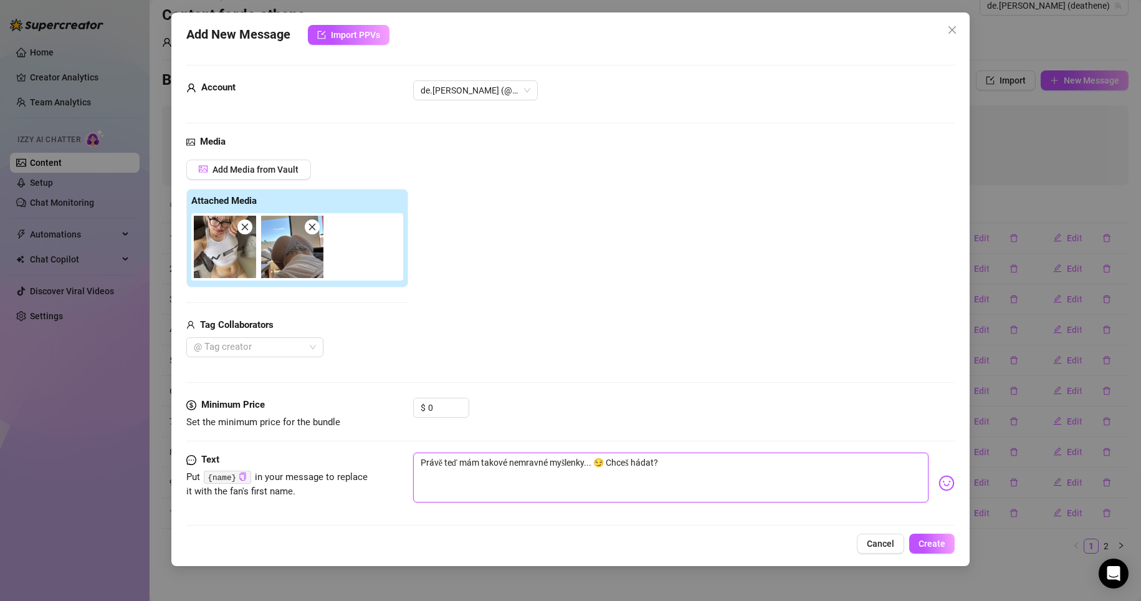
drag, startPoint x: 508, startPoint y: 462, endPoint x: 546, endPoint y: 470, distance: 38.9
click at [546, 470] on textarea "Právě teď mám takové nemravné myšlenky... 😏 Chceš hádat?" at bounding box center [671, 477] width 516 height 50
click at [580, 467] on textarea "Právě teď mám takové hříšné myšlenky... 😏 Chceš hádat?" at bounding box center [671, 477] width 516 height 50
click at [637, 462] on textarea "Právě teď mám takové hříšné myšlenky... 😏 Chceš hádat?" at bounding box center [671, 477] width 516 height 50
click at [640, 461] on textarea "Právě teď mám takové hříšné myšlenky... 😏 Chceš hádat?" at bounding box center [671, 477] width 516 height 50
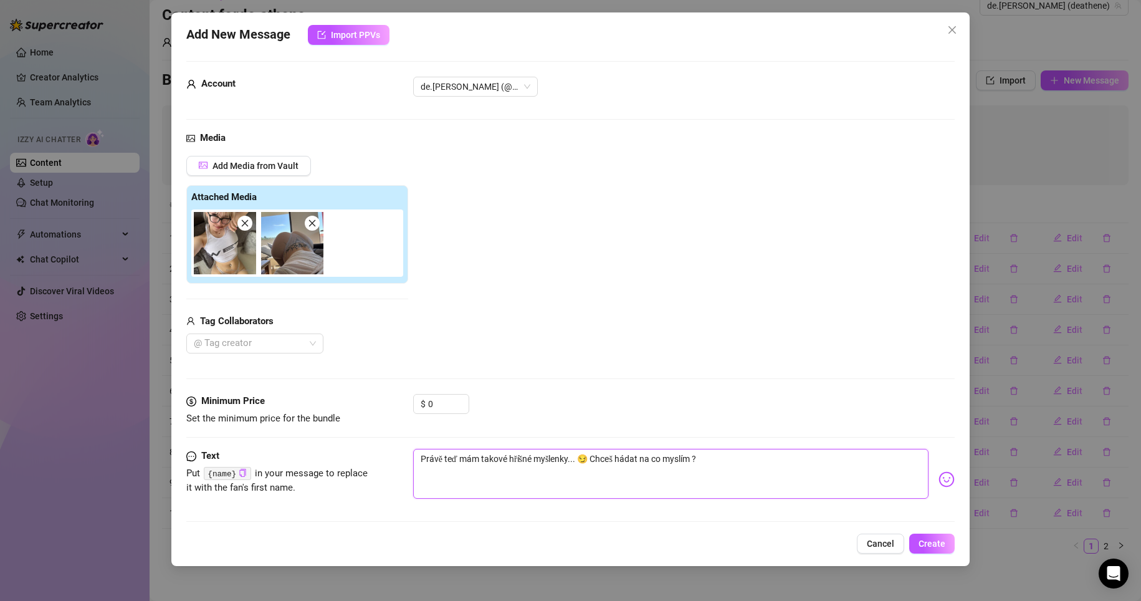
scroll to position [11, 0]
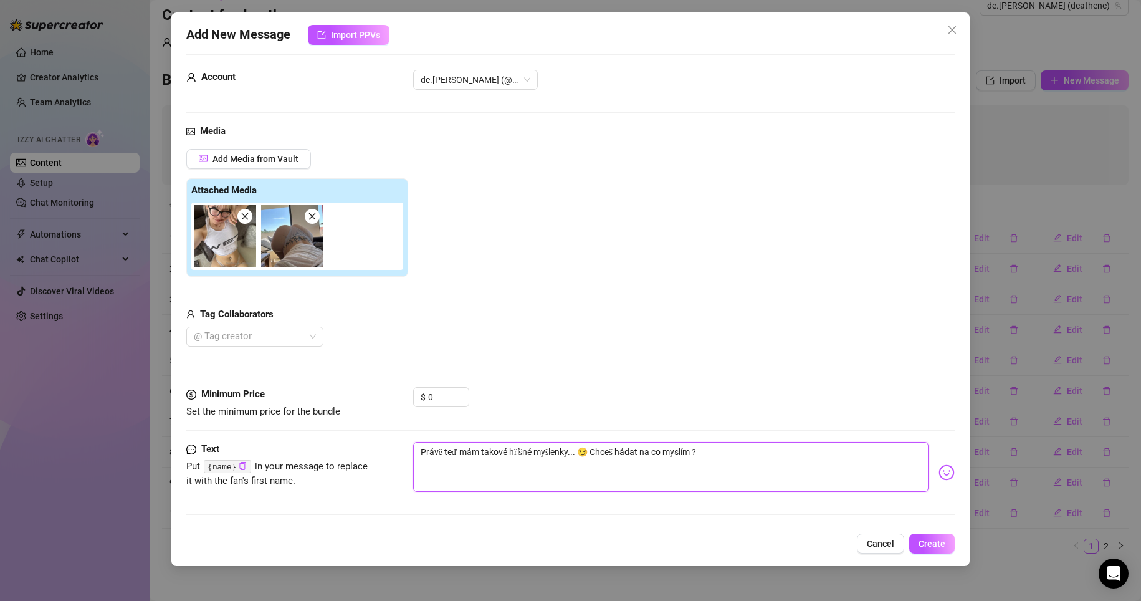
click at [743, 454] on textarea "Právě teď mám takové hříšné myšlenky... 😏 Chceš hádat na co myslím ?" at bounding box center [671, 467] width 516 height 50
click at [937, 543] on span "Create" at bounding box center [931, 543] width 27 height 10
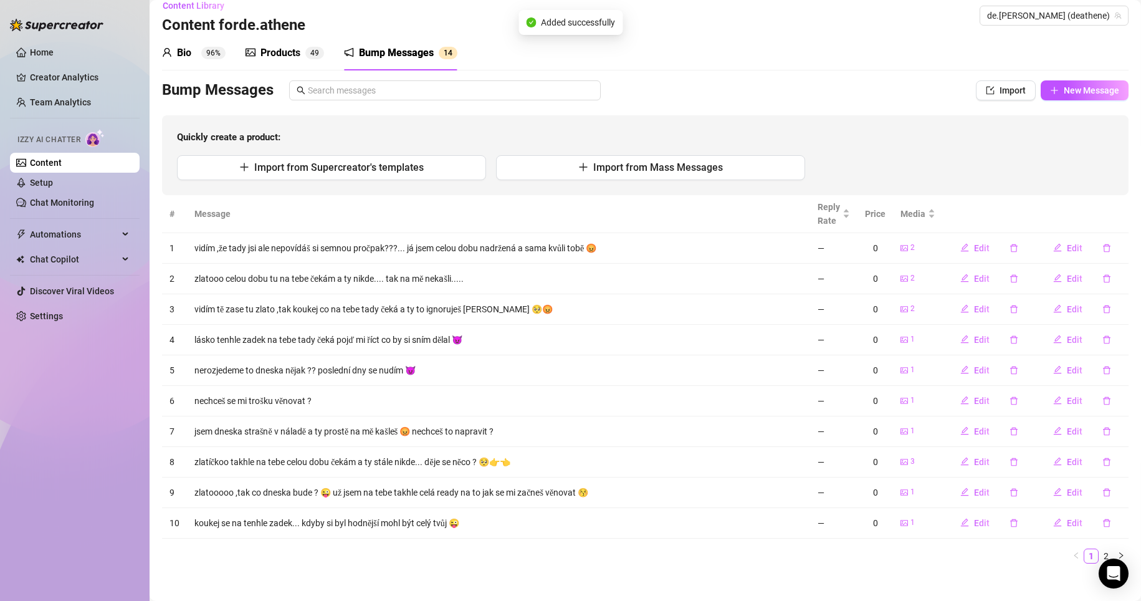
scroll to position [0, 0]
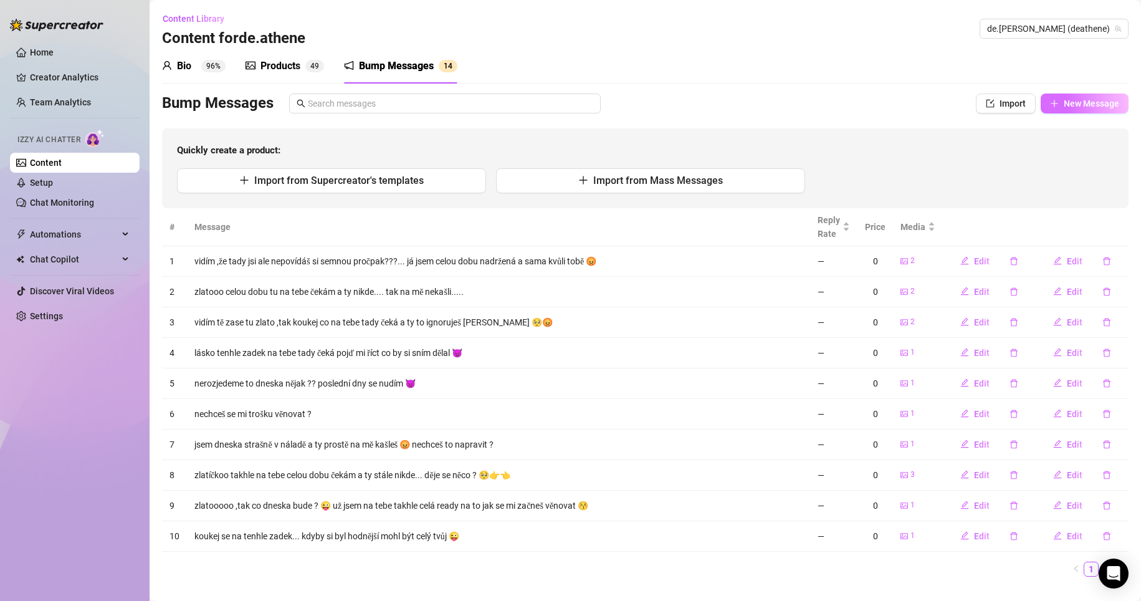
click at [1067, 107] on span "New Message" at bounding box center [1091, 103] width 55 height 10
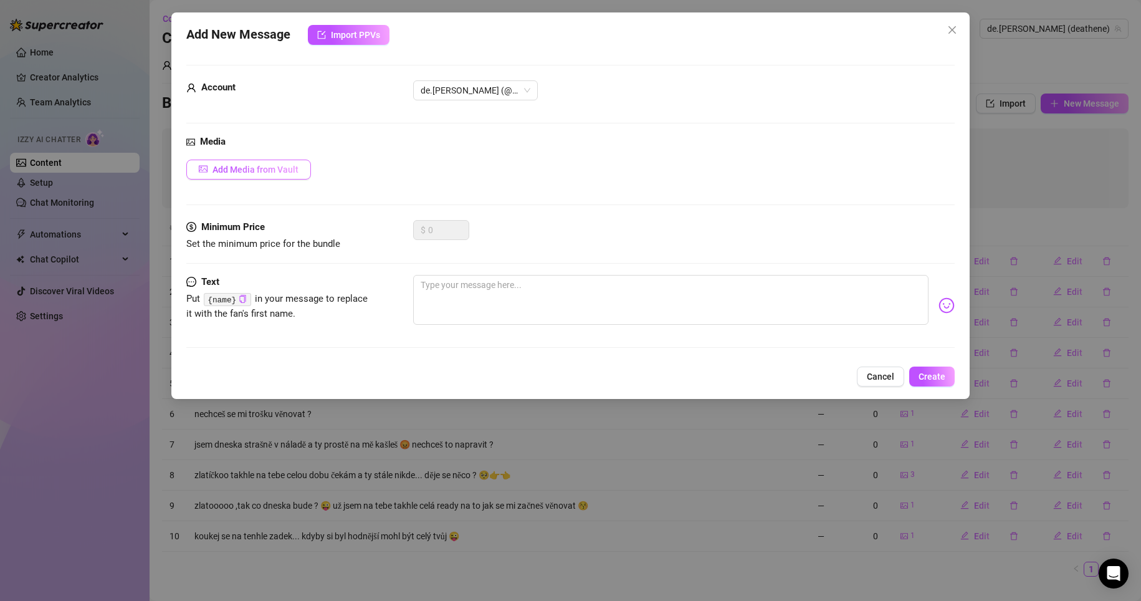
click at [275, 167] on span "Add Media from Vault" at bounding box center [255, 170] width 86 height 10
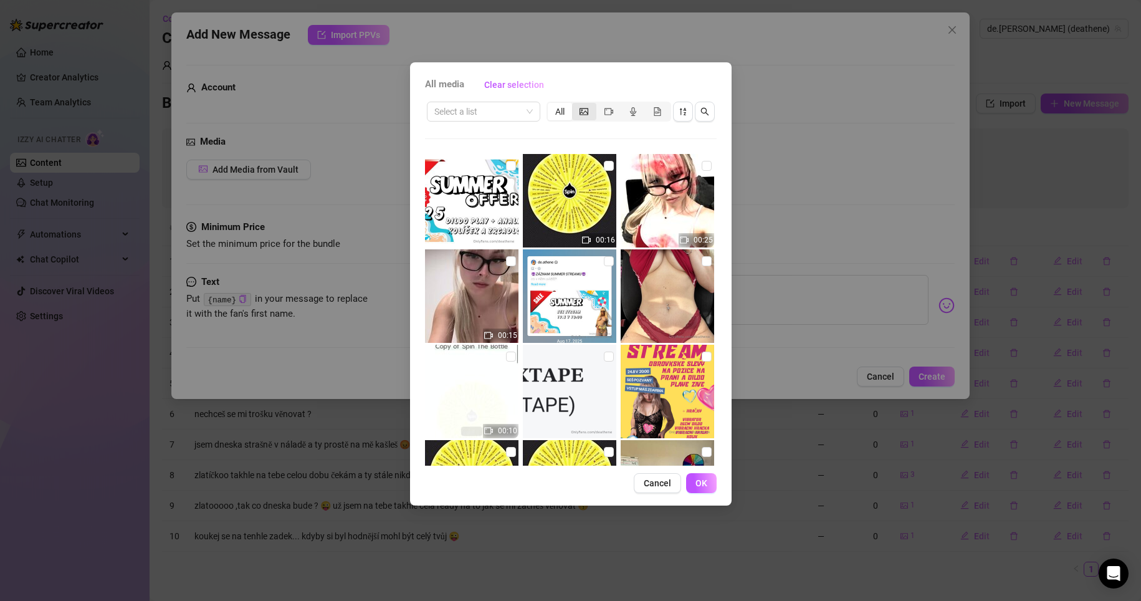
click at [590, 115] on div "segmented control" at bounding box center [584, 111] width 24 height 17
click at [575, 105] on input "segmented control" at bounding box center [575, 105] width 0 height 0
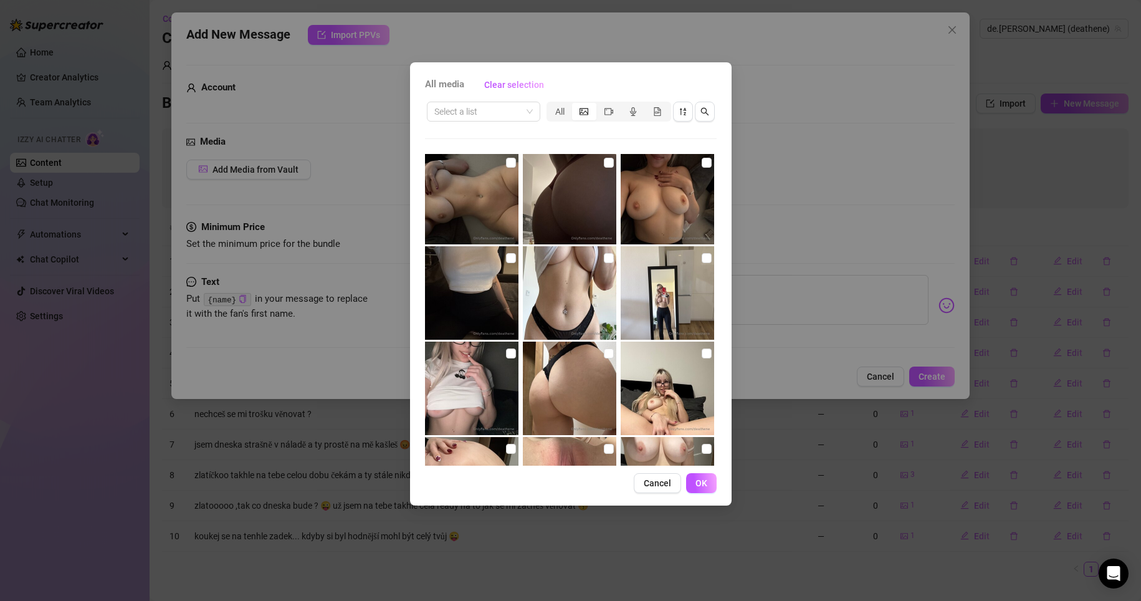
scroll to position [21227, 0]
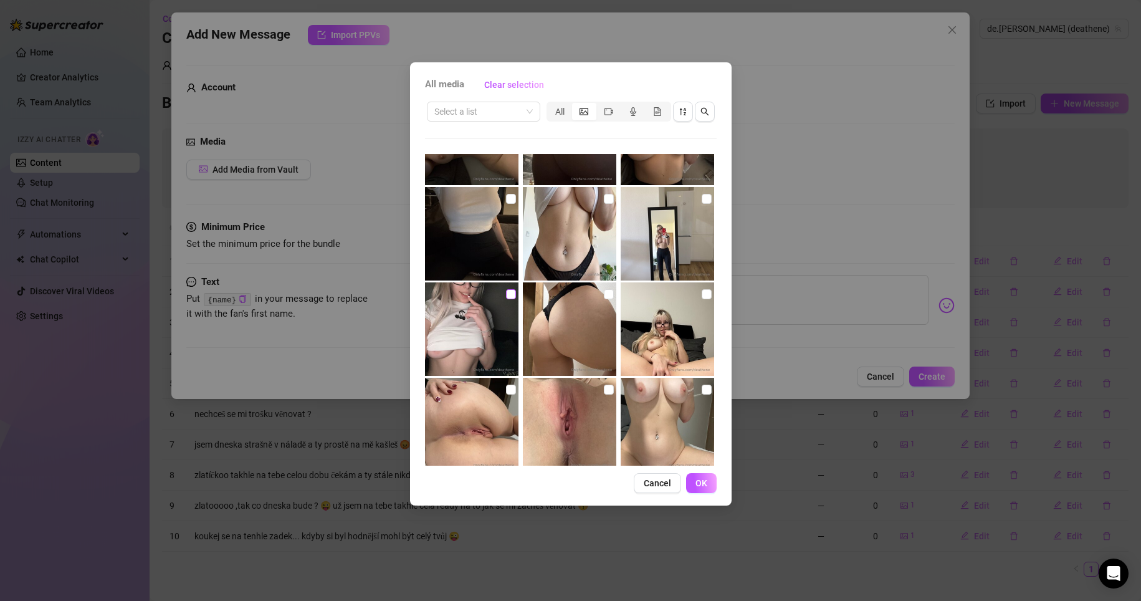
click at [506, 295] on input "checkbox" at bounding box center [511, 294] width 10 height 10
click at [707, 480] on button "OK" at bounding box center [701, 483] width 31 height 20
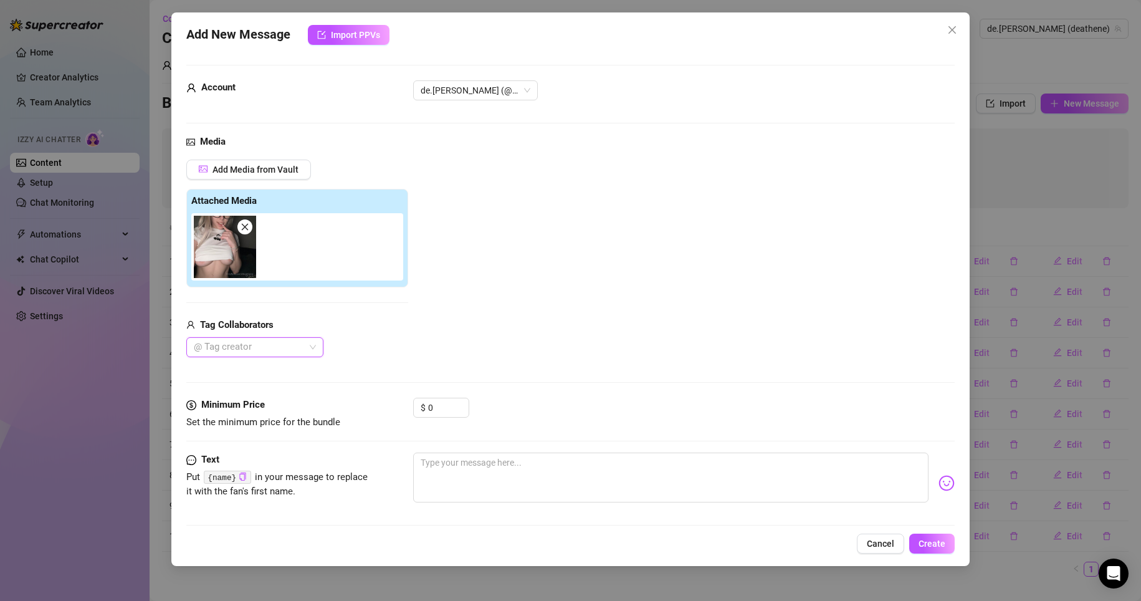
click at [216, 261] on img at bounding box center [225, 247] width 62 height 62
click at [503, 459] on textarea at bounding box center [671, 477] width 516 height 50
click at [496, 460] on textarea at bounding box center [671, 477] width 516 height 50
paste textarea "Kéž bys teď mohl být se mnou... Chci ho nejdřív pohladit rukama a pak pomalu vy…"
click at [211, 262] on img at bounding box center [225, 247] width 62 height 62
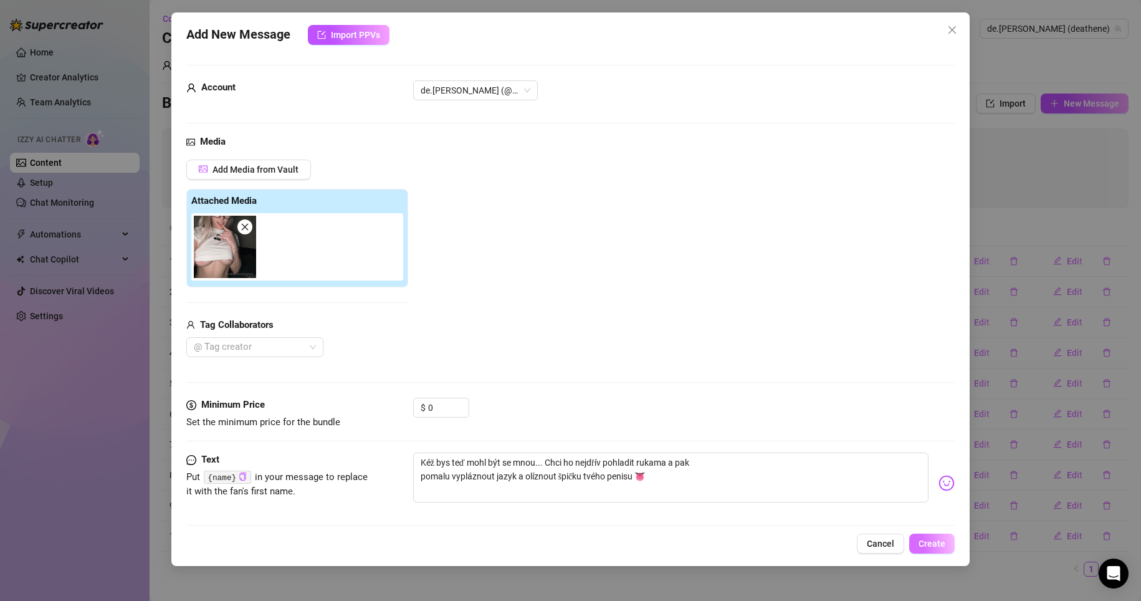
click at [933, 546] on span "Create" at bounding box center [931, 543] width 27 height 10
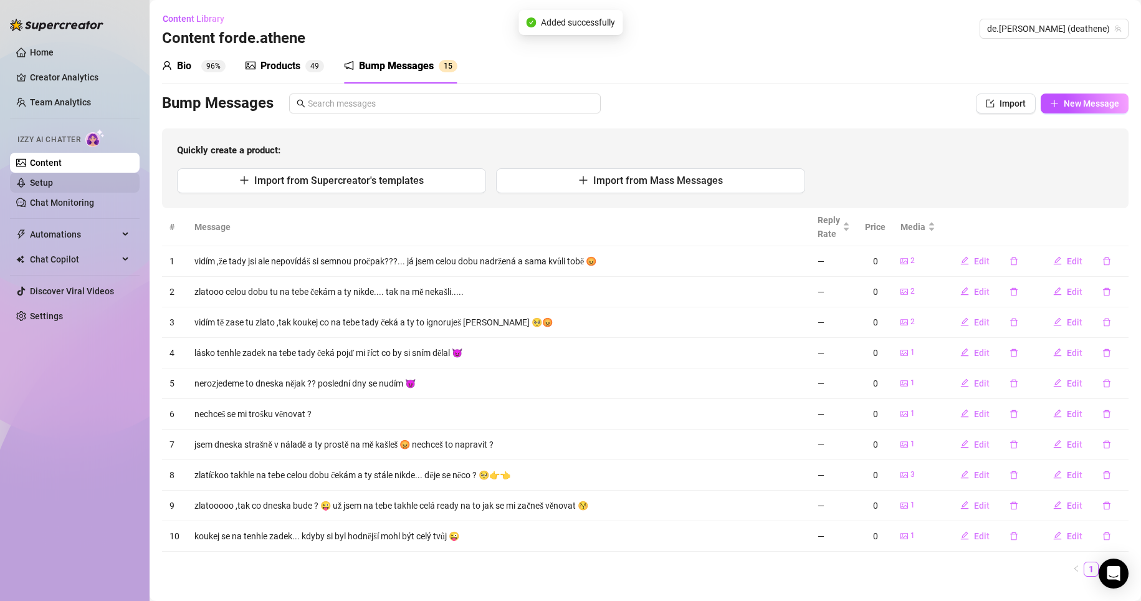
click at [53, 178] on link "Setup" at bounding box center [41, 183] width 23 height 10
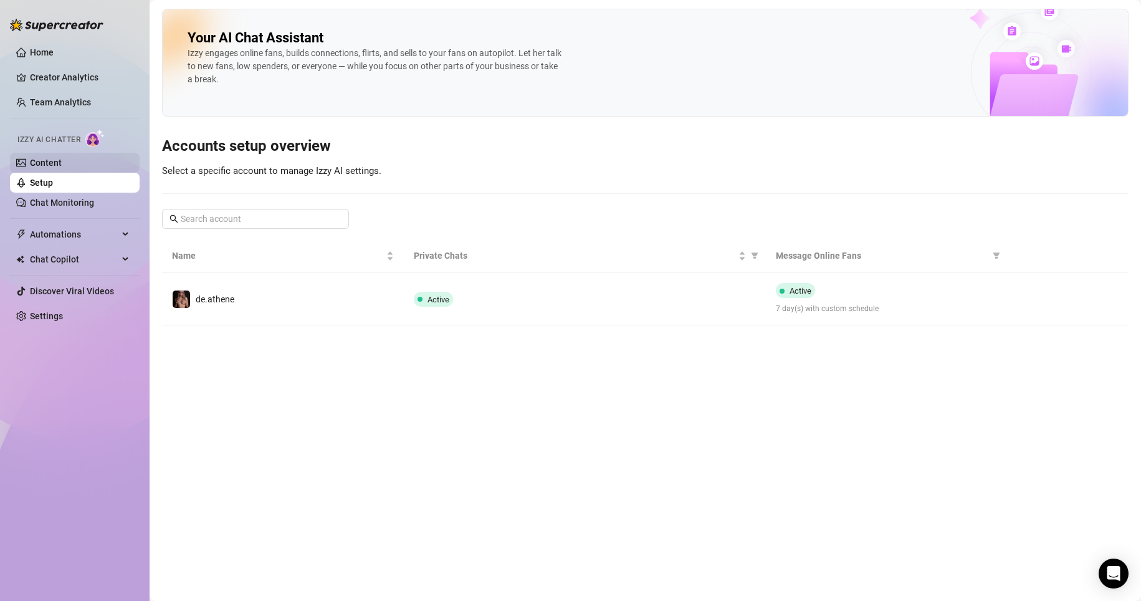
click at [62, 163] on link "Content" at bounding box center [46, 163] width 32 height 10
